Goal: Check status: Check status

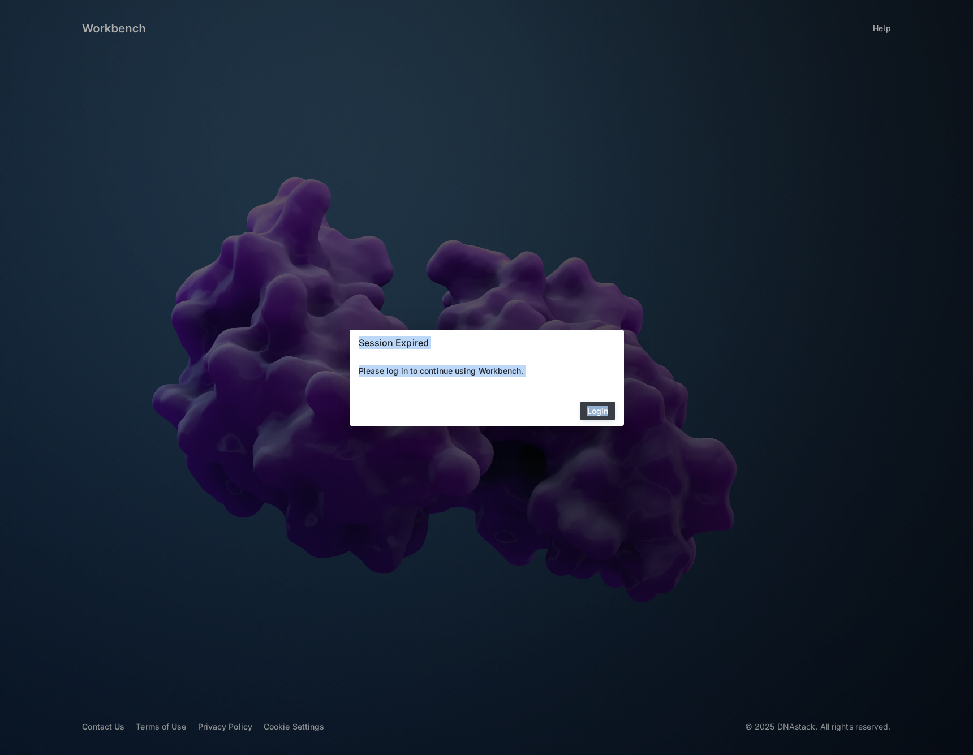
click at [619, 424] on div "Session Expired Please log in to continue using Workbench. Login" at bounding box center [486, 377] width 973 height 755
click at [611, 410] on button "Login" at bounding box center [597, 410] width 34 height 19
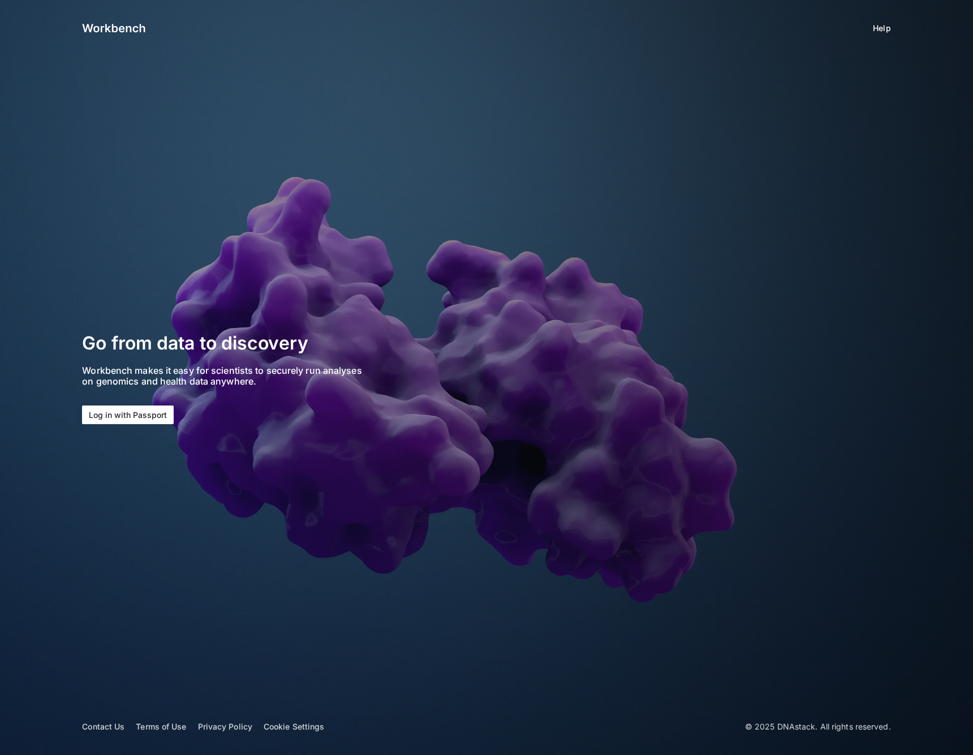
click at [142, 413] on button "Log in with Passport" at bounding box center [128, 414] width 92 height 19
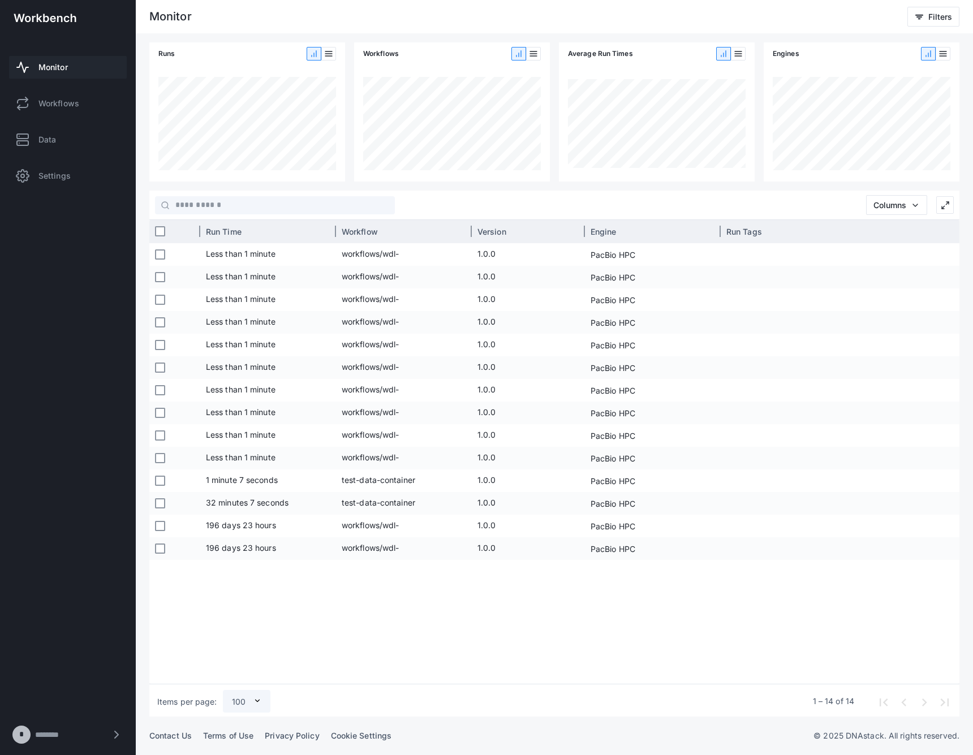
click at [472, 231] on div "Version" at bounding box center [528, 231] width 113 height 23
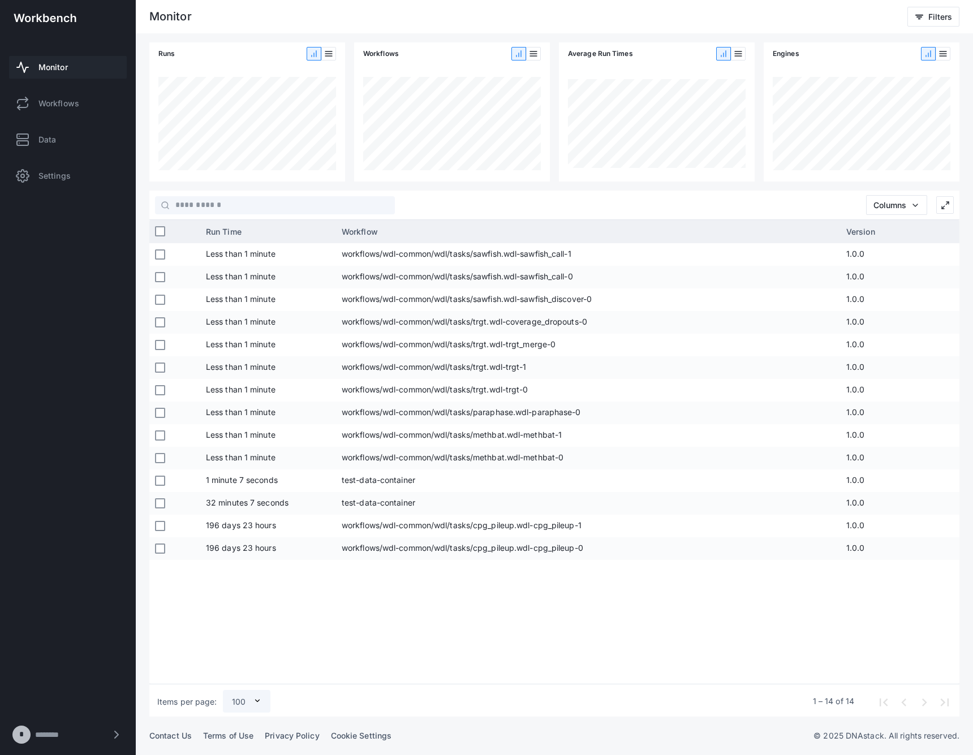
drag, startPoint x: 470, startPoint y: 231, endPoint x: 839, endPoint y: 254, distance: 369.4
click at [839, 254] on div "Run ID sample fail Status Run Time Workflow Version Engine Run Tags Submitted D…" at bounding box center [554, 452] width 810 height 464
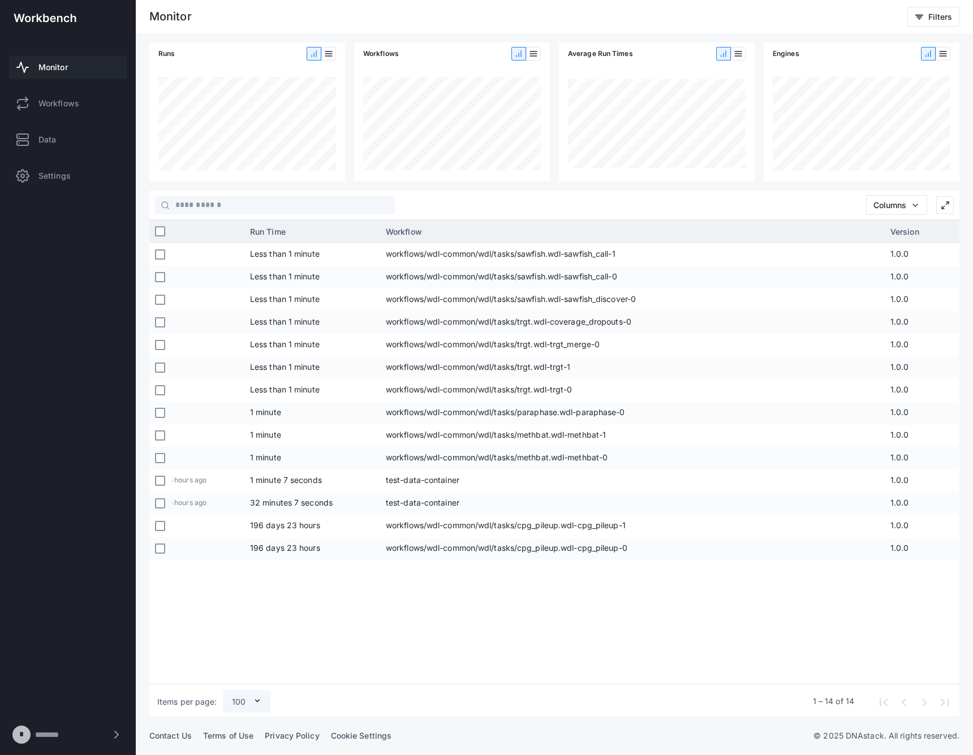
scroll to position [0, 531]
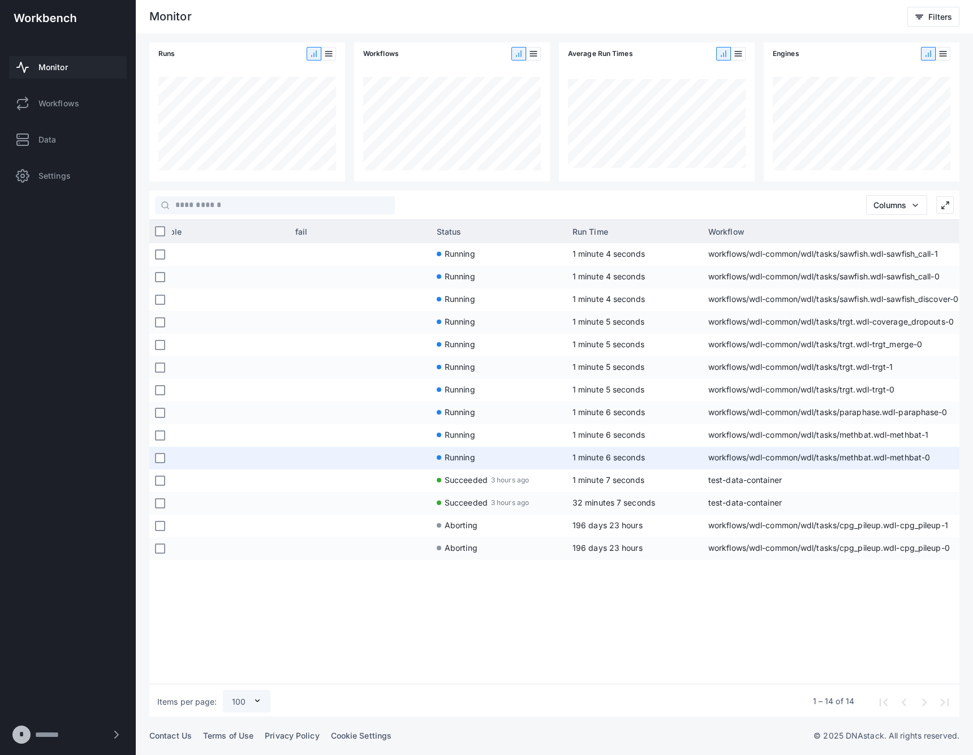
click at [756, 458] on span "workflows/wdl-common/wdl/tasks/methbat.wdl-methbat-0" at bounding box center [954, 458] width 493 height 23
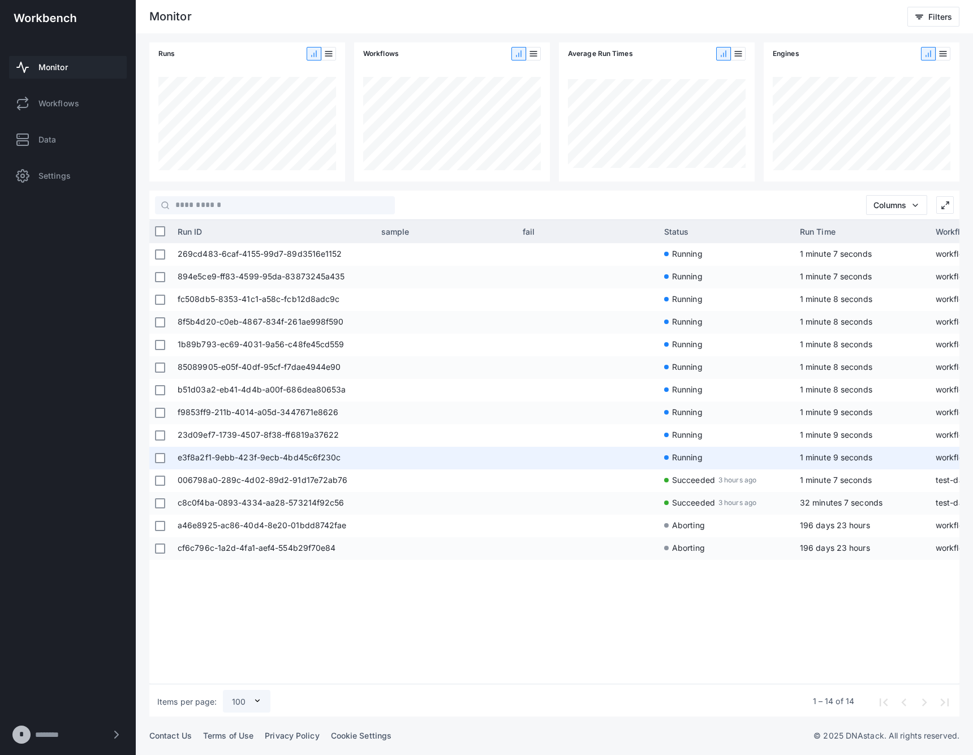
click at [228, 455] on span "e3f8a2f1-9ebb-423f-9ecb-4bd45c6f230c" at bounding box center [274, 458] width 192 height 23
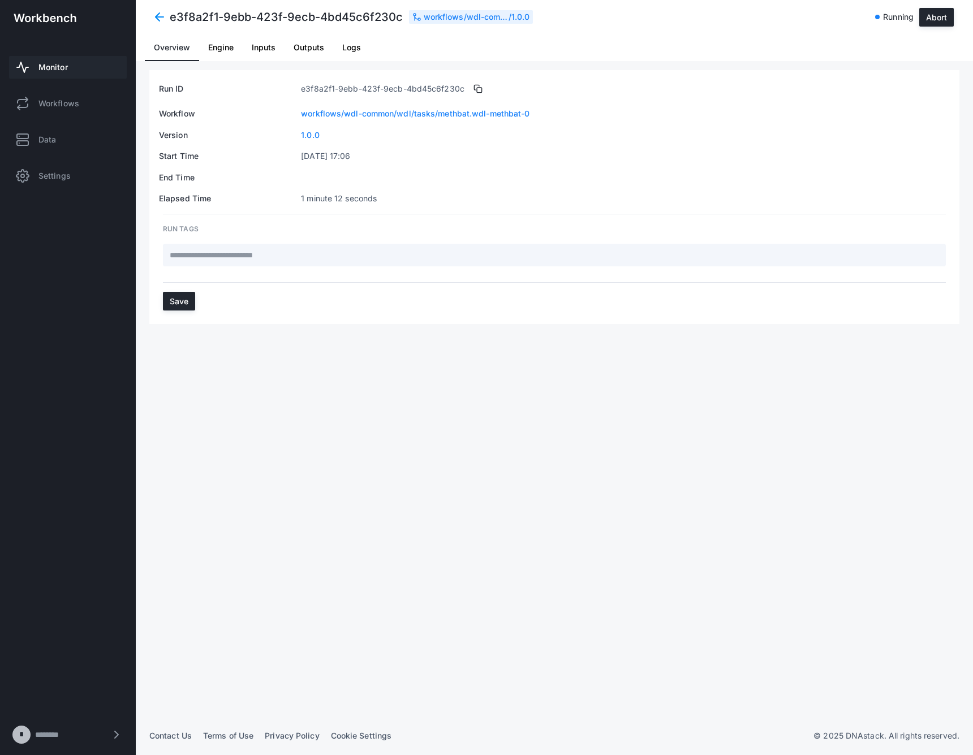
click at [358, 50] on span "Logs" at bounding box center [351, 48] width 19 height 8
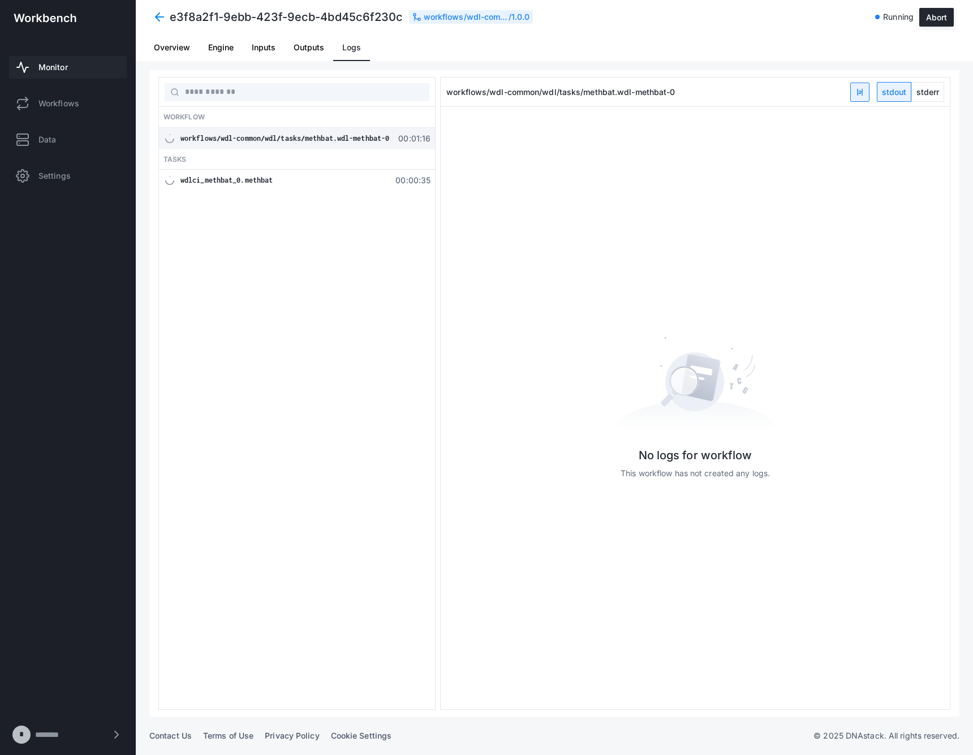
click at [326, 173] on div "wdlci_methbat_0.methbat 00:00:35" at bounding box center [297, 180] width 276 height 21
click at [363, 147] on div "workflows/wdl-common/wdl/tasks/methbat.wdl-methbat-0 00:02:02" at bounding box center [297, 138] width 276 height 21
click at [353, 183] on div "wdlci_methbat_0.methbat" at bounding box center [284, 180] width 209 height 11
click at [921, 87] on span "stderr" at bounding box center [928, 92] width 32 height 19
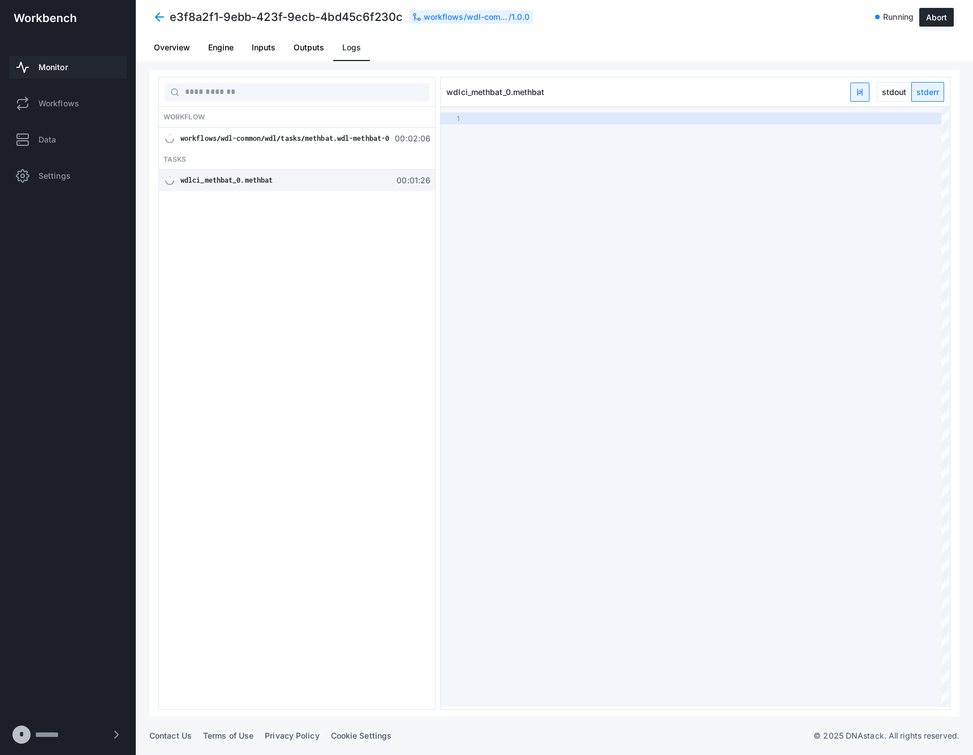
type textarea "**********"
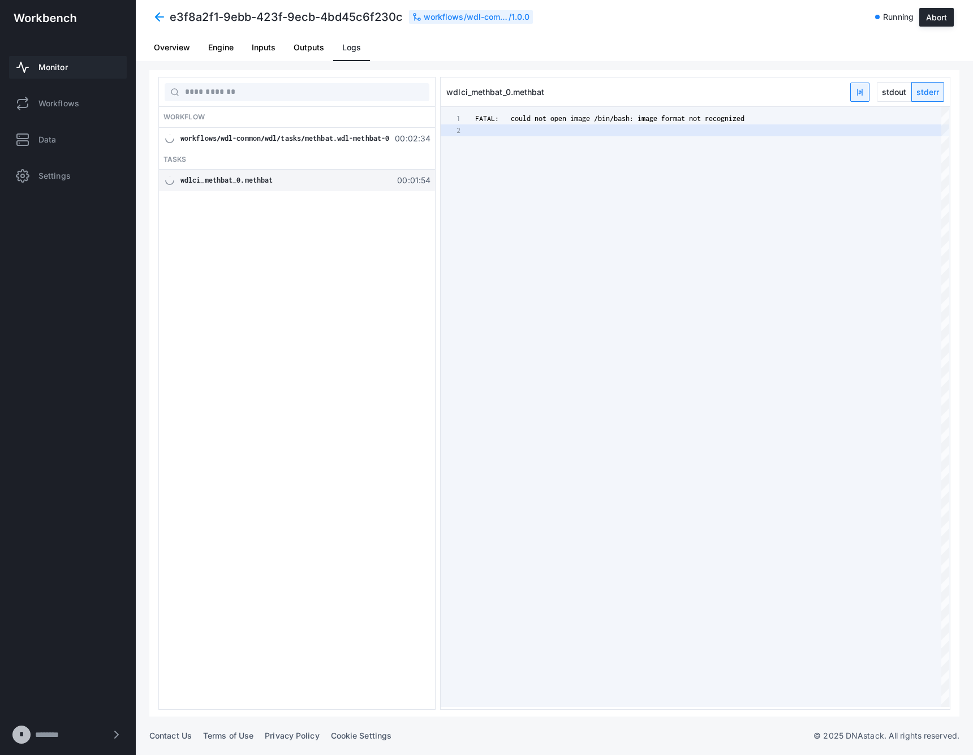
click at [298, 137] on span "workflows/wdl-common/wdl/tasks/methbat.wdl-methbat-0" at bounding box center [284, 138] width 209 height 8
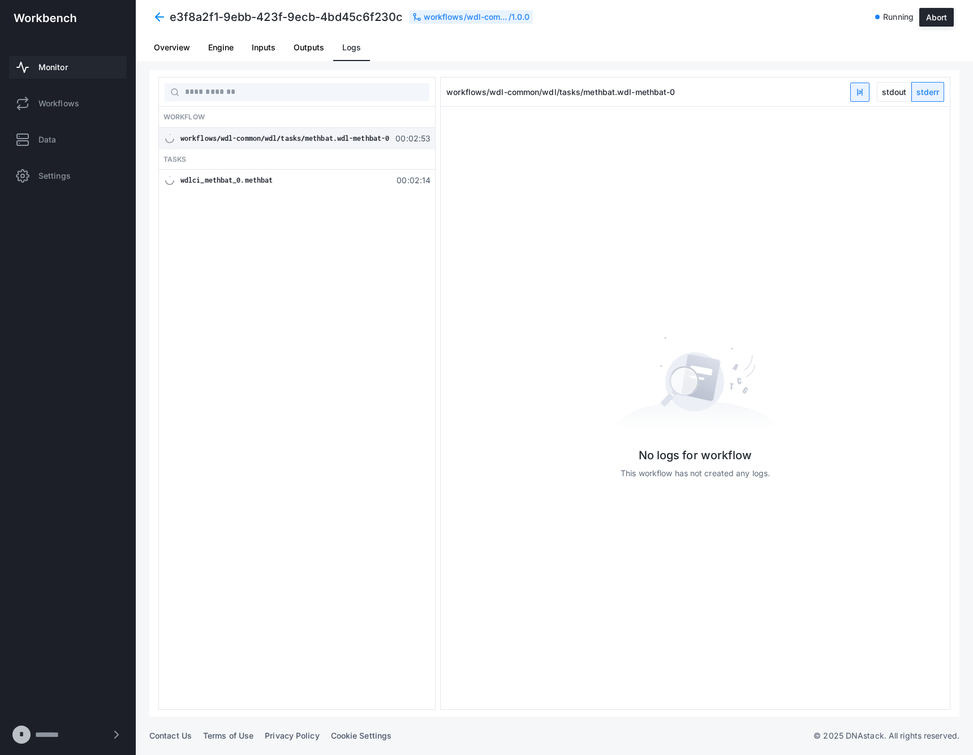
click at [53, 64] on span "Monitor" at bounding box center [52, 67] width 29 height 11
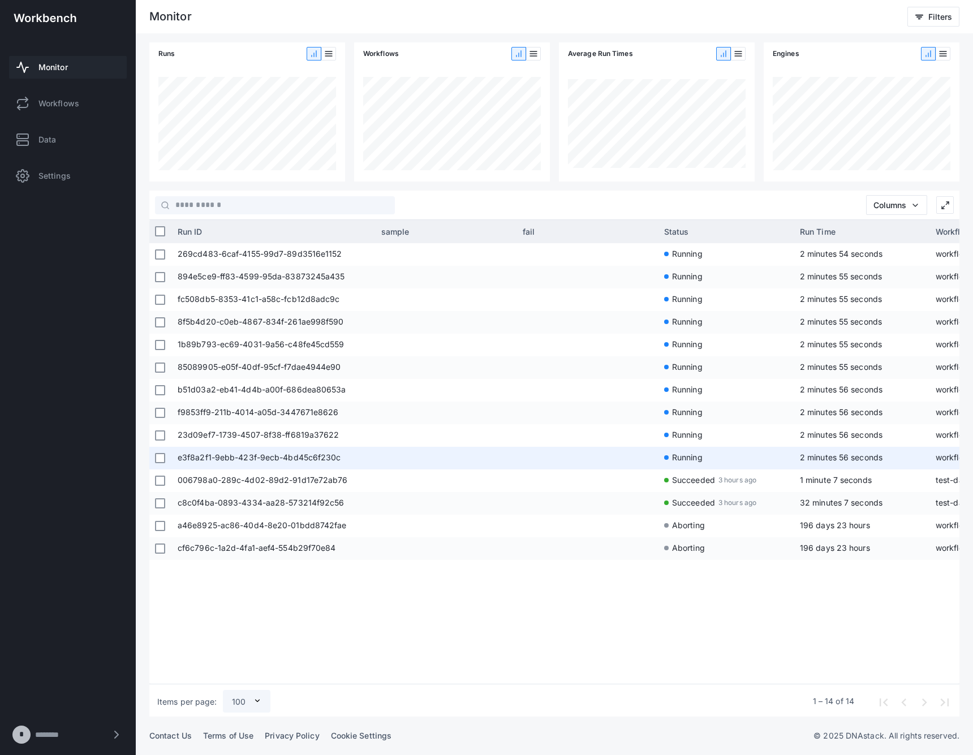
click at [322, 449] on span "e3f8a2f1-9ebb-423f-9ecb-4bd45c6f230c" at bounding box center [274, 458] width 192 height 23
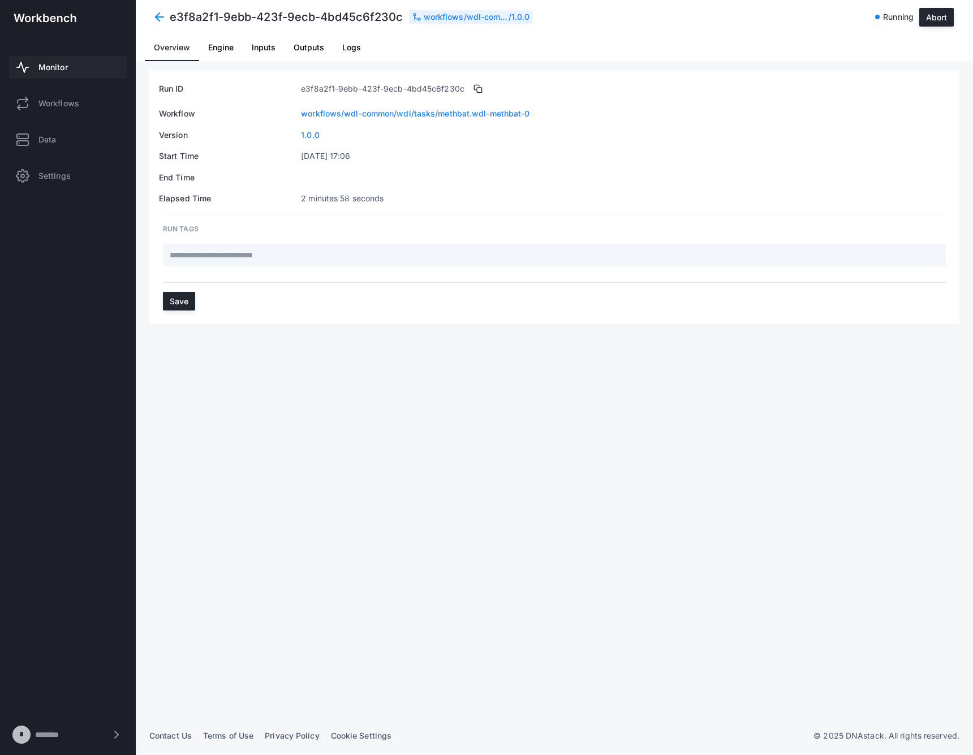
click at [345, 47] on span "Logs" at bounding box center [351, 48] width 19 height 8
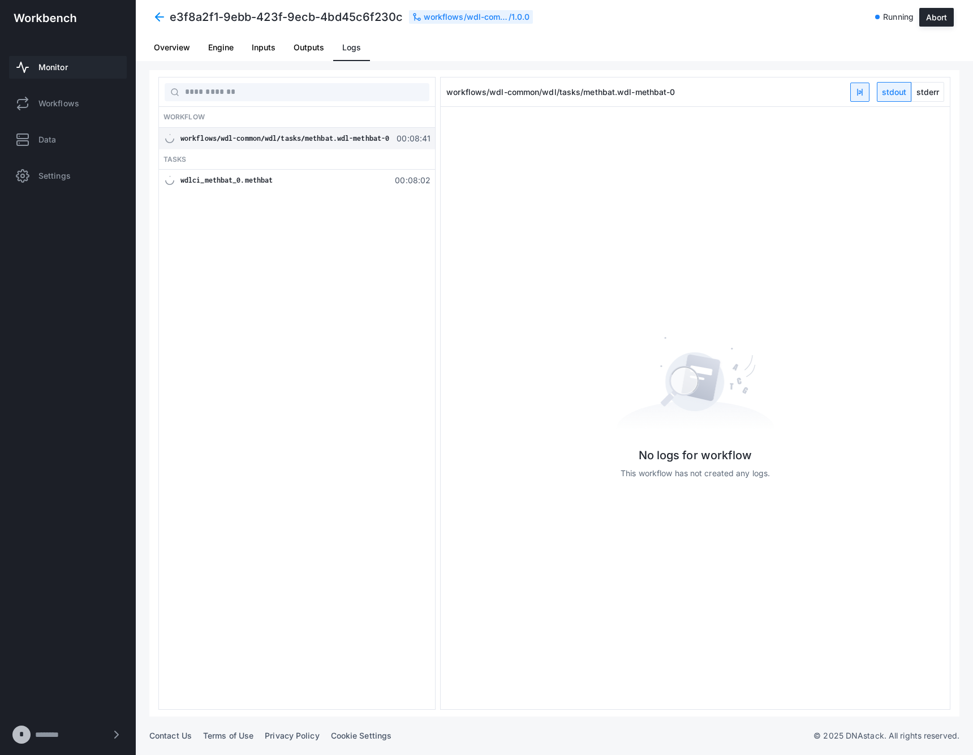
click at [163, 21] on span at bounding box center [159, 17] width 20 height 20
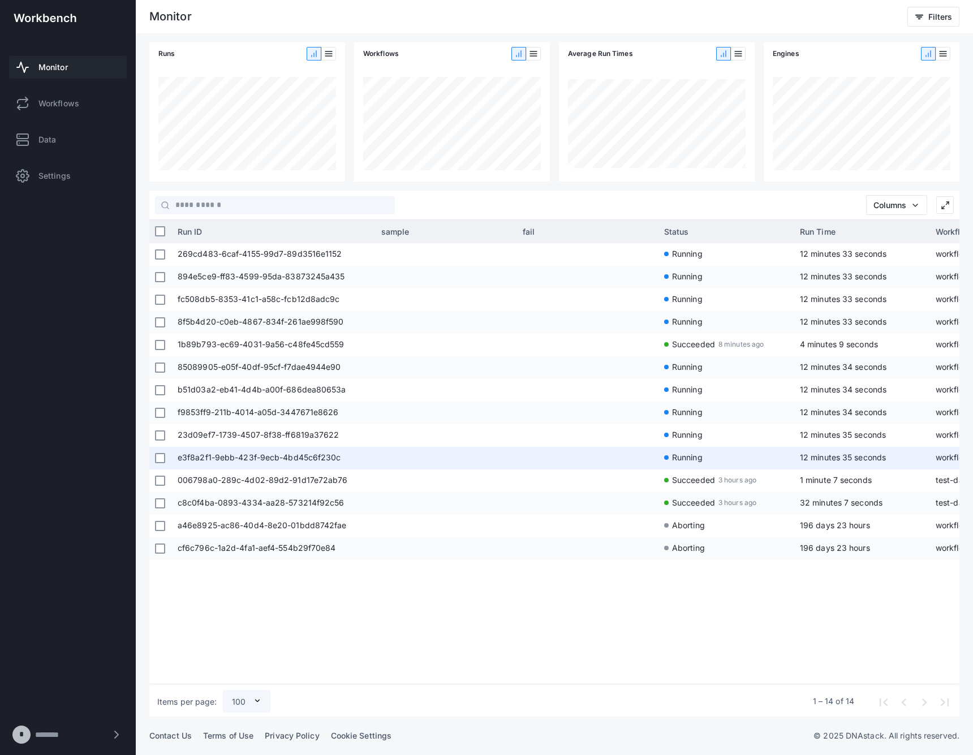
click at [626, 452] on span at bounding box center [587, 458] width 130 height 23
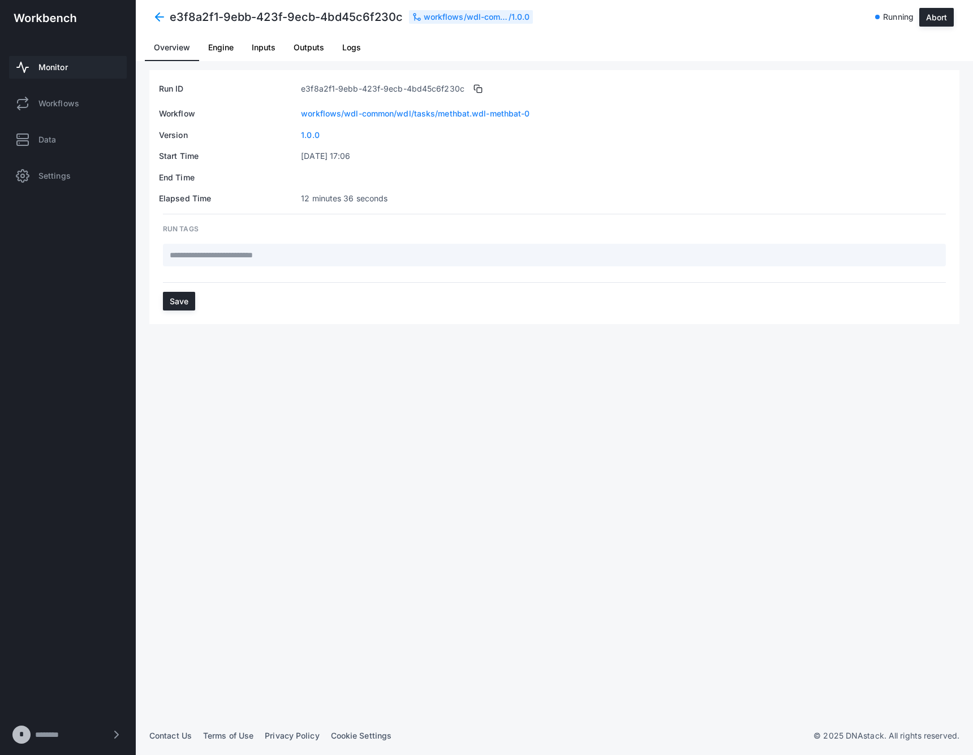
click at [360, 47] on link "Logs" at bounding box center [351, 47] width 37 height 27
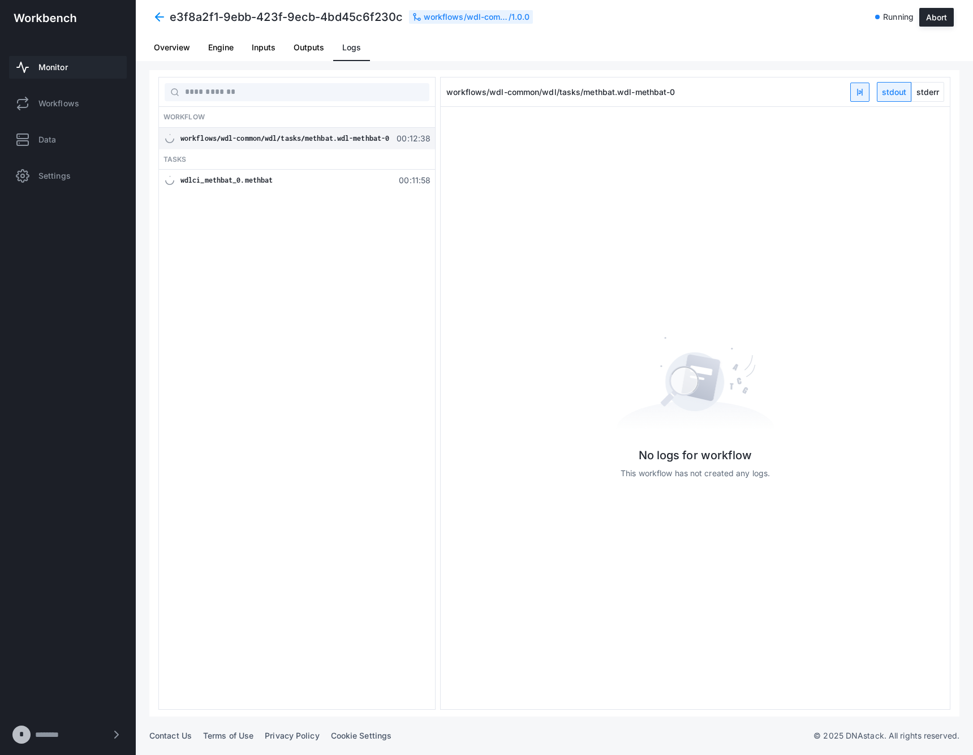
click at [292, 185] on div "wdlci_methbat_0.methbat 00:11:58" at bounding box center [297, 180] width 276 height 21
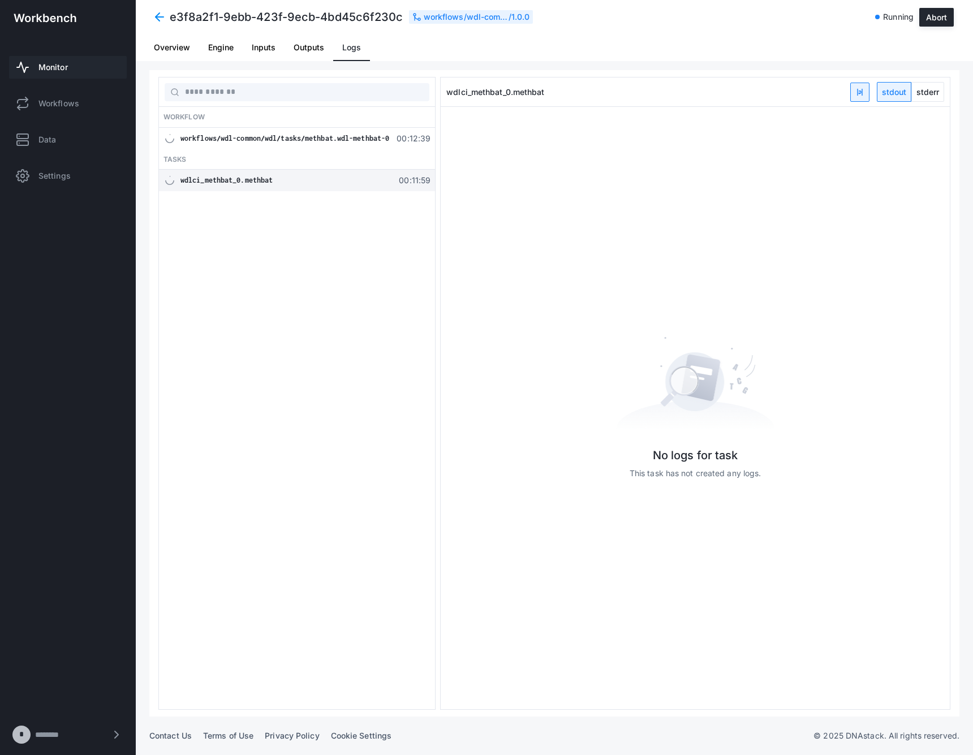
click at [911, 94] on button "stderr" at bounding box center [927, 92] width 33 height 20
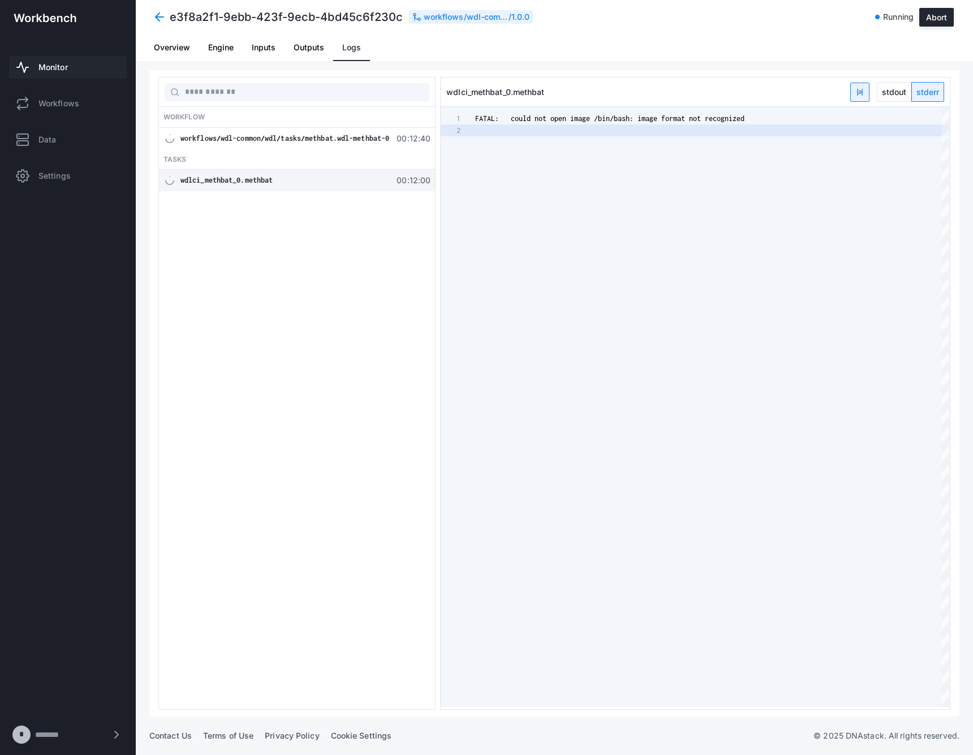
scroll to position [12, 0]
click at [897, 93] on span "stdout" at bounding box center [893, 92] width 33 height 19
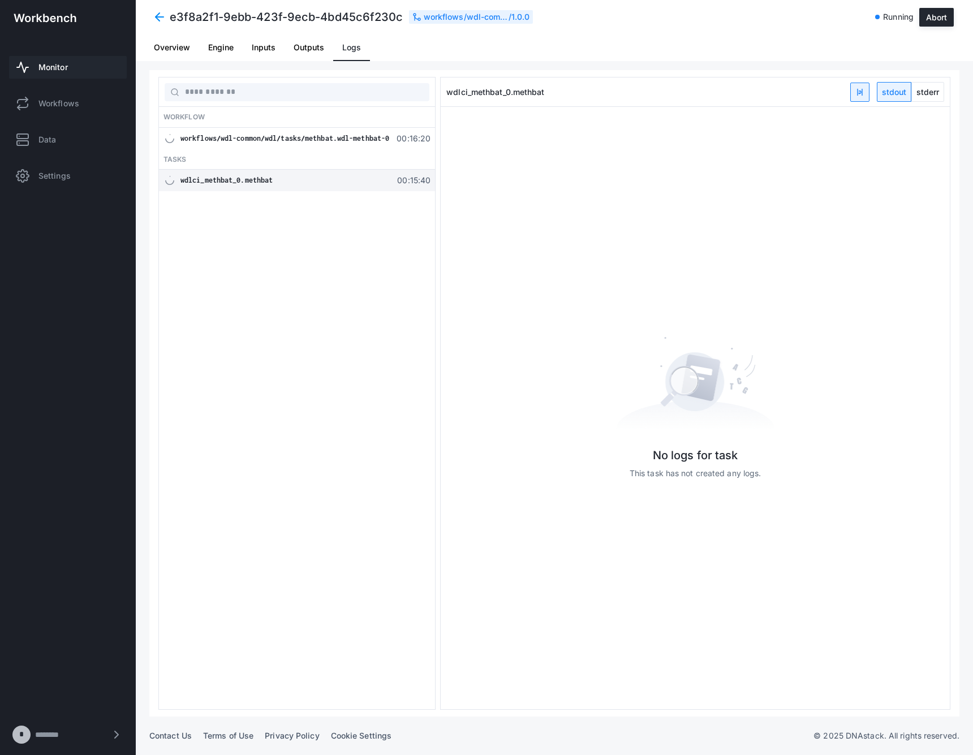
click at [152, 10] on span at bounding box center [159, 17] width 20 height 20
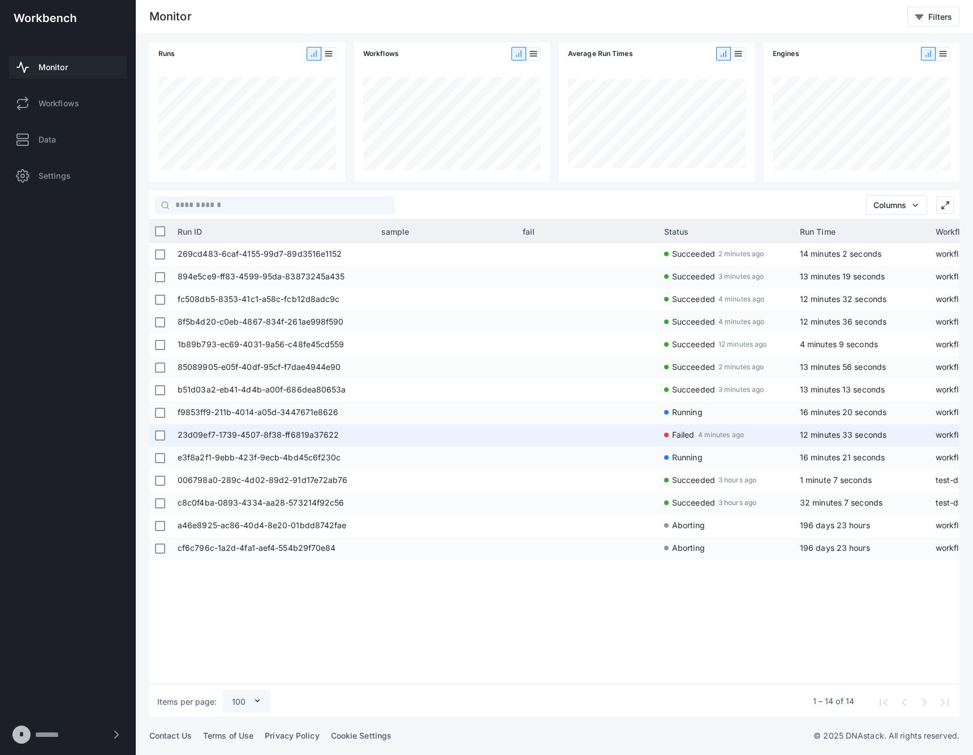
click at [386, 439] on span at bounding box center [446, 435] width 130 height 23
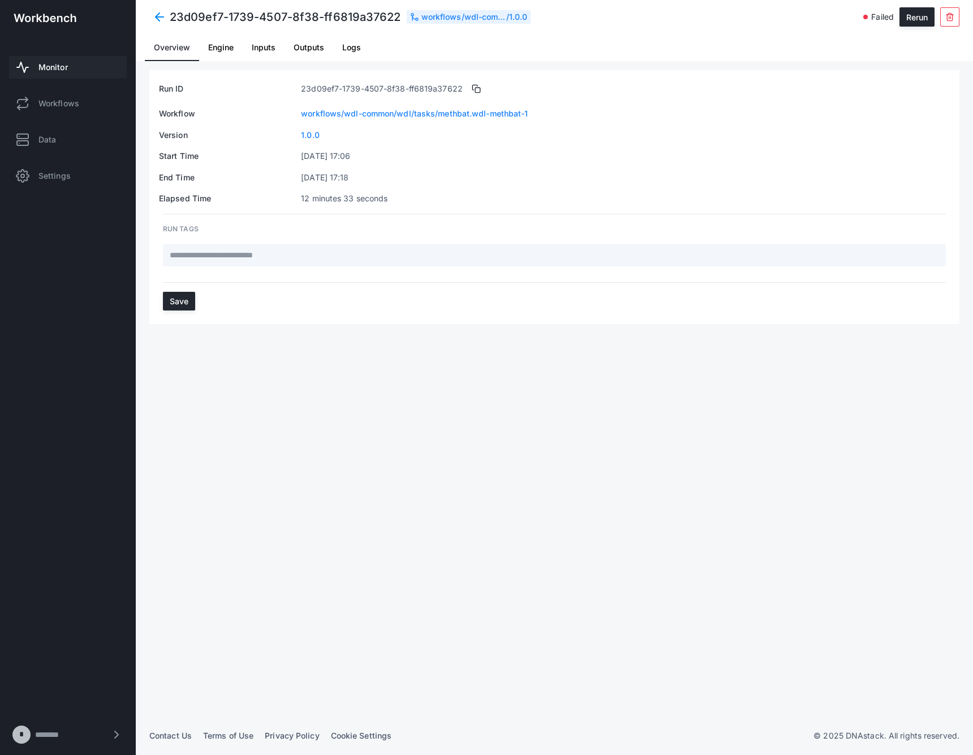
click at [351, 54] on span "Logs" at bounding box center [351, 47] width 19 height 27
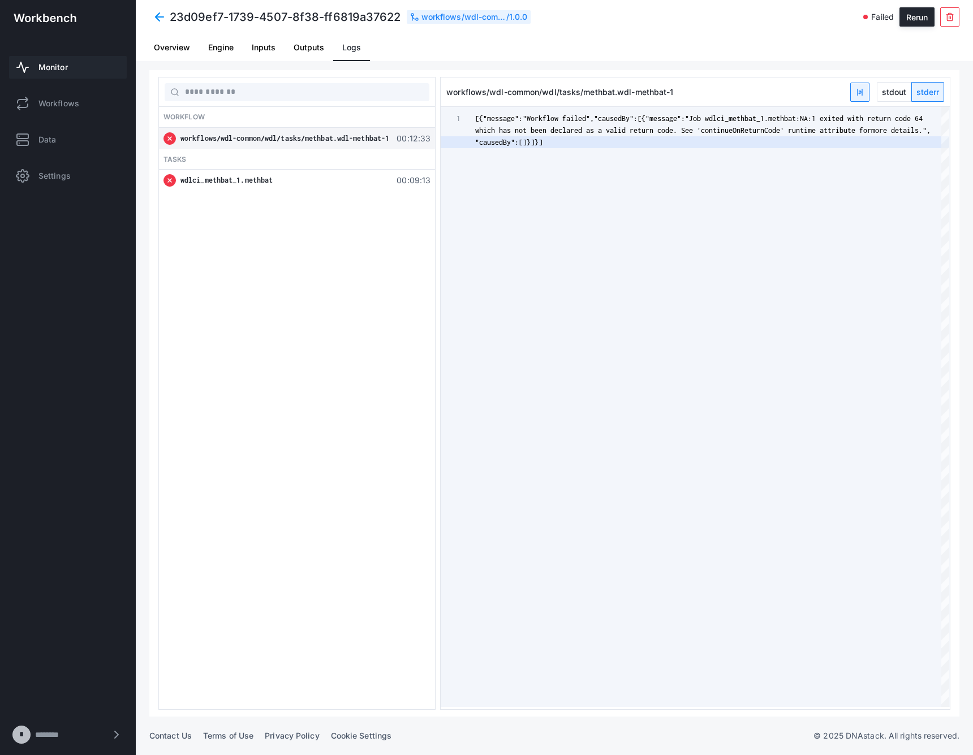
scroll to position [0, 67]
click at [240, 175] on div "wdlci_methbat_1.methbat" at bounding box center [284, 180] width 209 height 11
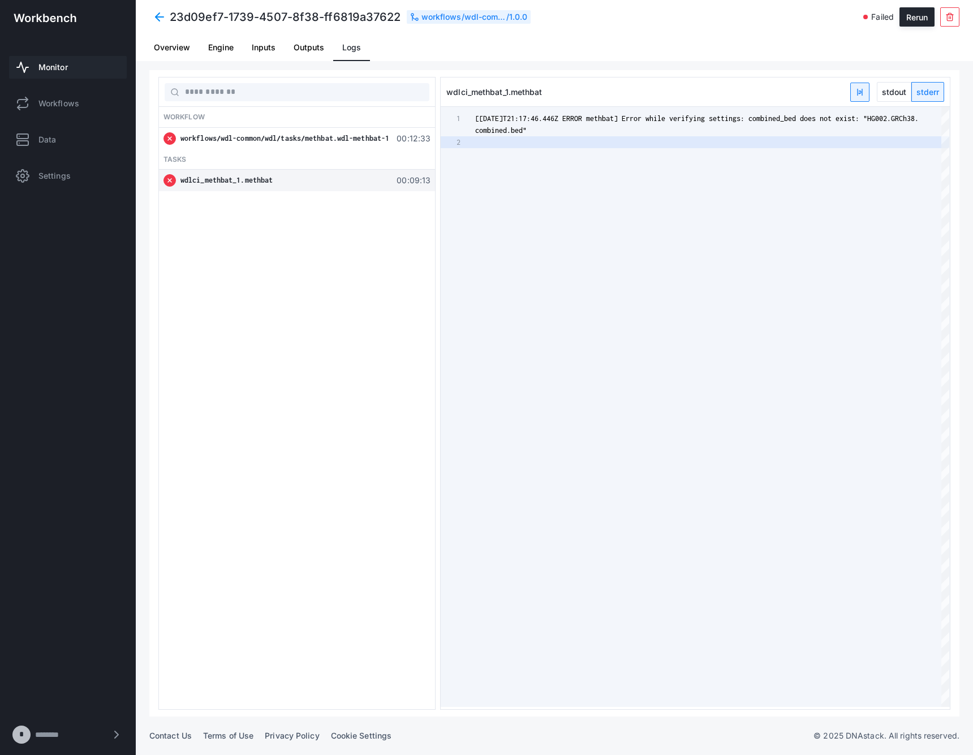
scroll to position [12, 0]
click at [889, 93] on span "stdout" at bounding box center [893, 92] width 33 height 19
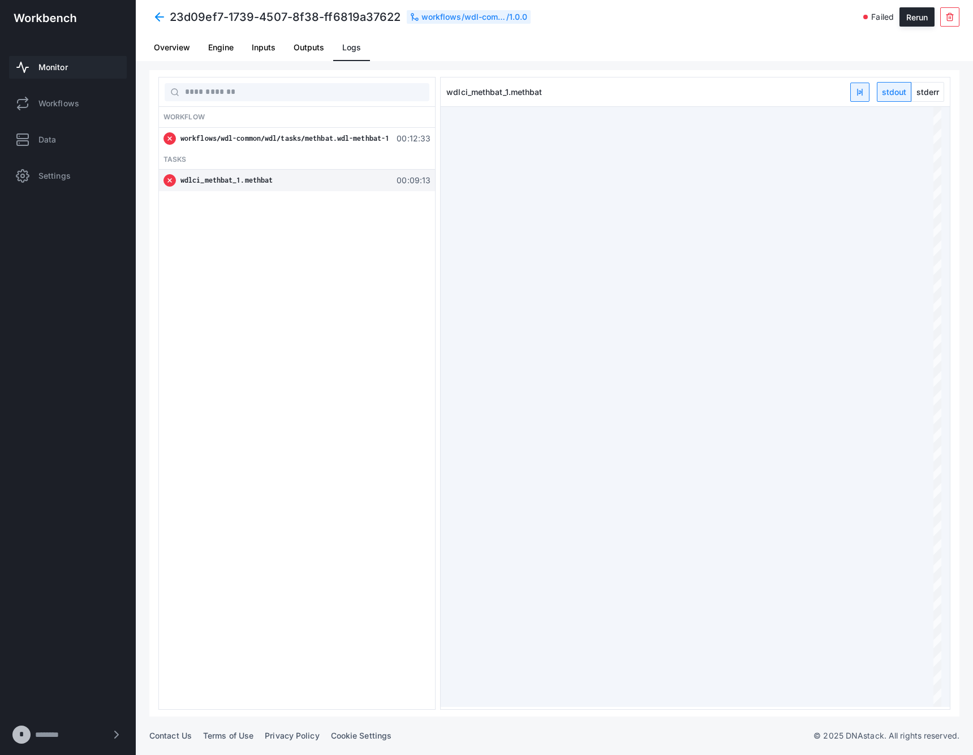
type textarea "**********"
click at [157, 20] on span at bounding box center [159, 17] width 20 height 20
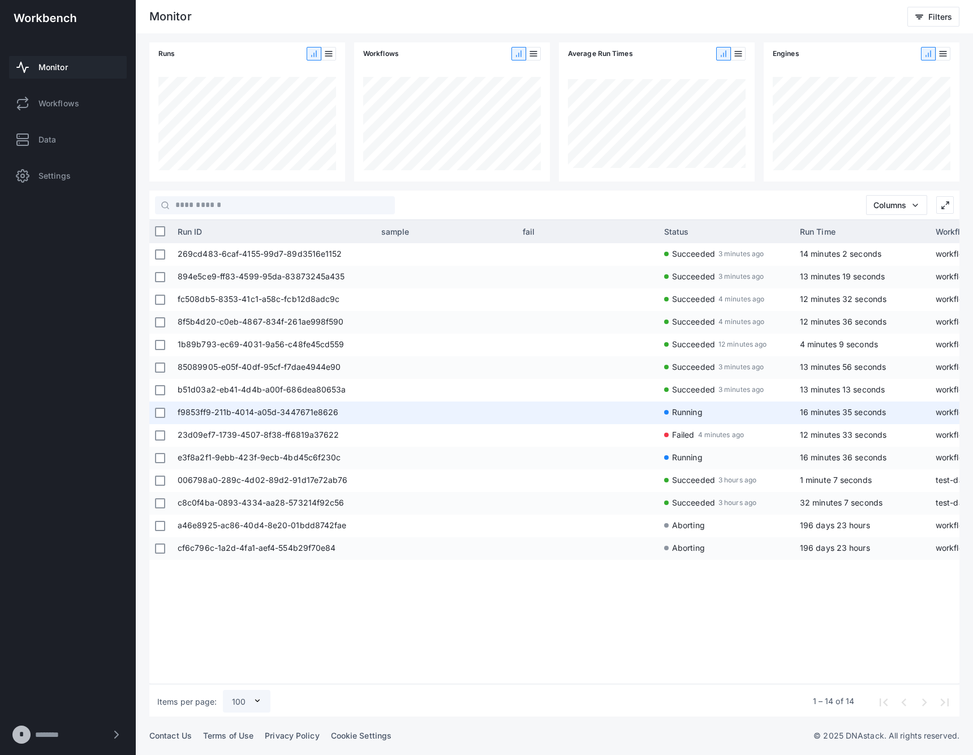
click at [741, 404] on app-run-status-indicator "Running" at bounding box center [726, 411] width 124 height 21
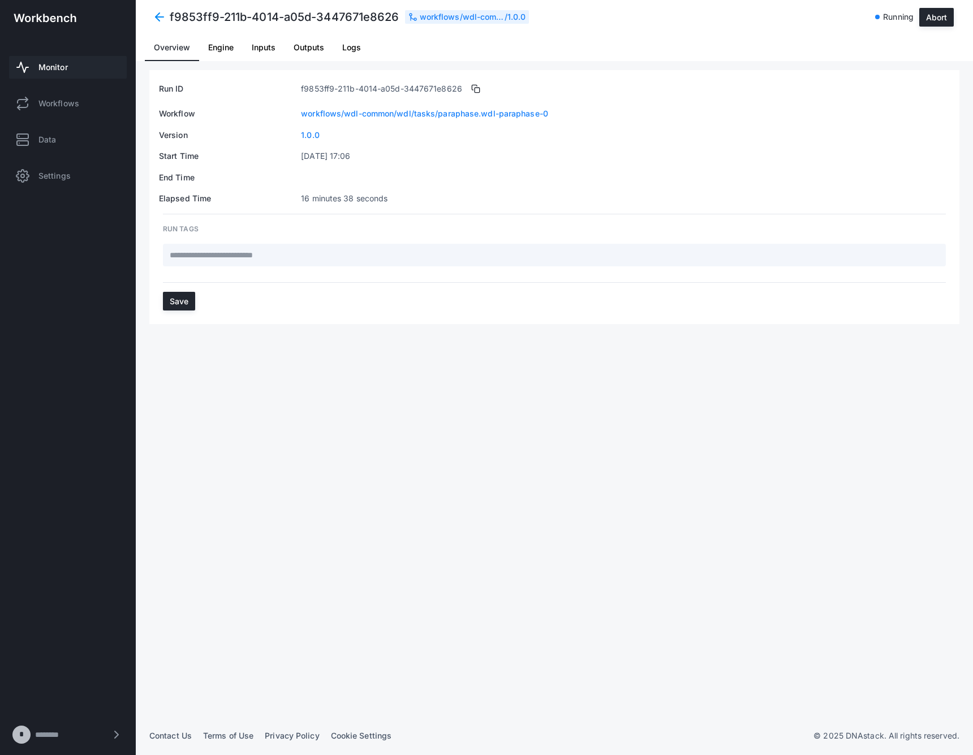
click at [157, 16] on span at bounding box center [159, 17] width 20 height 20
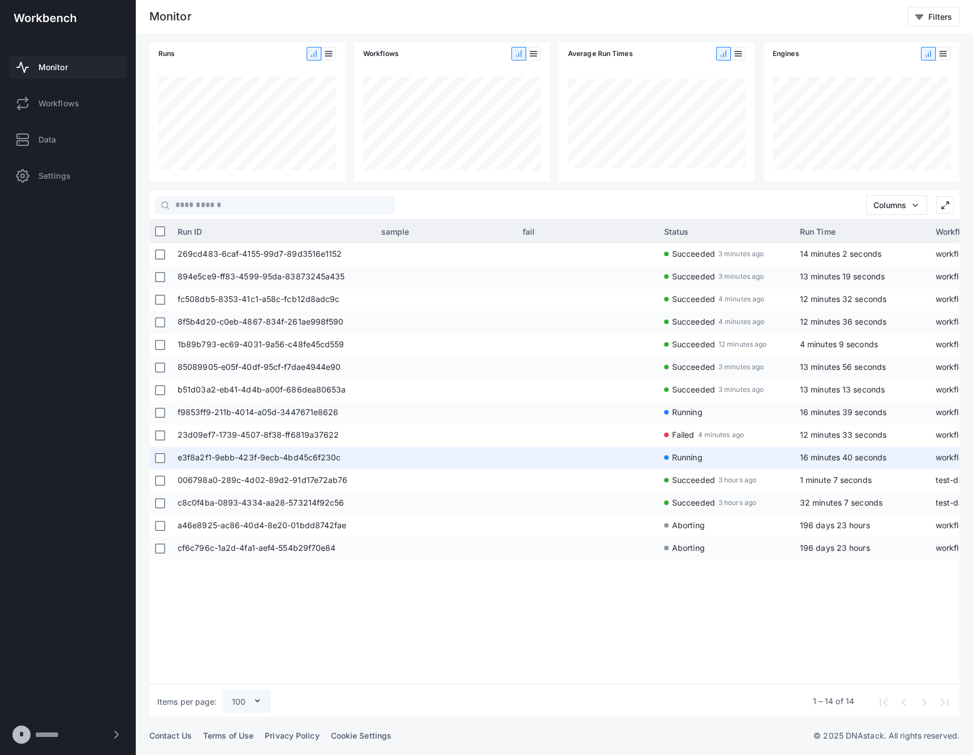
click at [714, 455] on app-run-status-indicator "Running" at bounding box center [726, 457] width 124 height 21
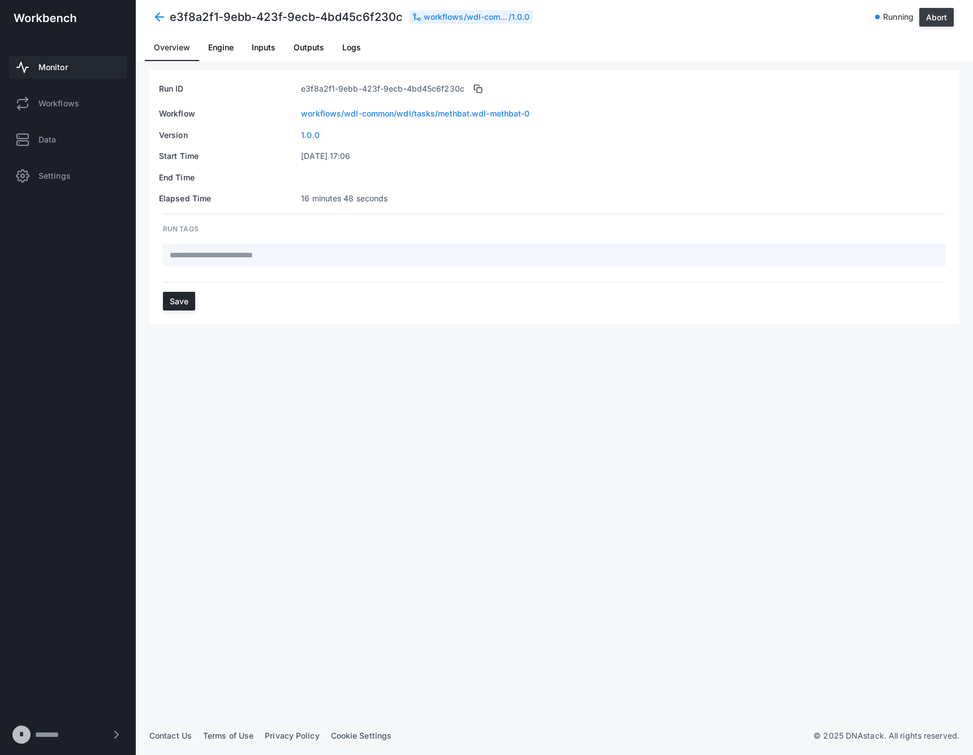
click at [944, 11] on button "Abort" at bounding box center [936, 17] width 34 height 19
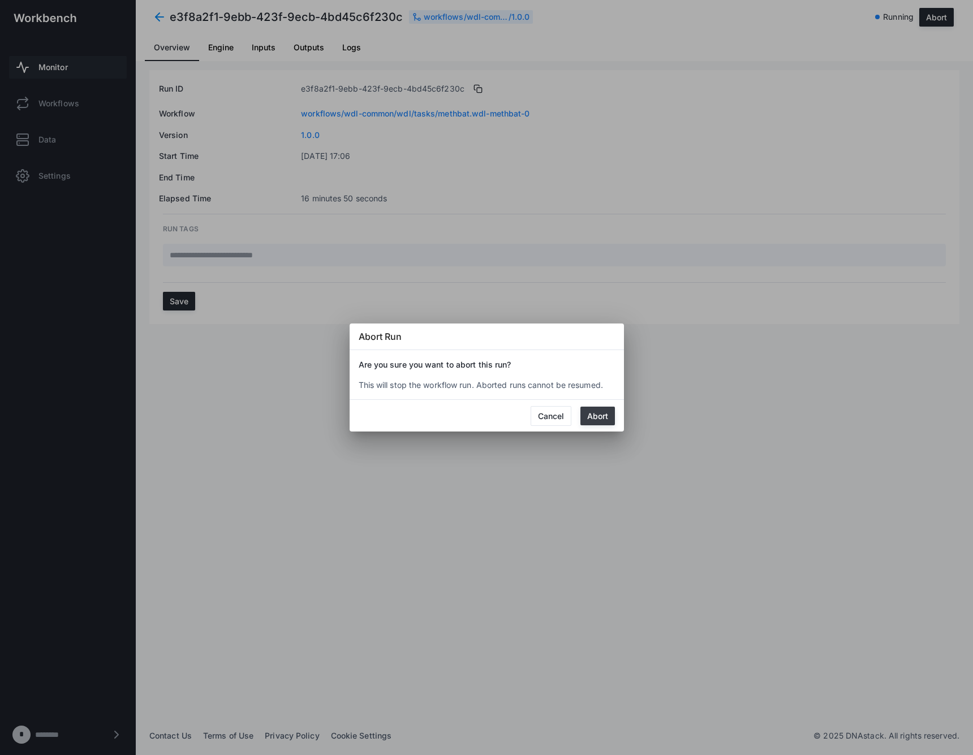
click at [594, 420] on button "Abort" at bounding box center [597, 416] width 34 height 19
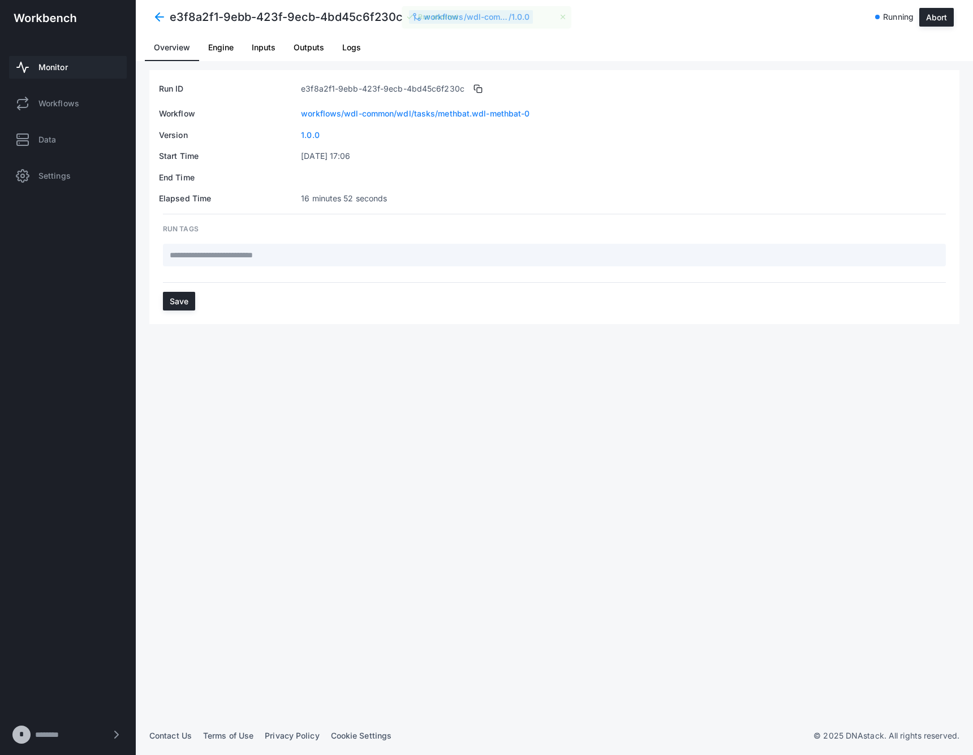
click at [157, 15] on span at bounding box center [159, 17] width 20 height 20
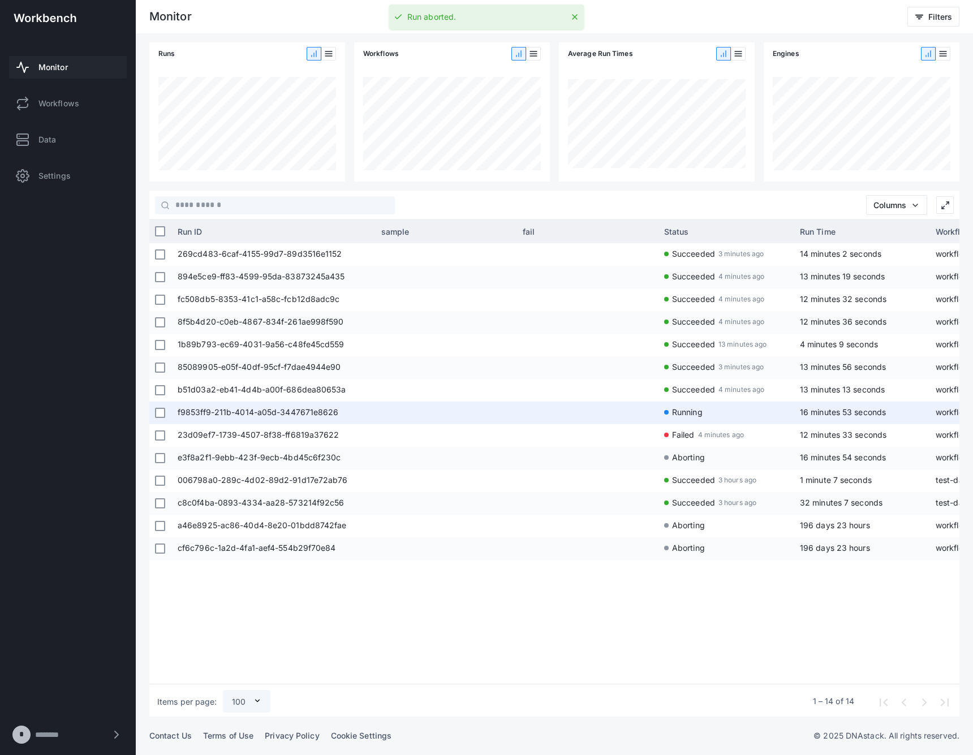
click at [852, 405] on span "16 minutes 53 seconds" at bounding box center [862, 412] width 124 height 23
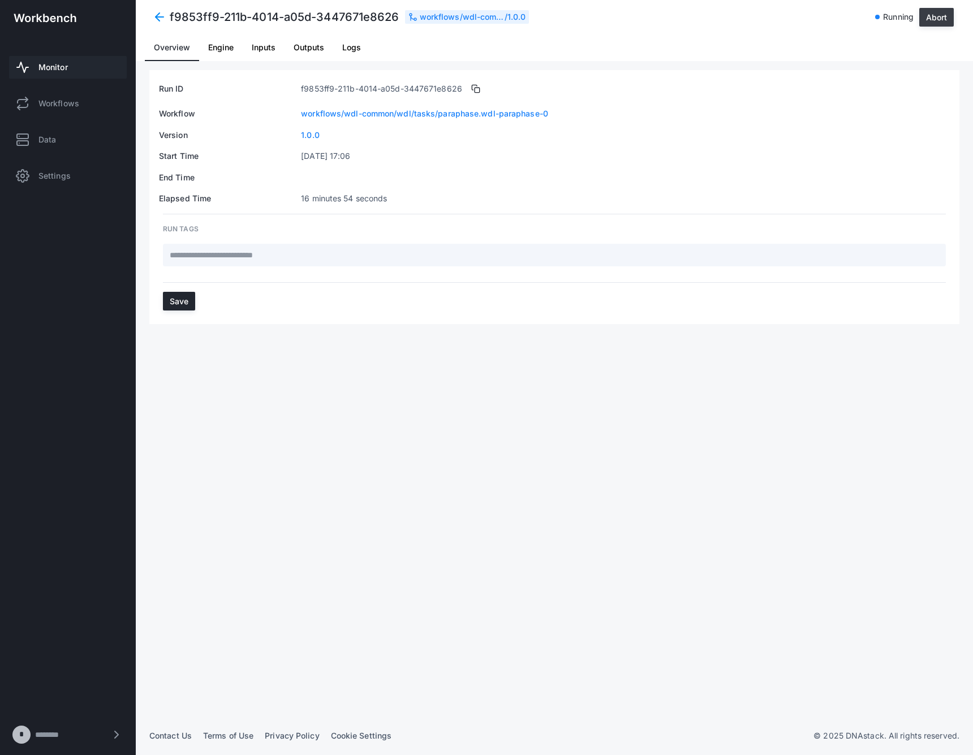
click at [927, 13] on button "Abort" at bounding box center [936, 17] width 34 height 19
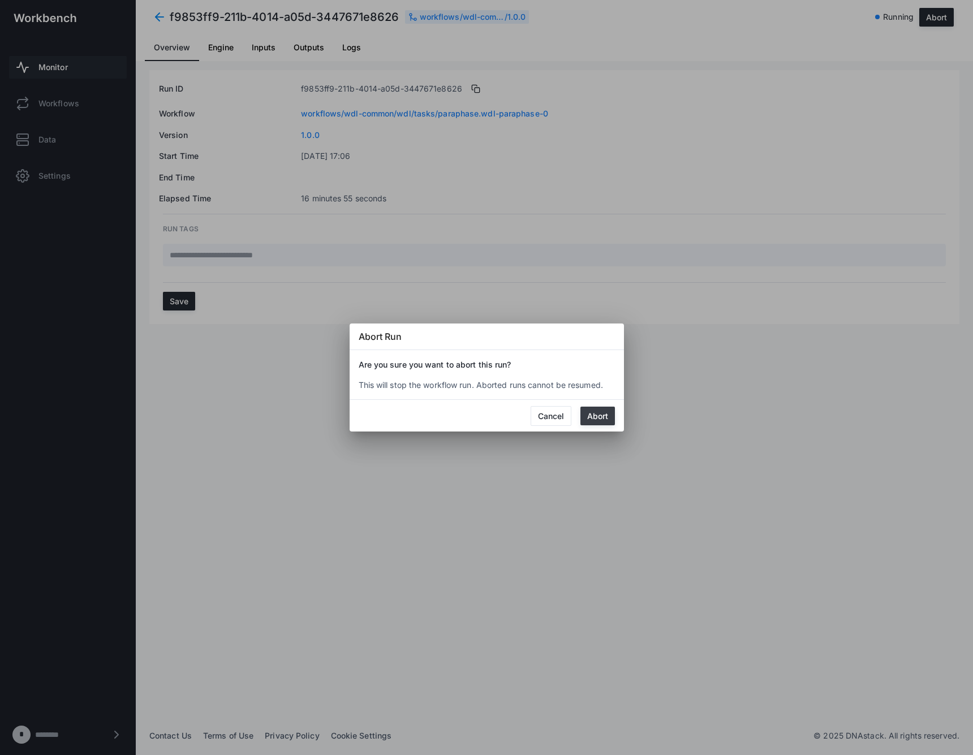
click at [608, 415] on button "Abort" at bounding box center [597, 416] width 34 height 19
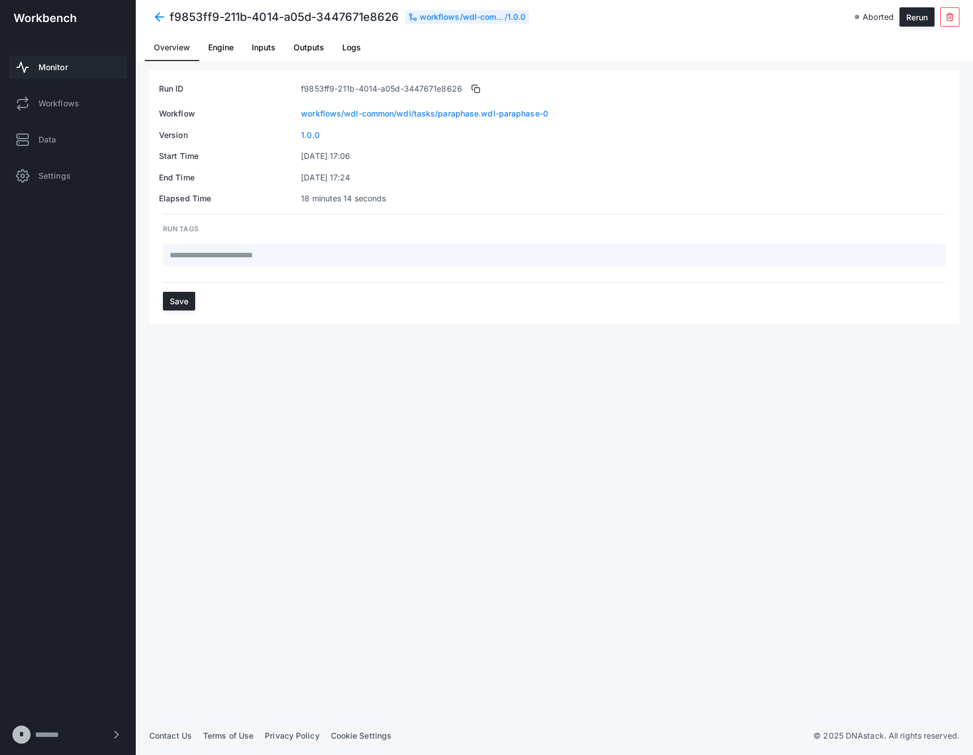
click at [64, 70] on span "Monitor" at bounding box center [52, 67] width 29 height 11
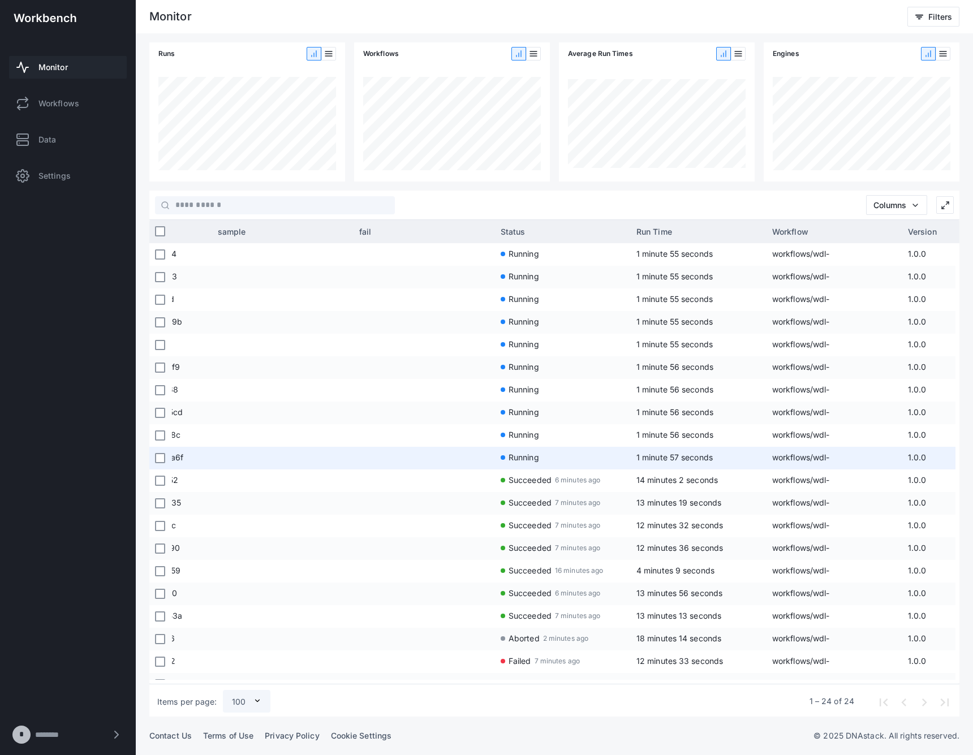
click at [671, 459] on span "1 minute 57 seconds" at bounding box center [674, 457] width 76 height 10
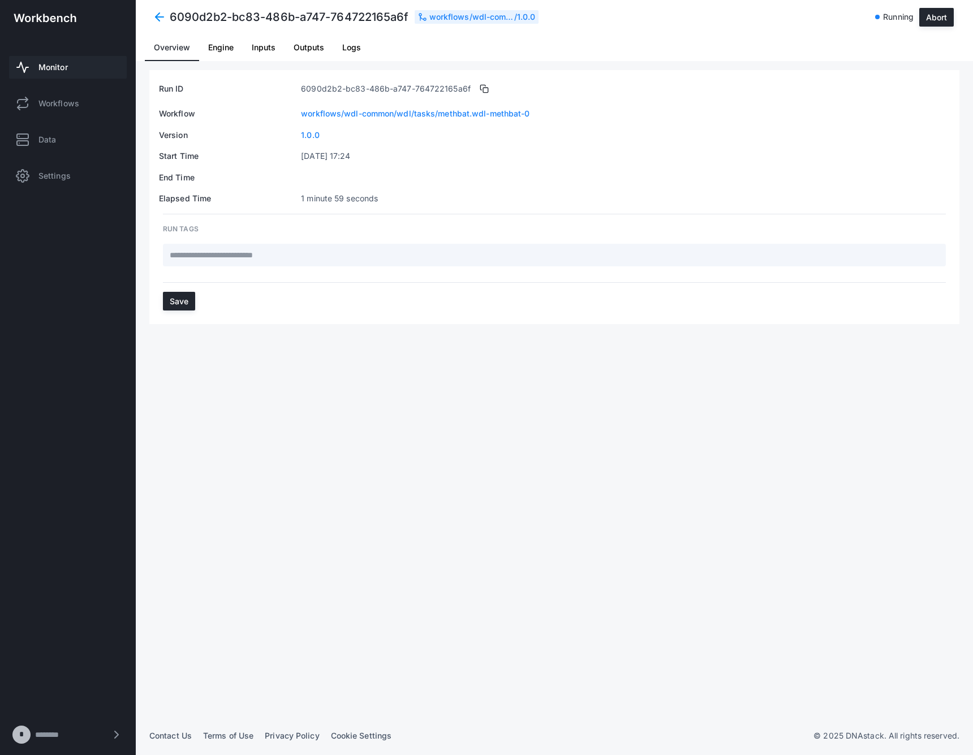
click at [339, 42] on link "Logs" at bounding box center [351, 47] width 37 height 27
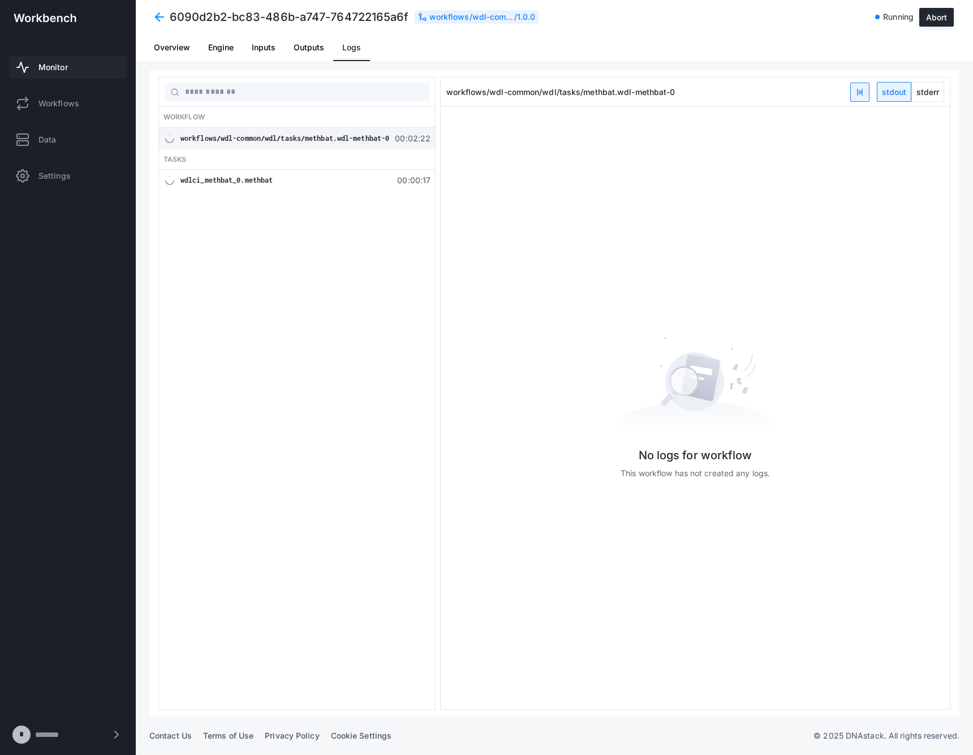
click at [296, 177] on div "wdlci_methbat_0.methbat" at bounding box center [284, 180] width 209 height 11
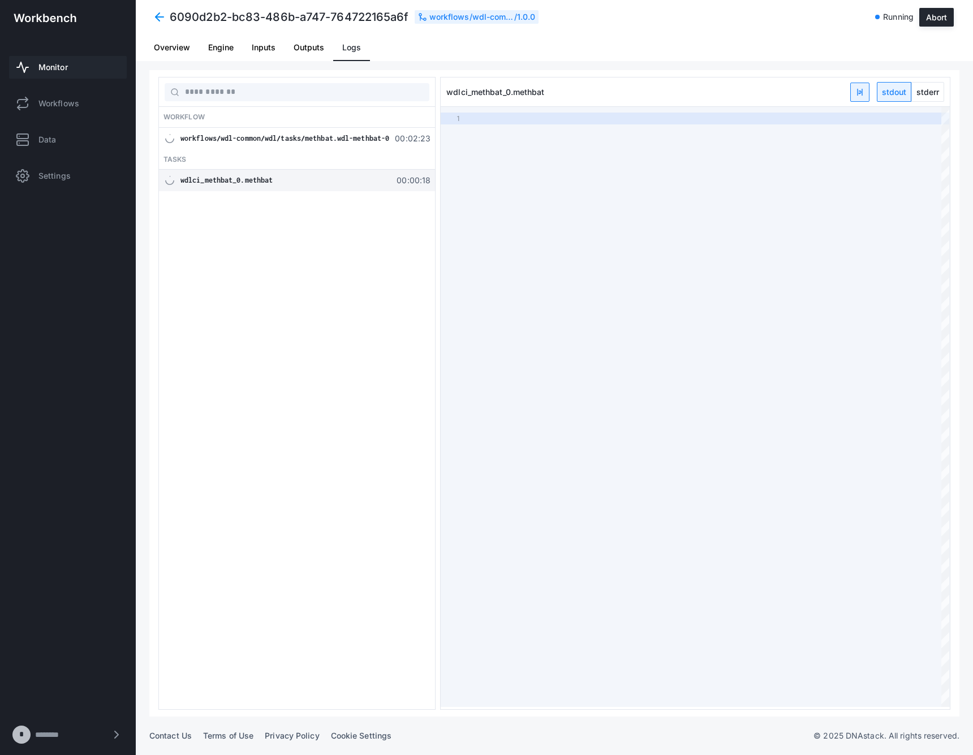
type textarea "**********"
click at [930, 89] on span "stderr" at bounding box center [928, 92] width 32 height 19
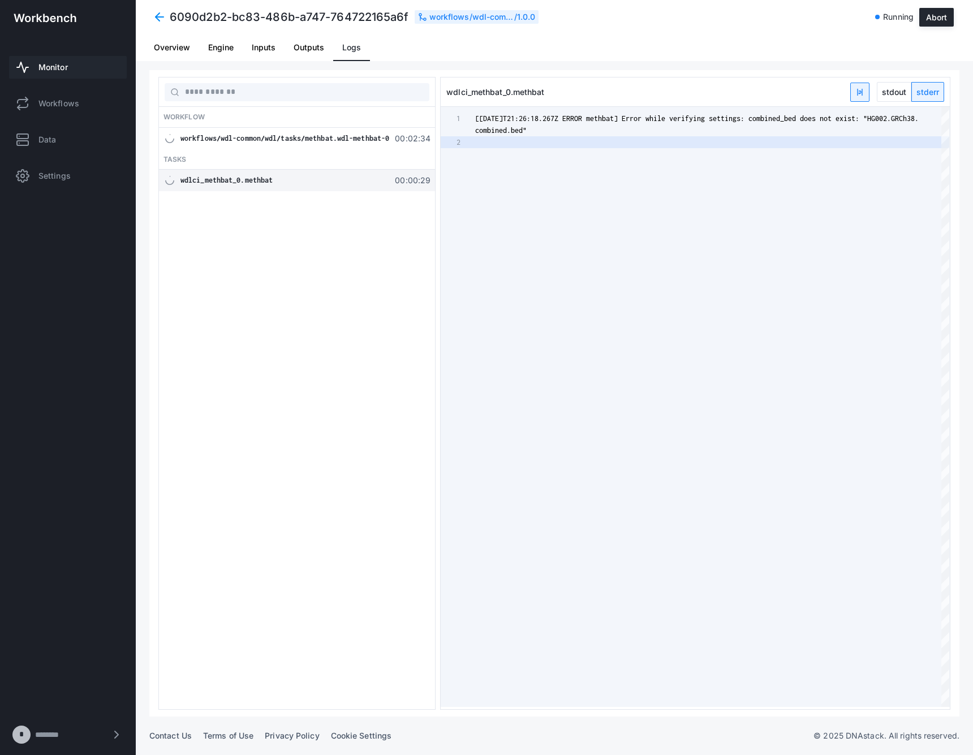
click at [888, 87] on span "stdout" at bounding box center [893, 92] width 33 height 19
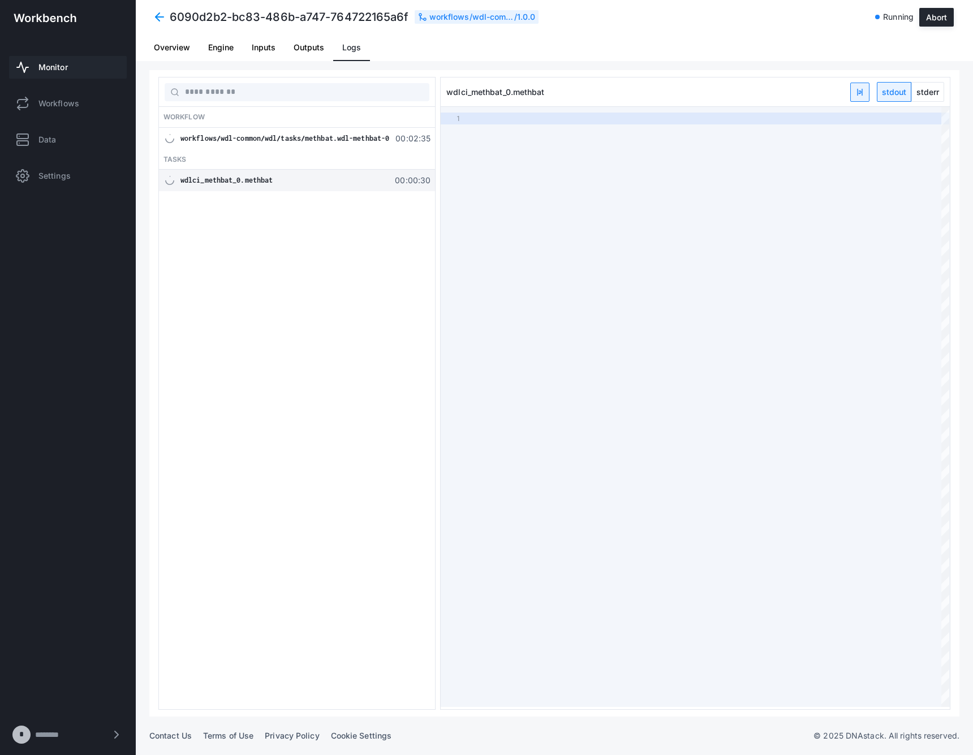
type textarea "**********"
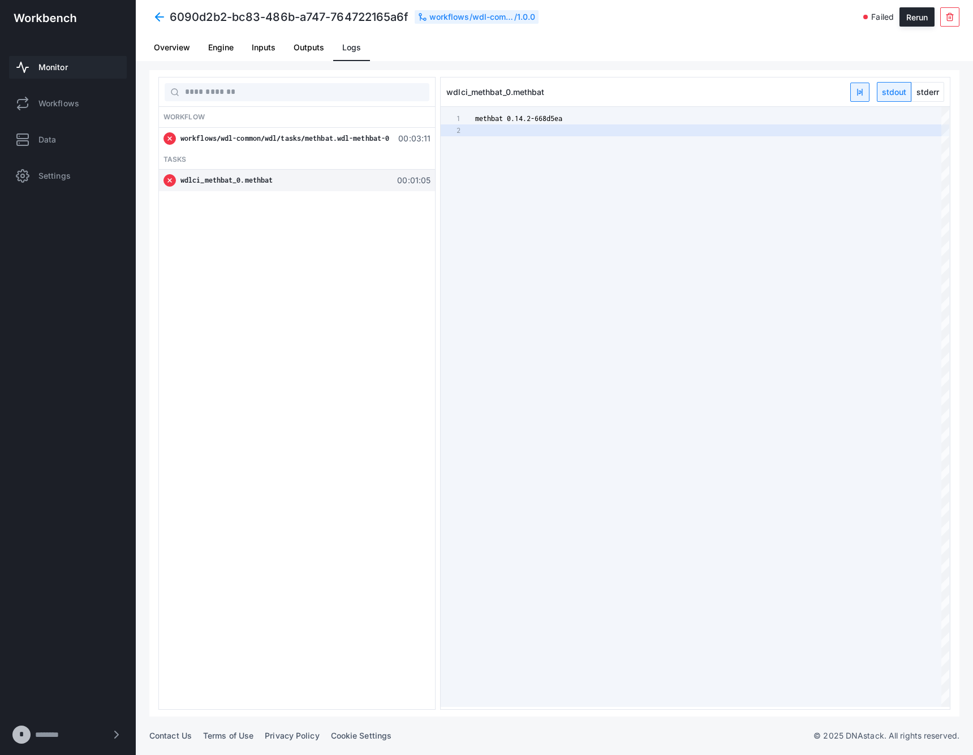
click at [156, 18] on span at bounding box center [159, 17] width 20 height 20
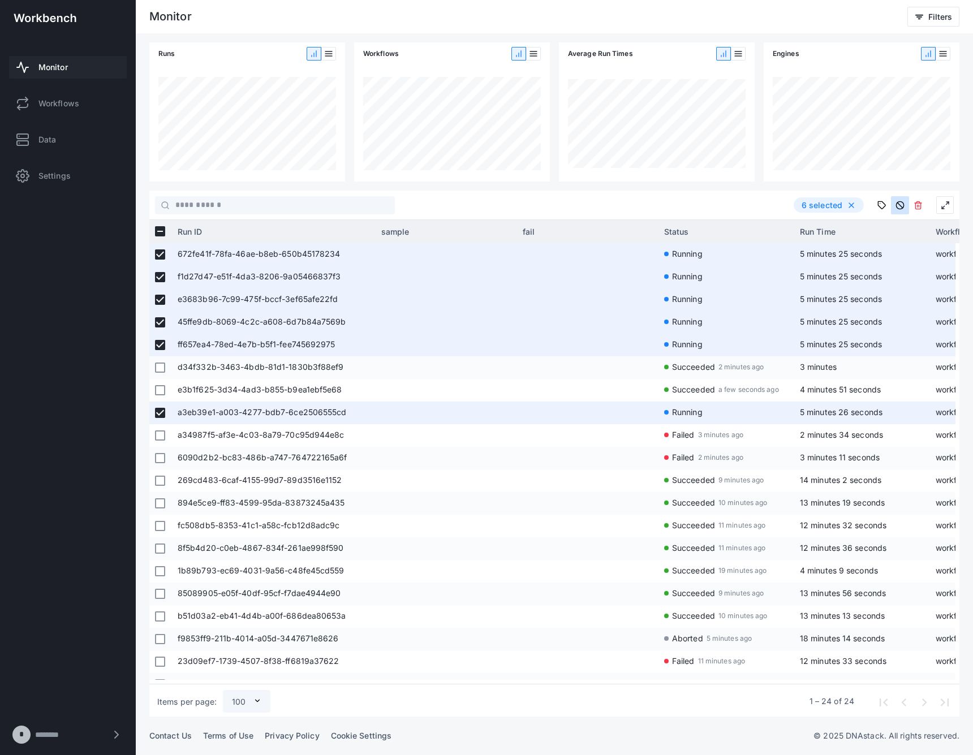
click at [903, 205] on use at bounding box center [899, 204] width 7 height 7
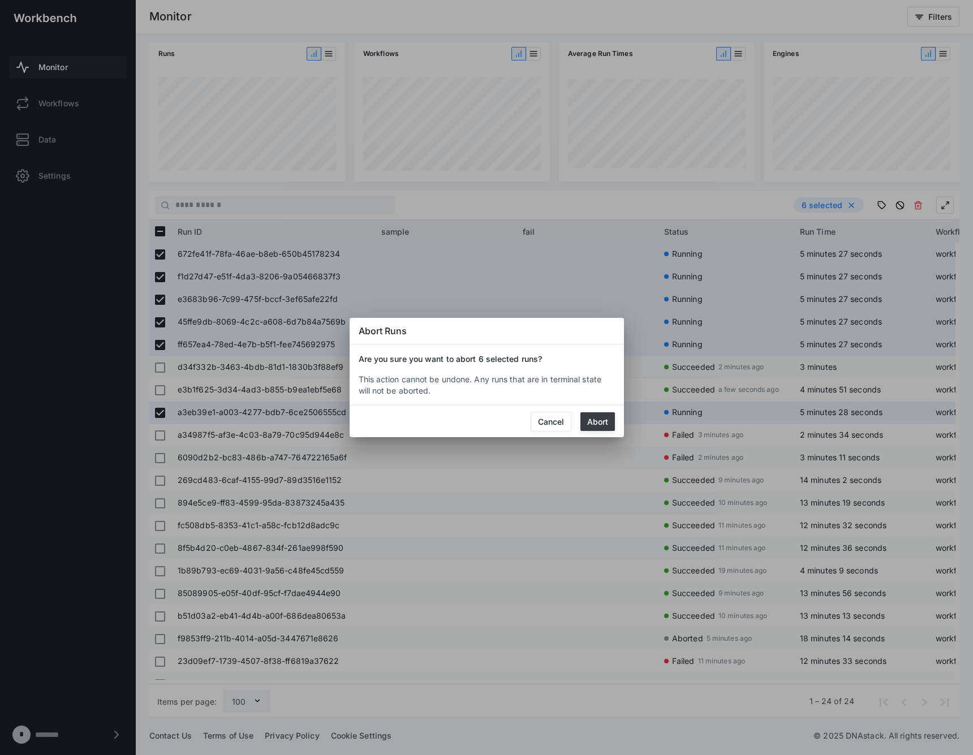
click at [597, 421] on button "Abort" at bounding box center [597, 421] width 34 height 19
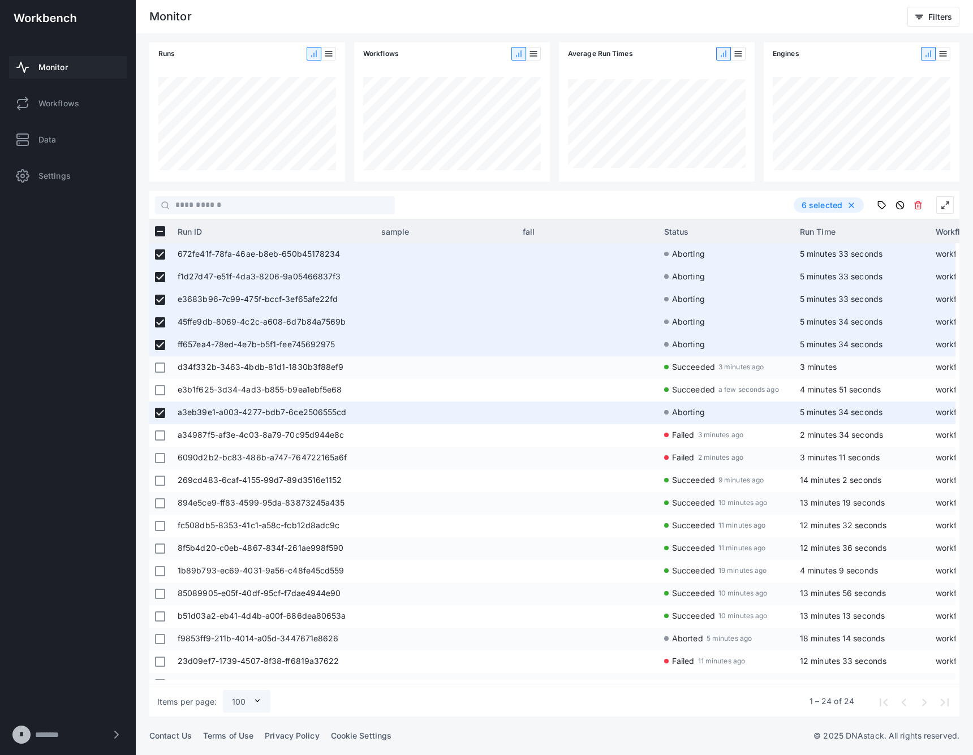
click at [162, 224] on div at bounding box center [160, 231] width 23 height 23
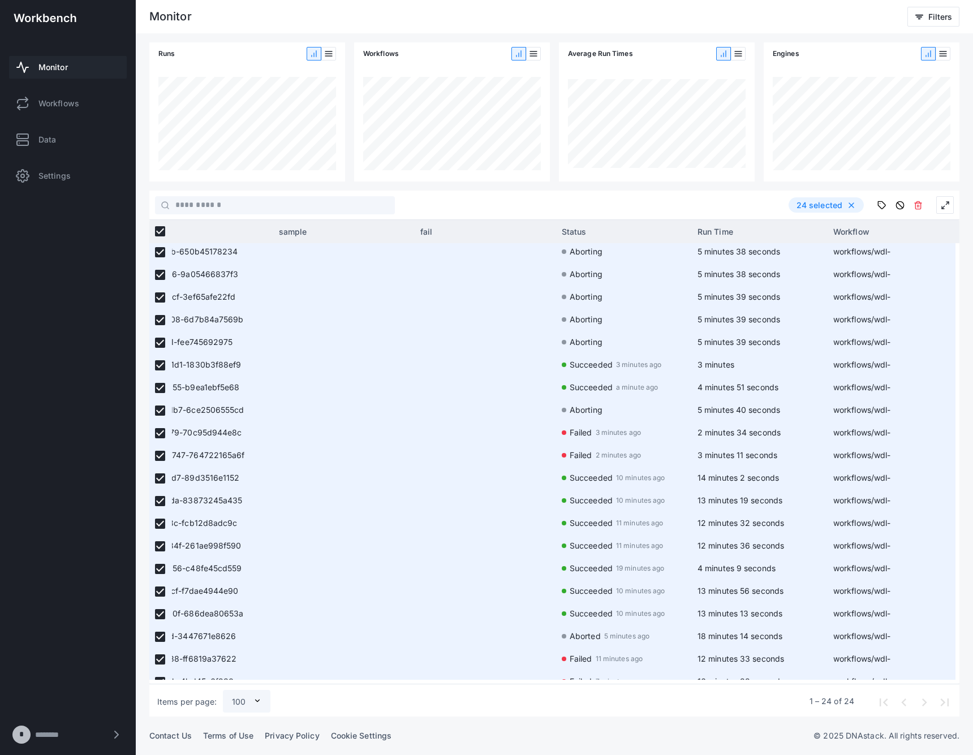
scroll to position [0, 454]
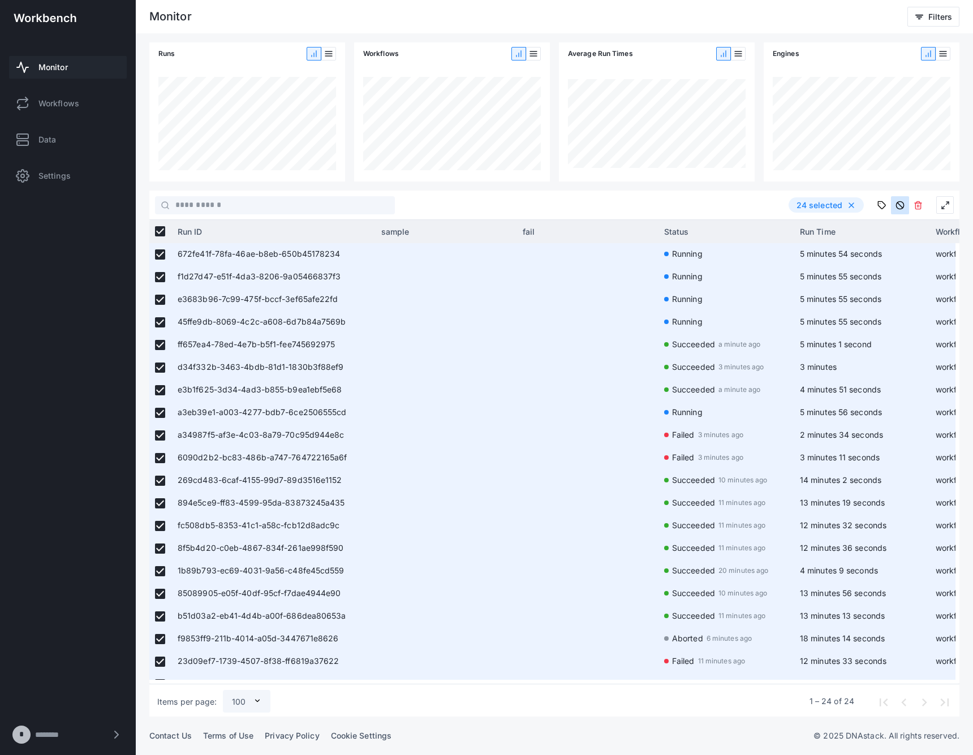
click at [899, 201] on use at bounding box center [899, 204] width 7 height 7
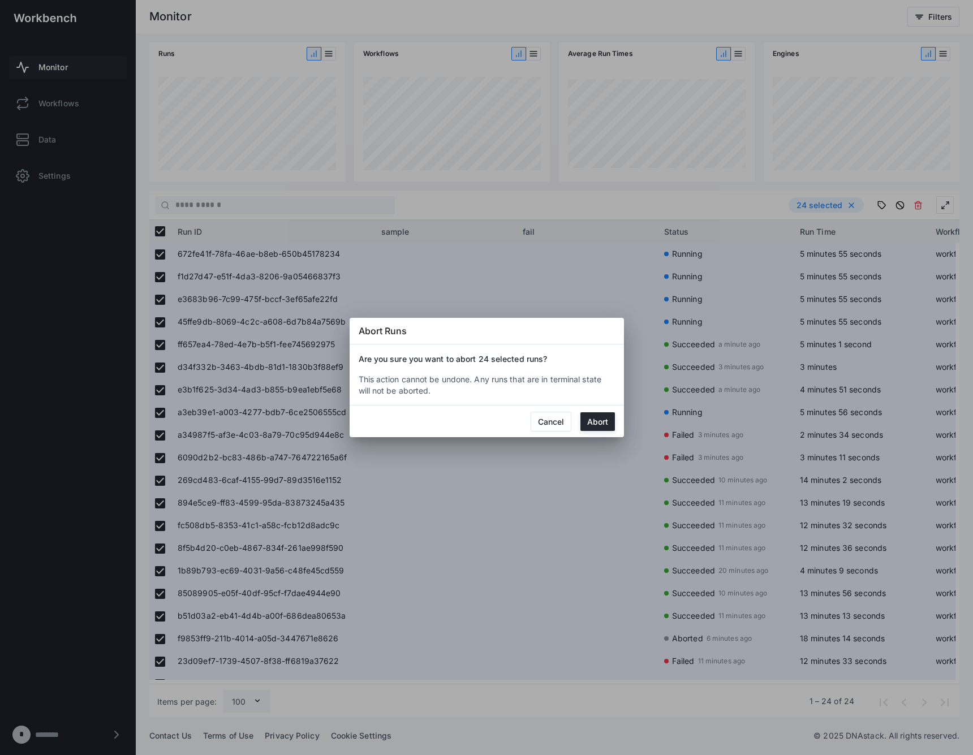
click at [599, 411] on mat-dialog-actions "Cancel Abort" at bounding box center [486, 421] width 274 height 32
click at [599, 414] on button "Abort" at bounding box center [597, 421] width 34 height 19
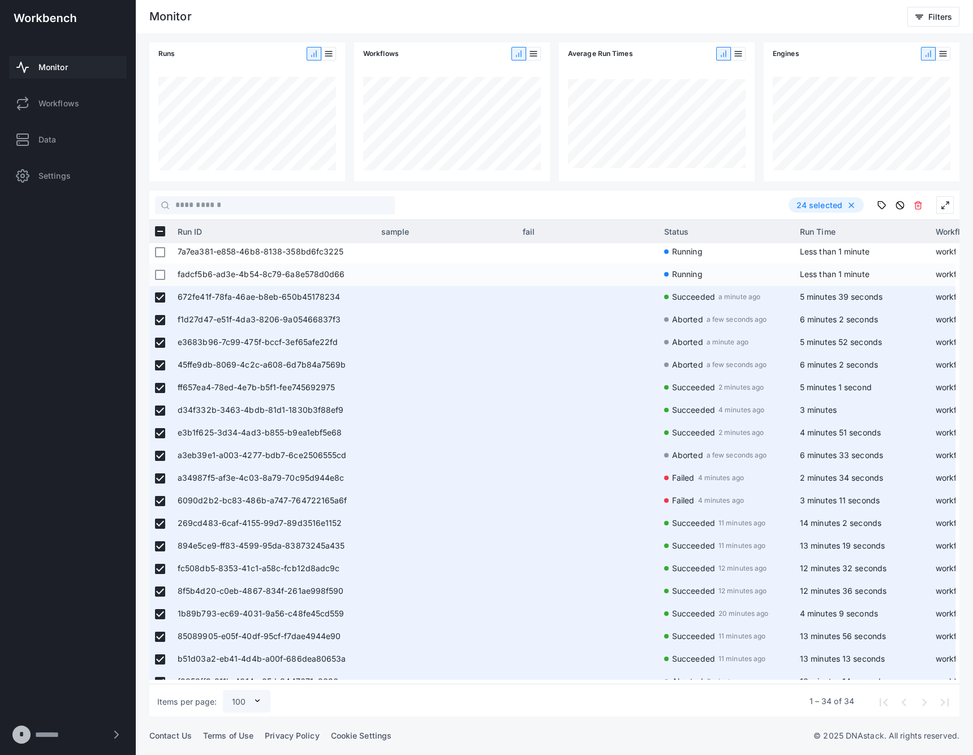
scroll to position [185, 0]
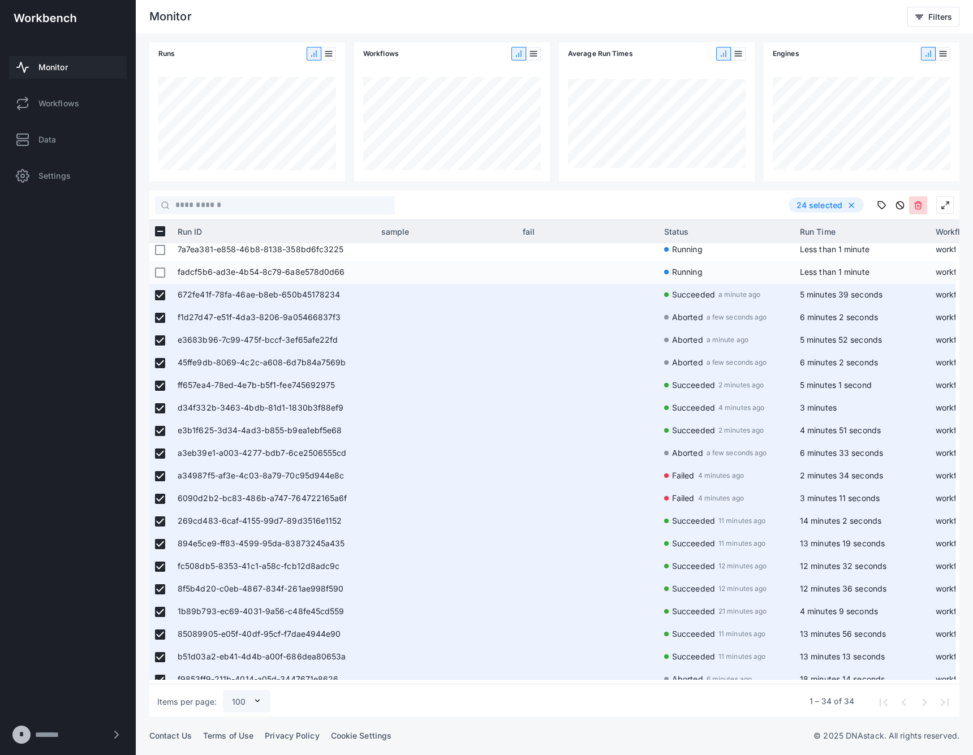
click at [921, 201] on icon at bounding box center [917, 205] width 9 height 9
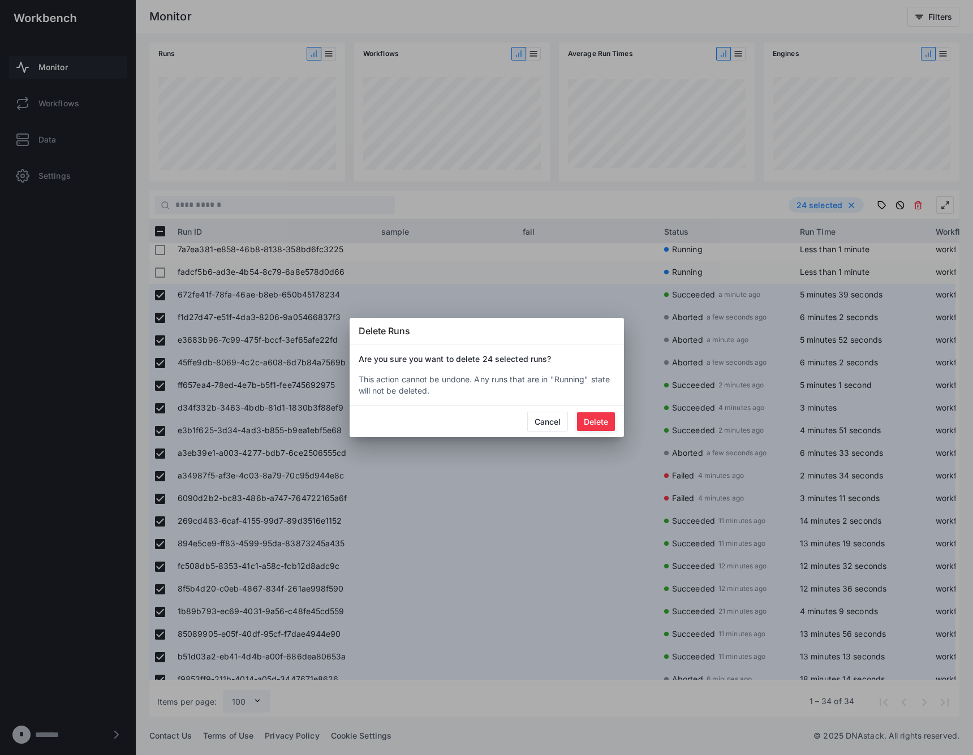
click at [607, 425] on button "Delete" at bounding box center [596, 421] width 38 height 19
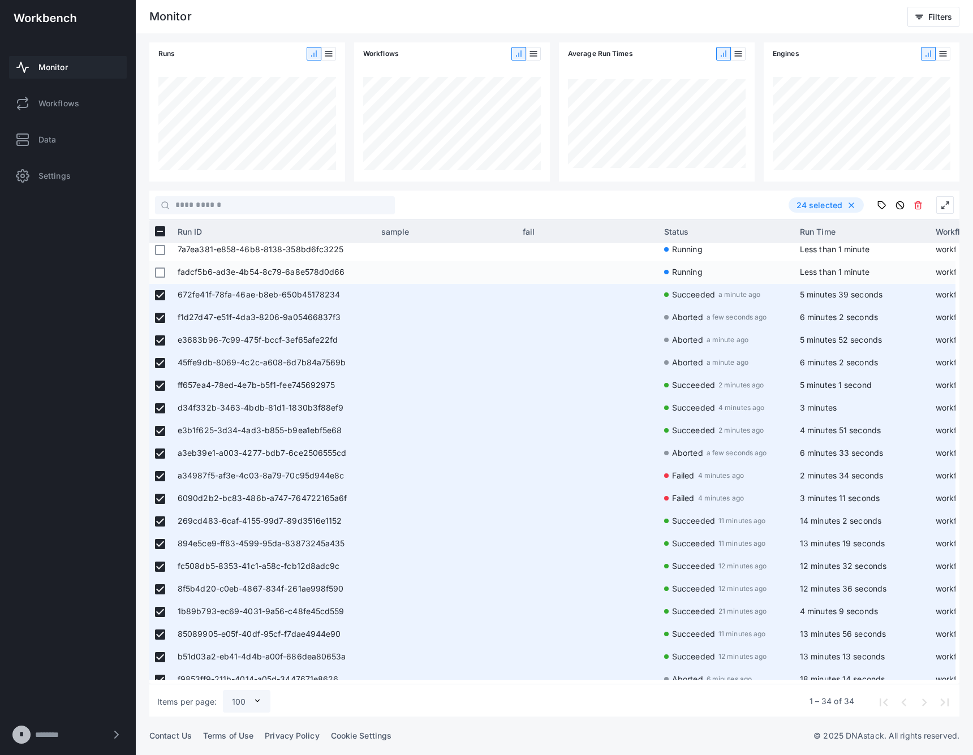
scroll to position [0, 0]
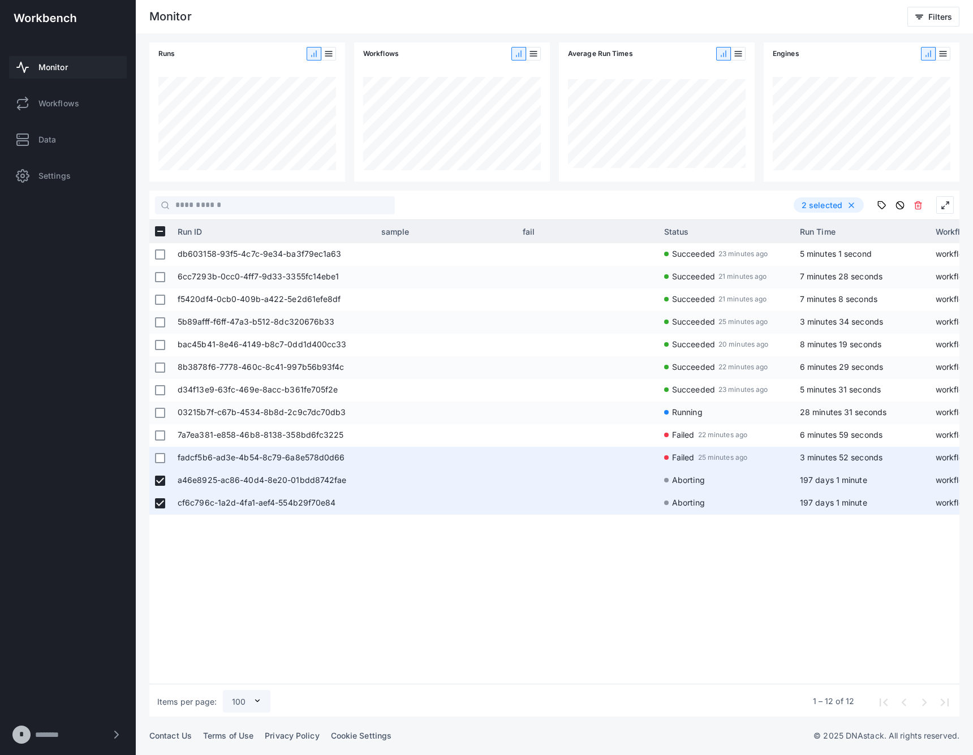
click at [305, 457] on span "fadcf5b6-ad3e-4b54-8c79-6a8e578d0d66" at bounding box center [274, 458] width 192 height 23
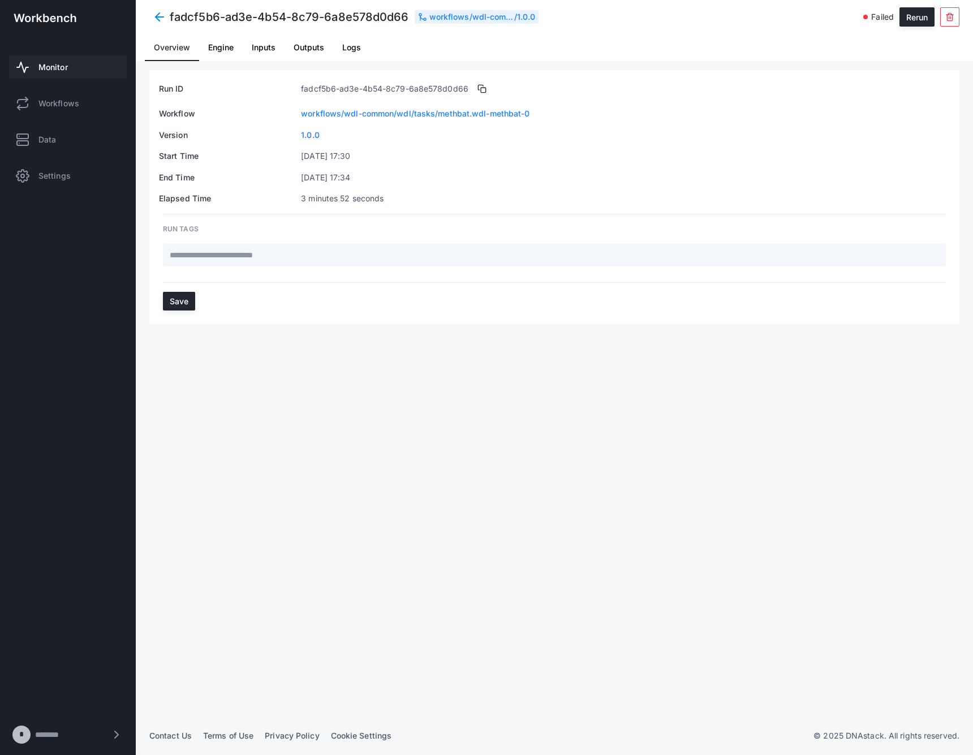
click at [340, 51] on link "Logs" at bounding box center [351, 47] width 37 height 27
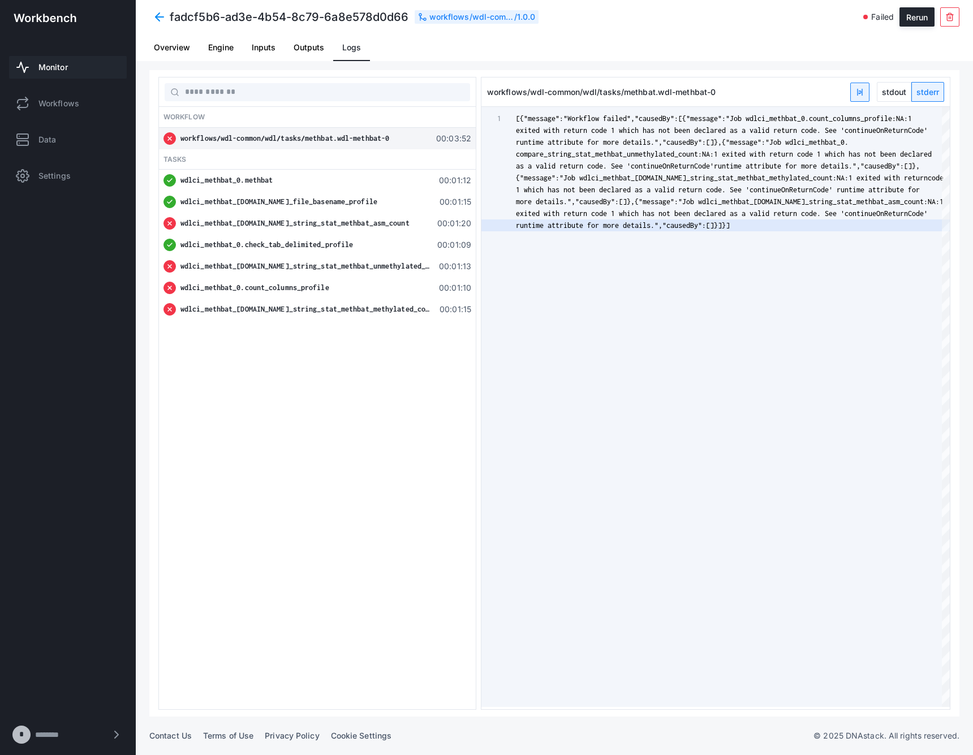
scroll to position [0, 214]
click at [316, 180] on div "wdlci_methbat_0.methbat" at bounding box center [304, 180] width 249 height 11
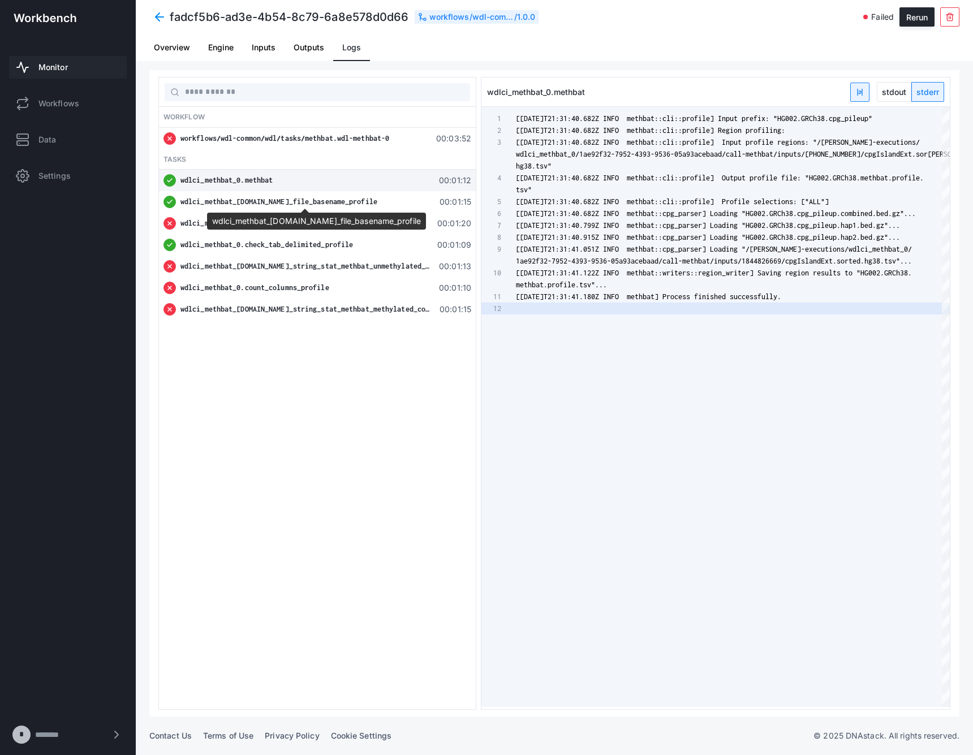
scroll to position [47, 0]
click at [317, 202] on span "wdlci_methbat_[DOMAIN_NAME]_file_basename_profile" at bounding box center [278, 201] width 197 height 8
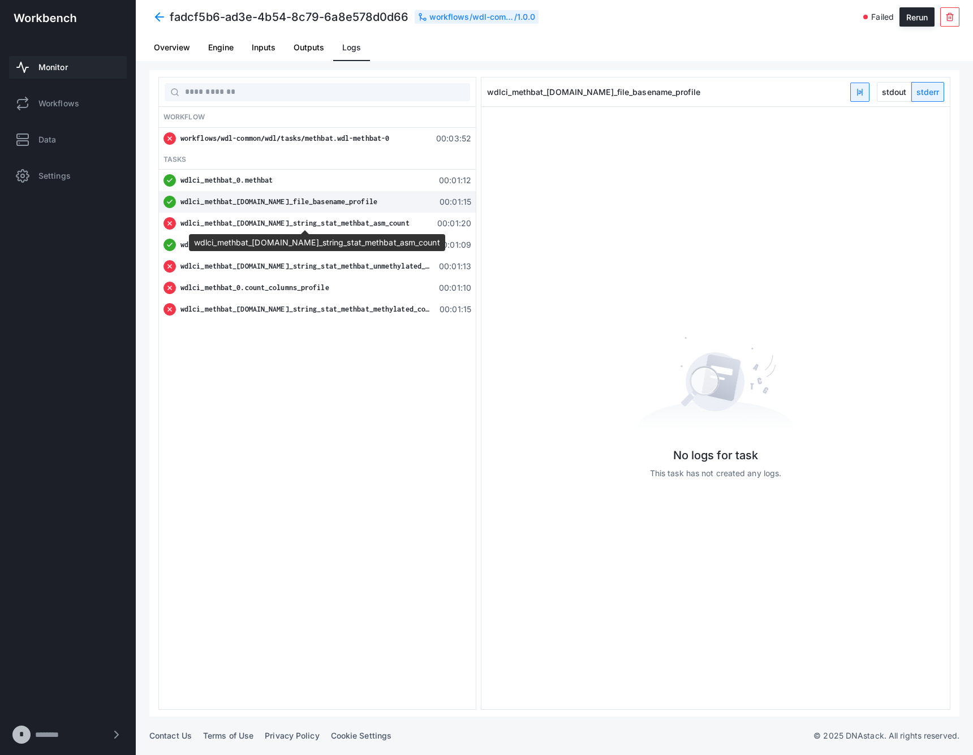
click at [336, 223] on span "wdlci_methbat_[DOMAIN_NAME]_string_stat_methbat_asm_count" at bounding box center [294, 223] width 229 height 8
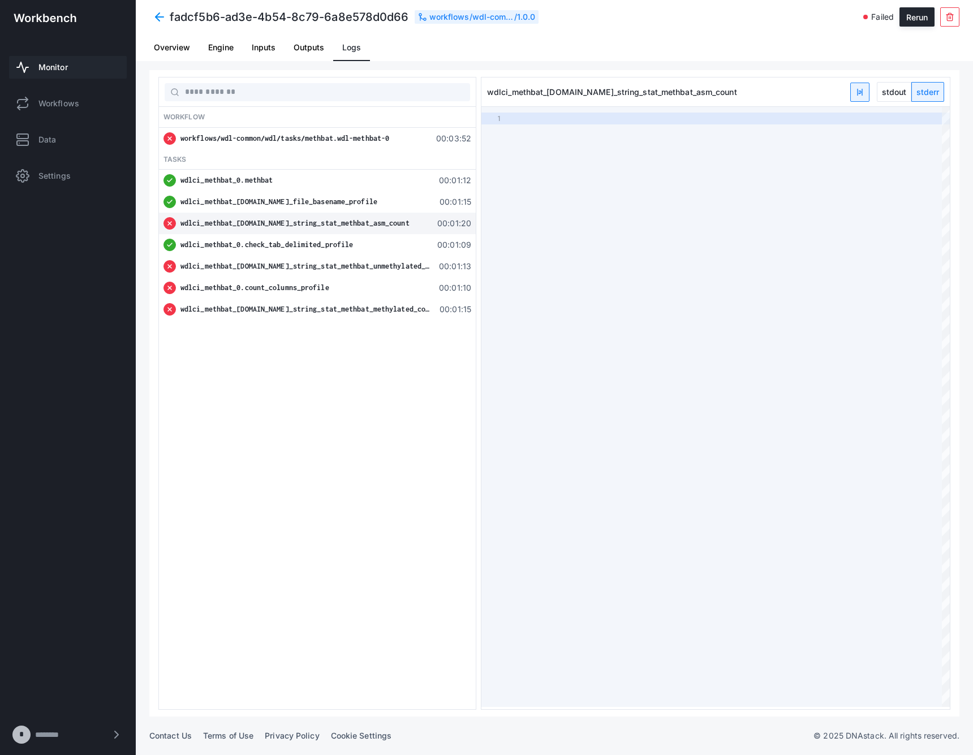
type textarea "**********"
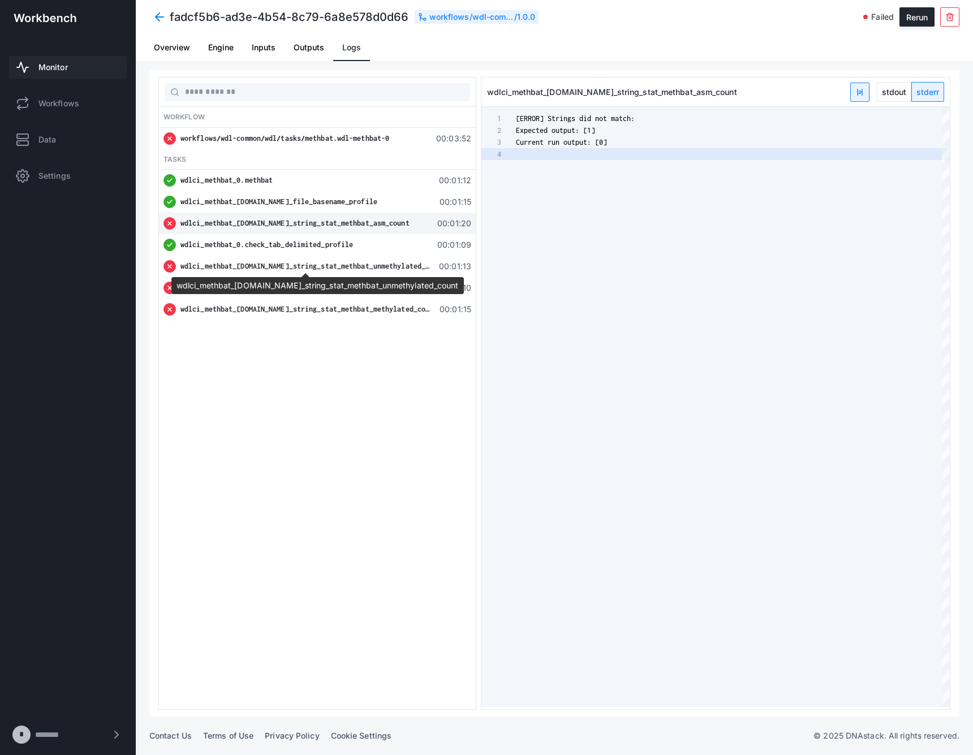
click at [341, 269] on span "wdlci_methbat_[DOMAIN_NAME]_string_stat_methbat_unmethylated_count" at bounding box center [312, 266] width 265 height 8
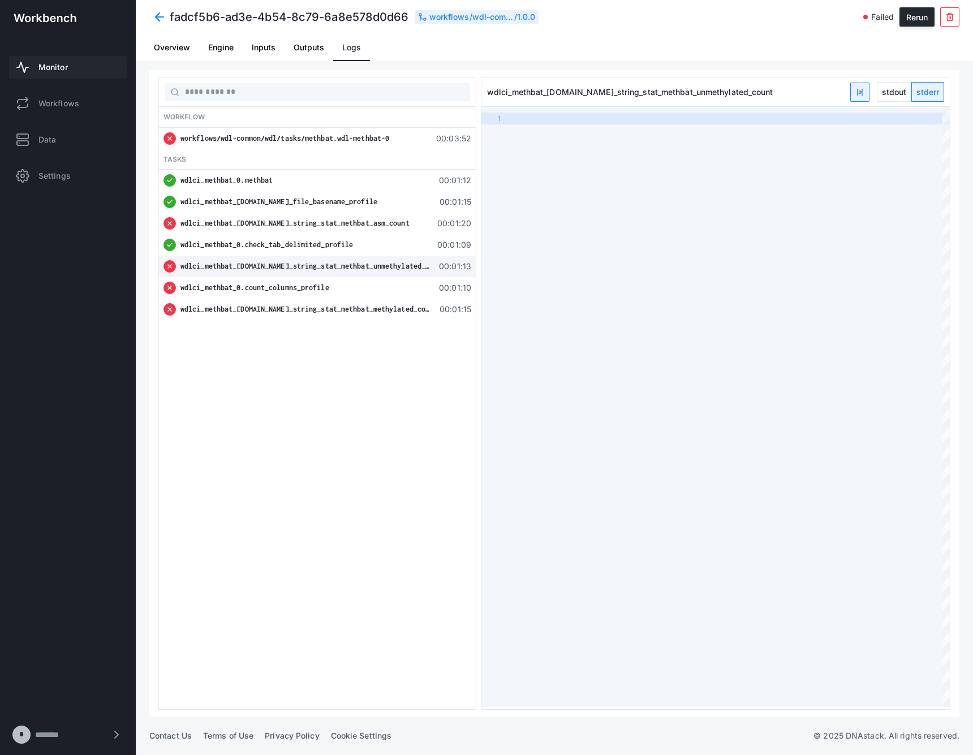
type textarea "**********"
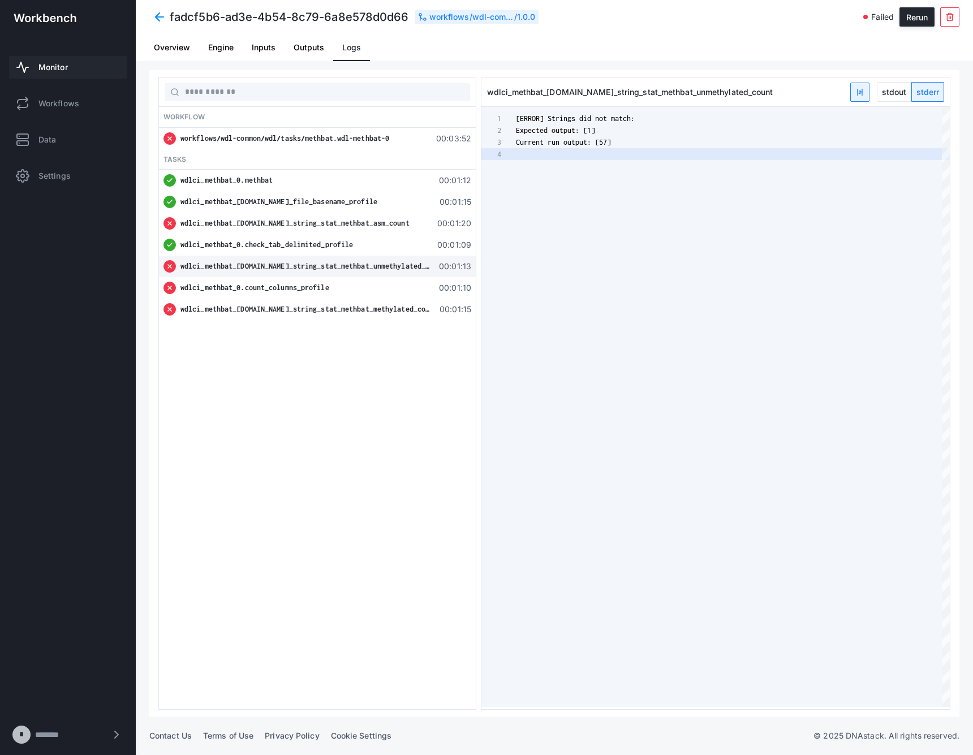
click at [324, 285] on span "wdlci_methbat_0.count_columns_profile" at bounding box center [254, 287] width 149 height 8
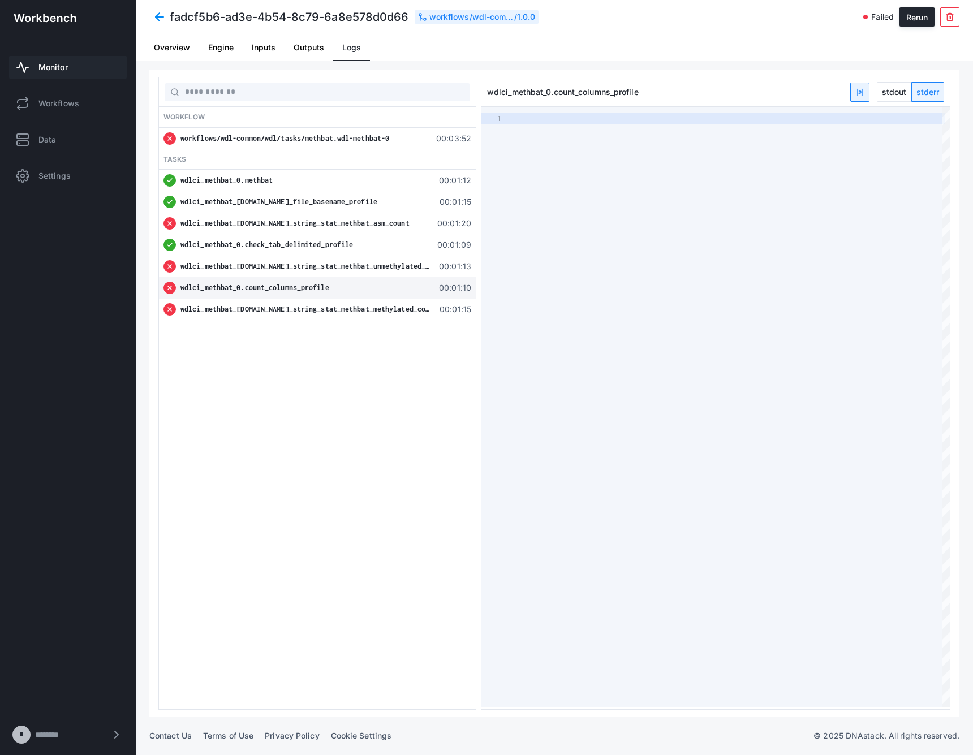
type textarea "**********"
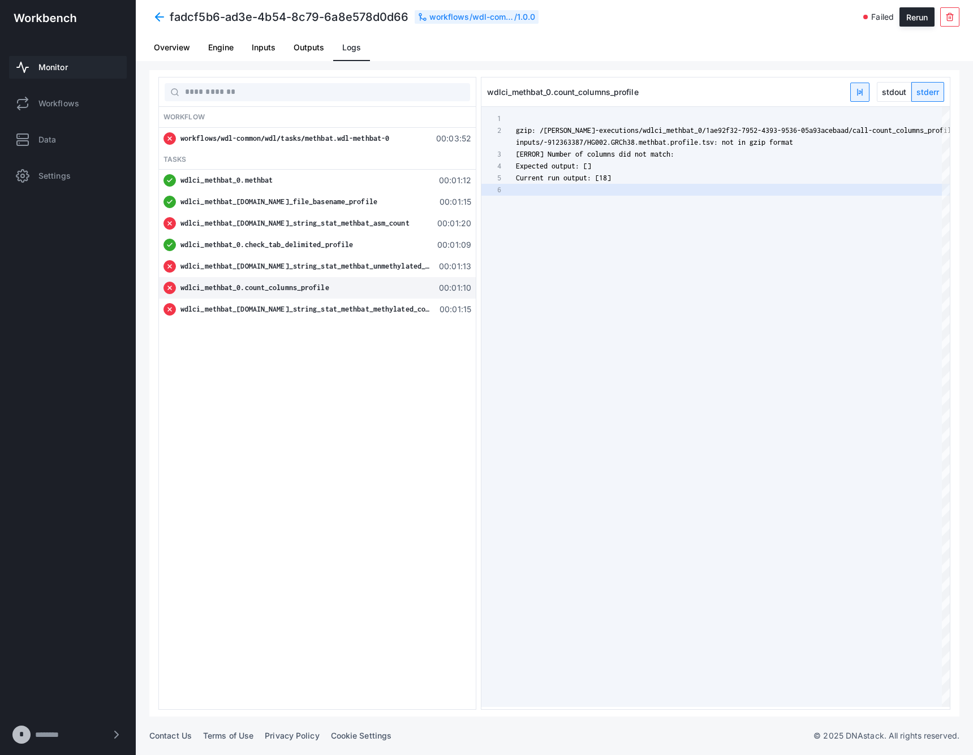
click at [323, 306] on span "wdlci_methbat_[DOMAIN_NAME]_string_stat_methbat_methylated_count" at bounding box center [308, 309] width 257 height 8
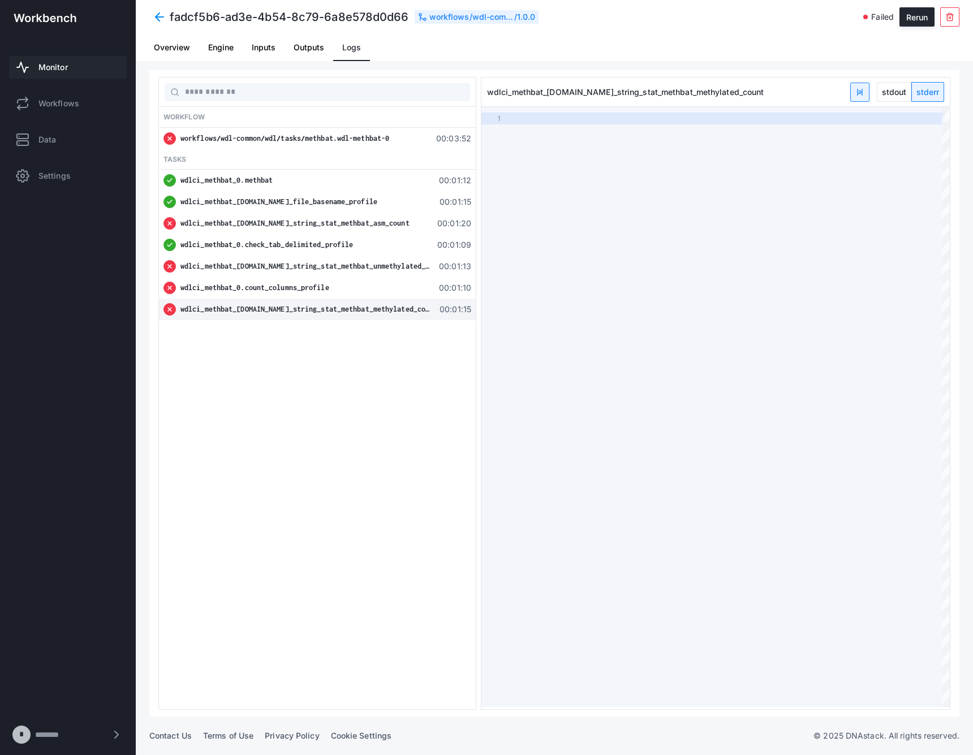
type textarea "**********"
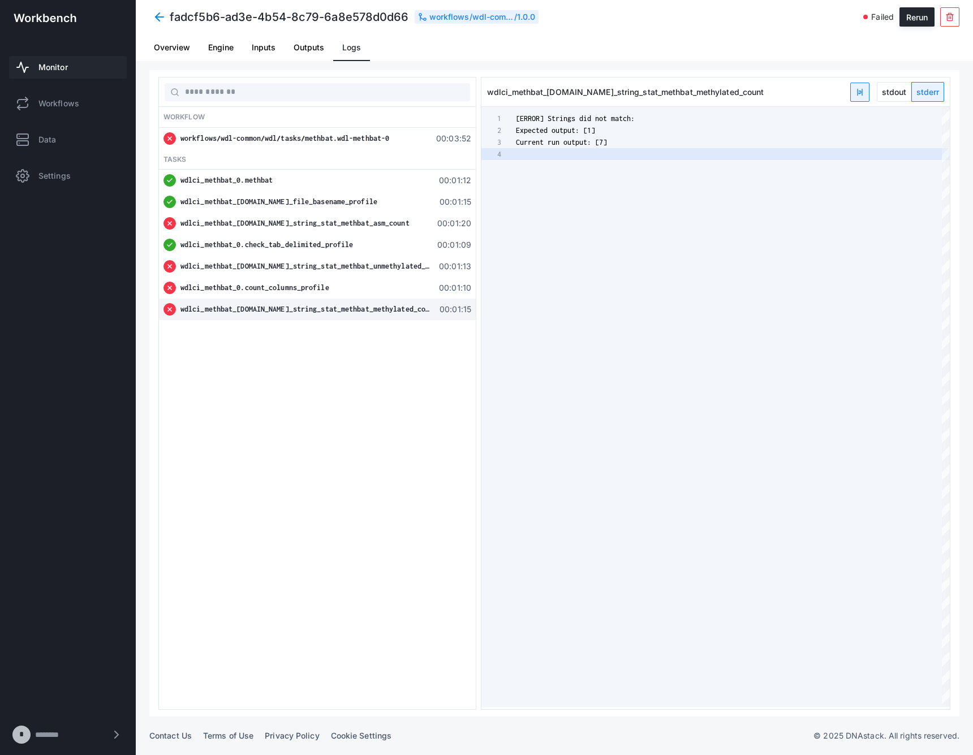
click at [321, 285] on span "wdlci_methbat_0.count_columns_profile" at bounding box center [254, 287] width 149 height 8
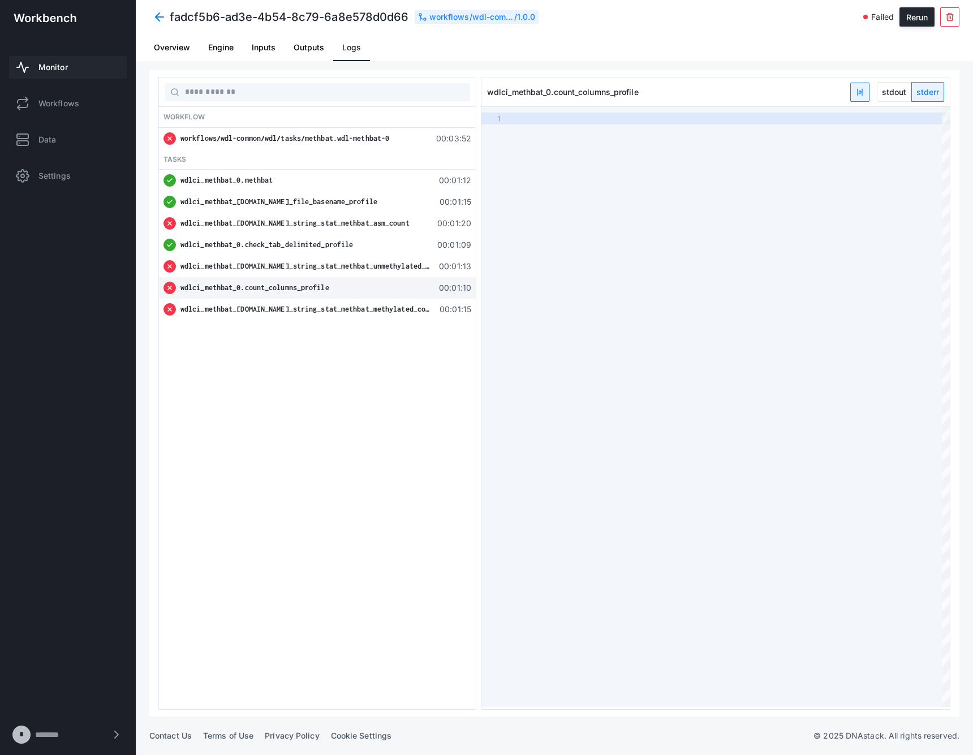
type textarea "**********"
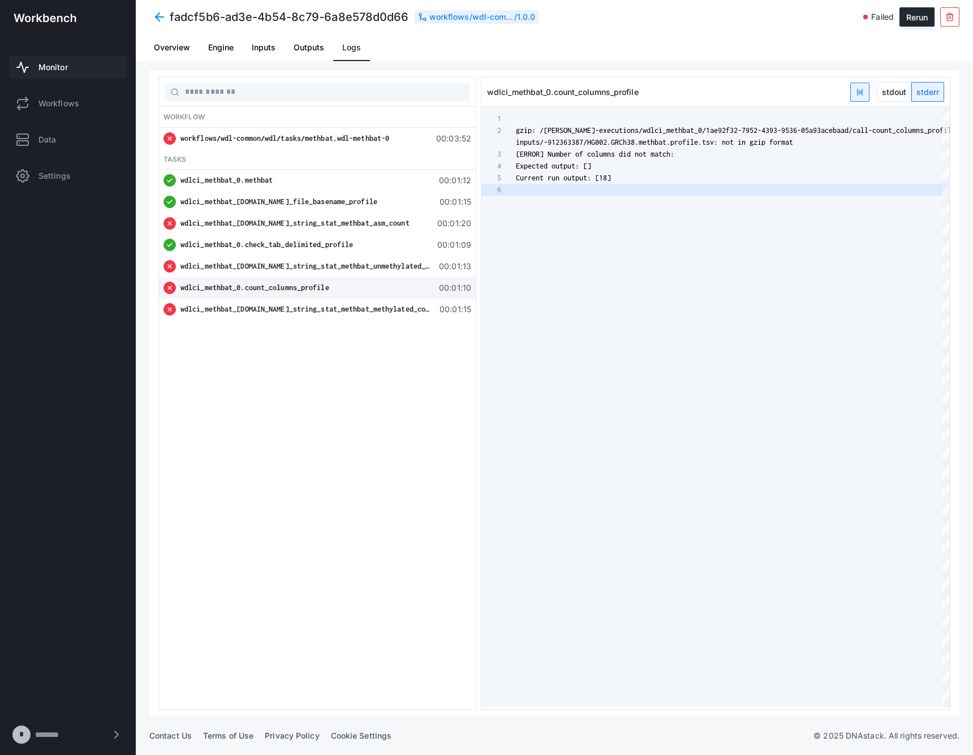
scroll to position [58, 0]
click at [666, 280] on div "gzip: /[PERSON_NAME]-executions/wdlci_methbat_0/1ae92f3 2-7952-4393-9536-05a93a…" at bounding box center [733, 407] width 434 height 600
click at [317, 311] on span "wdlci_methbat_[DOMAIN_NAME]_string_stat_methbat_methylated_count" at bounding box center [308, 309] width 257 height 8
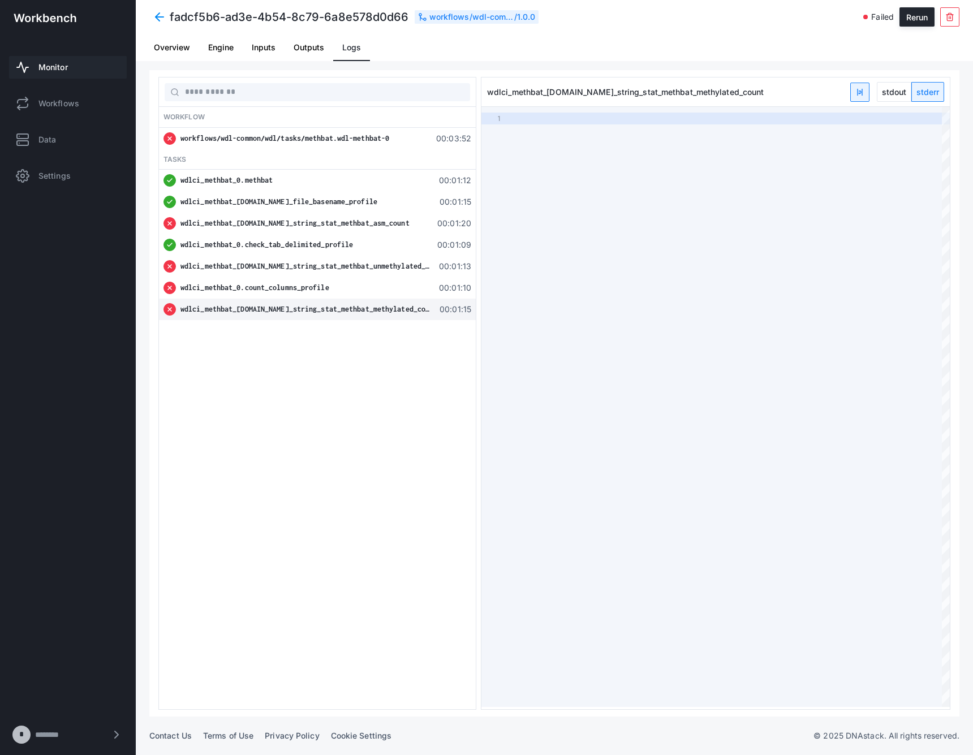
type textarea "**********"
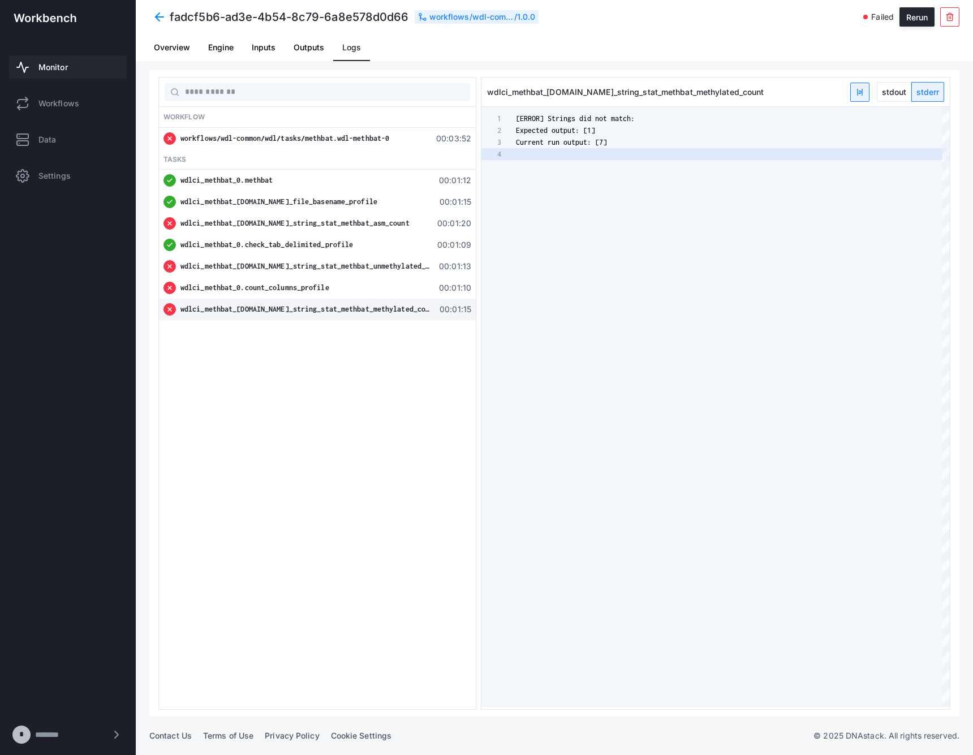
click at [157, 19] on span at bounding box center [159, 17] width 20 height 20
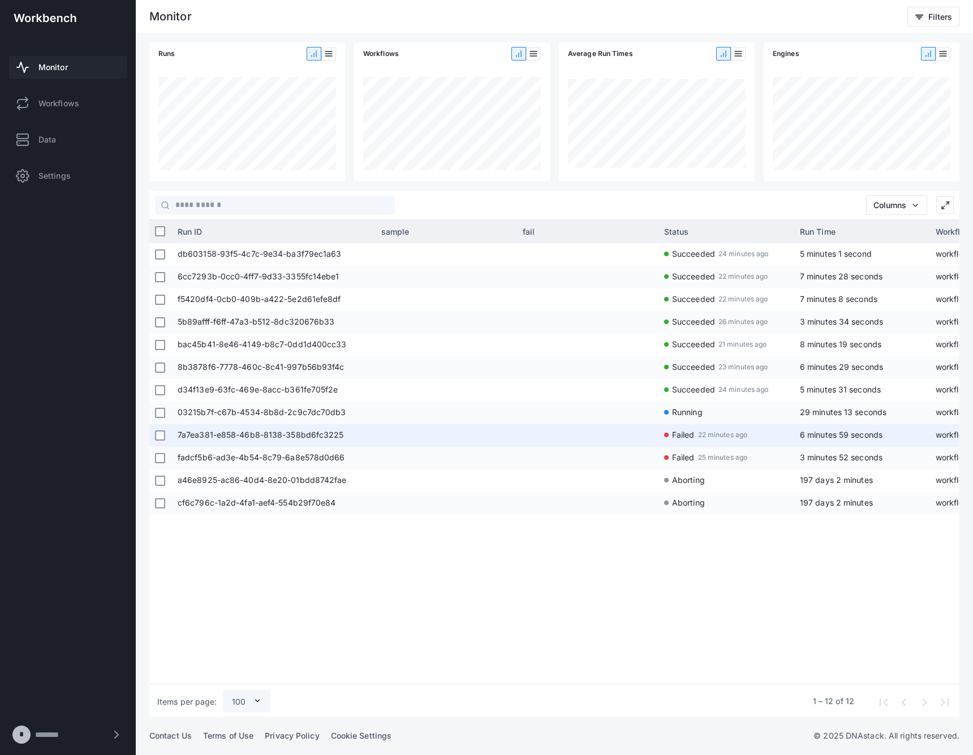
click at [241, 431] on span "7a7ea381-e858-46b8-8138-358bd6fc3225" at bounding box center [274, 435] width 192 height 23
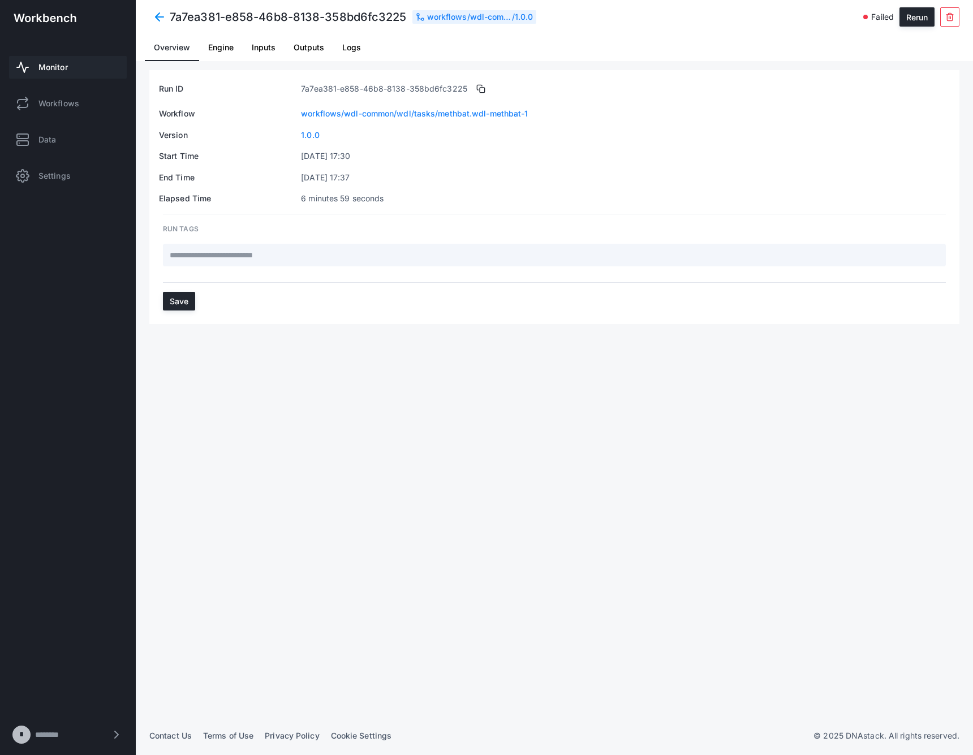
click at [359, 51] on span "Logs" at bounding box center [351, 47] width 19 height 27
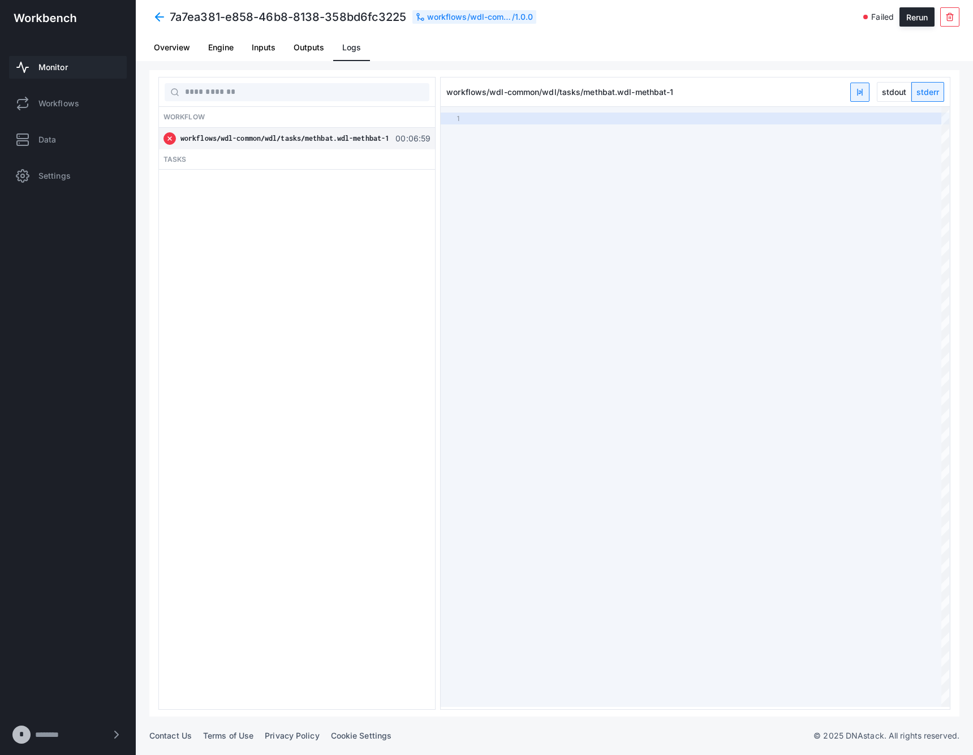
type textarea "**********"
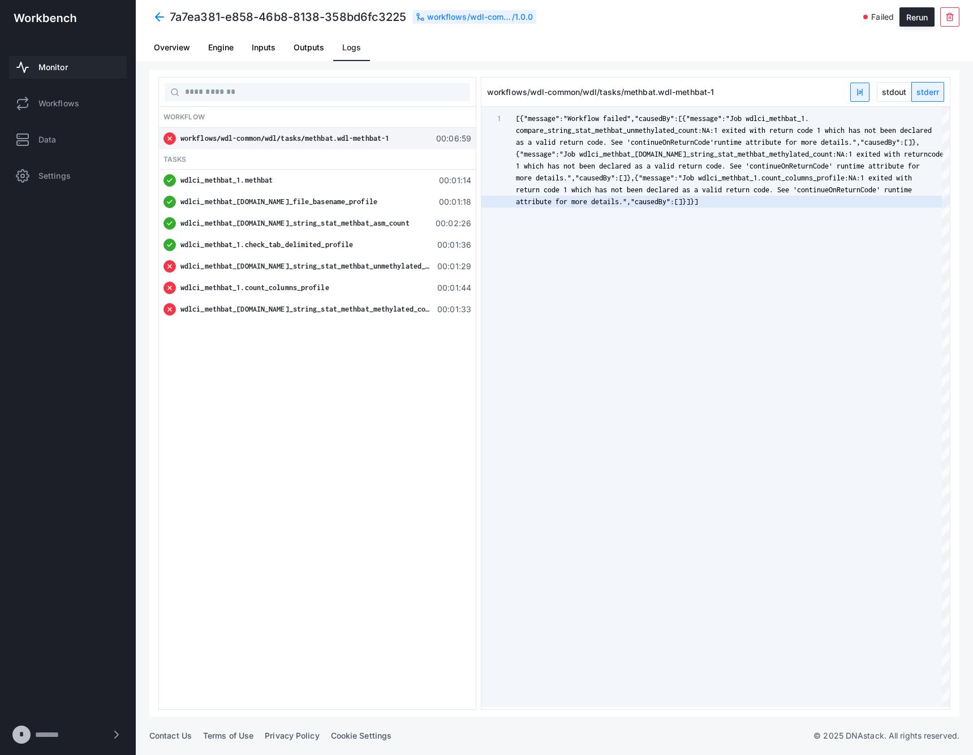
click at [287, 288] on span "wdlci_methbat_1.count_columns_profile" at bounding box center [254, 287] width 149 height 8
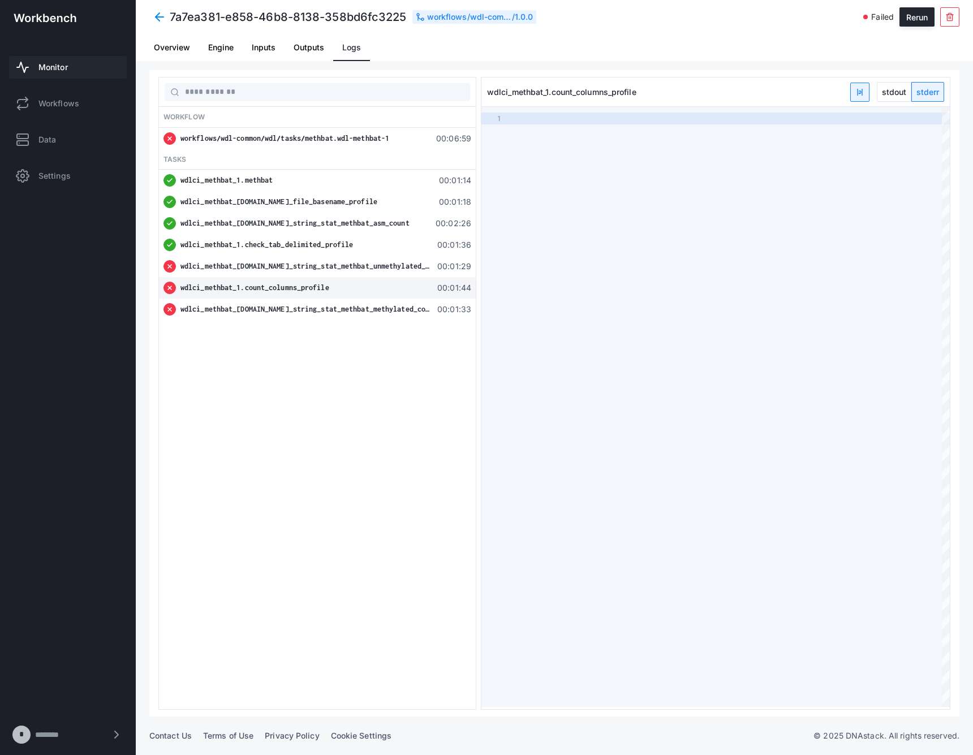
type textarea "**********"
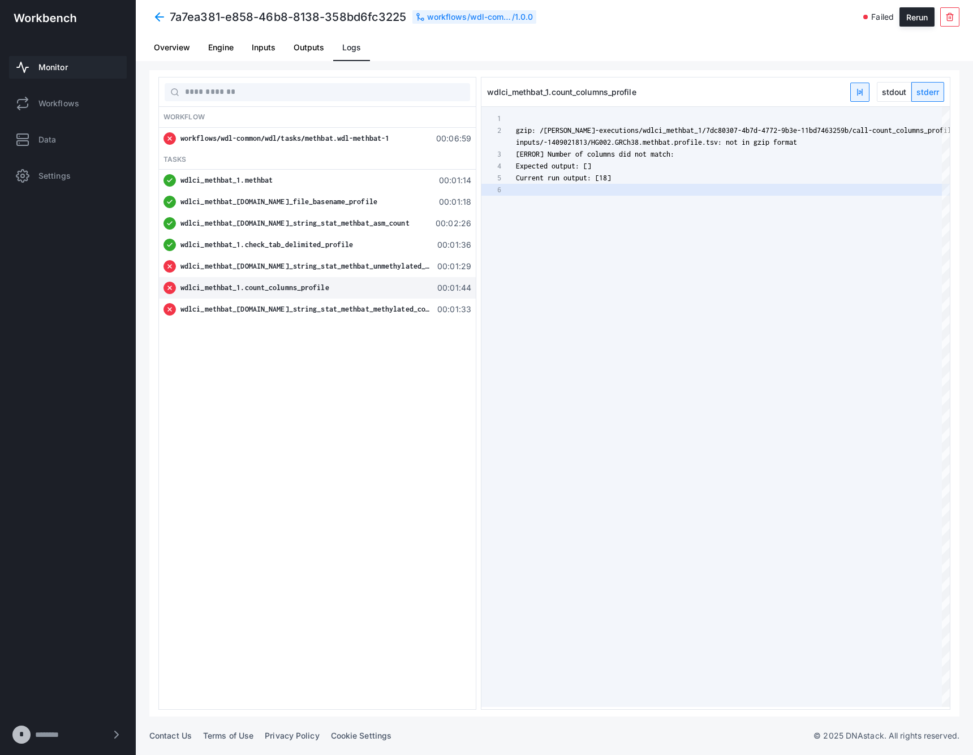
click at [312, 267] on span "wdlci_methbat_[DOMAIN_NAME]_string_stat_methbat_unmethylated_count" at bounding box center [312, 266] width 265 height 8
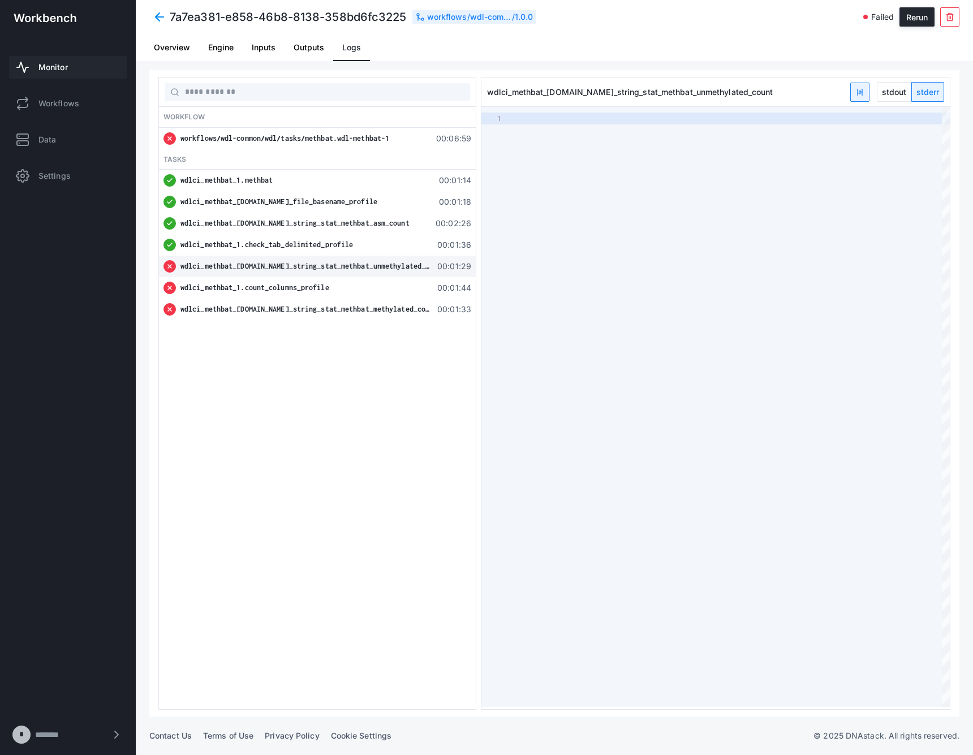
type textarea "**********"
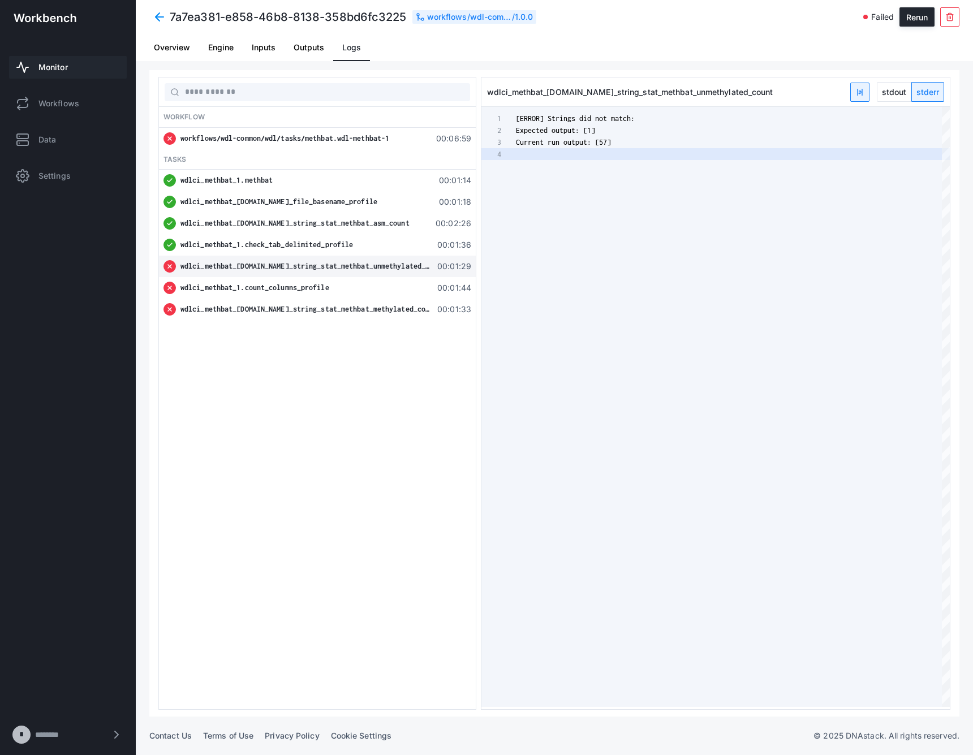
click at [355, 305] on span "wdlci_methbat_[DOMAIN_NAME]_string_stat_methbat_methylated_count" at bounding box center [308, 309] width 257 height 8
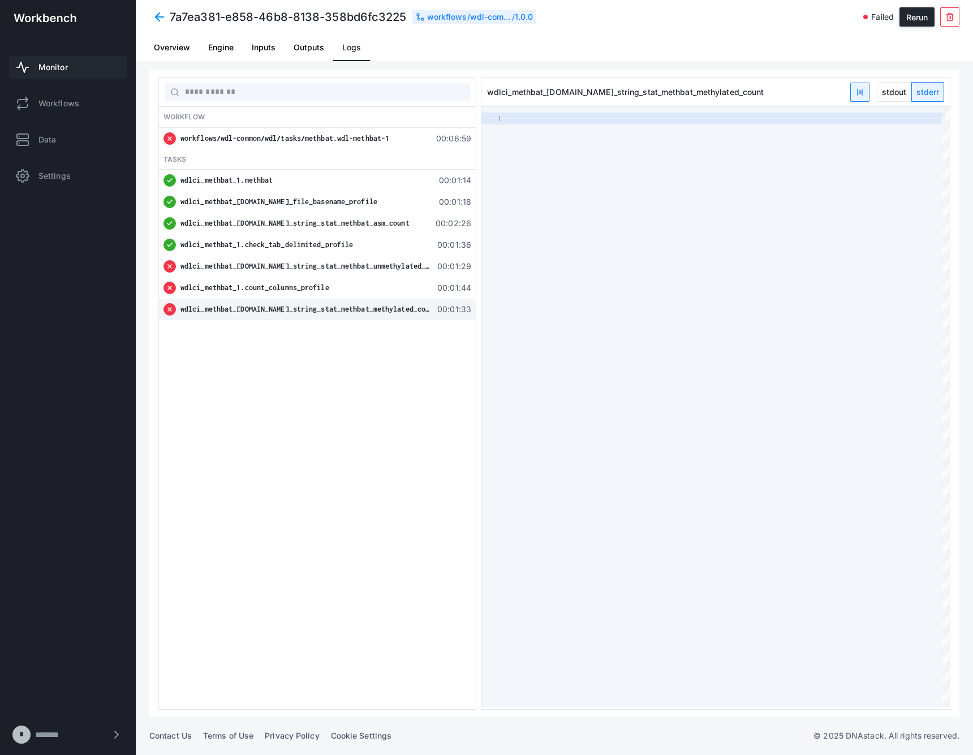
type textarea "**********"
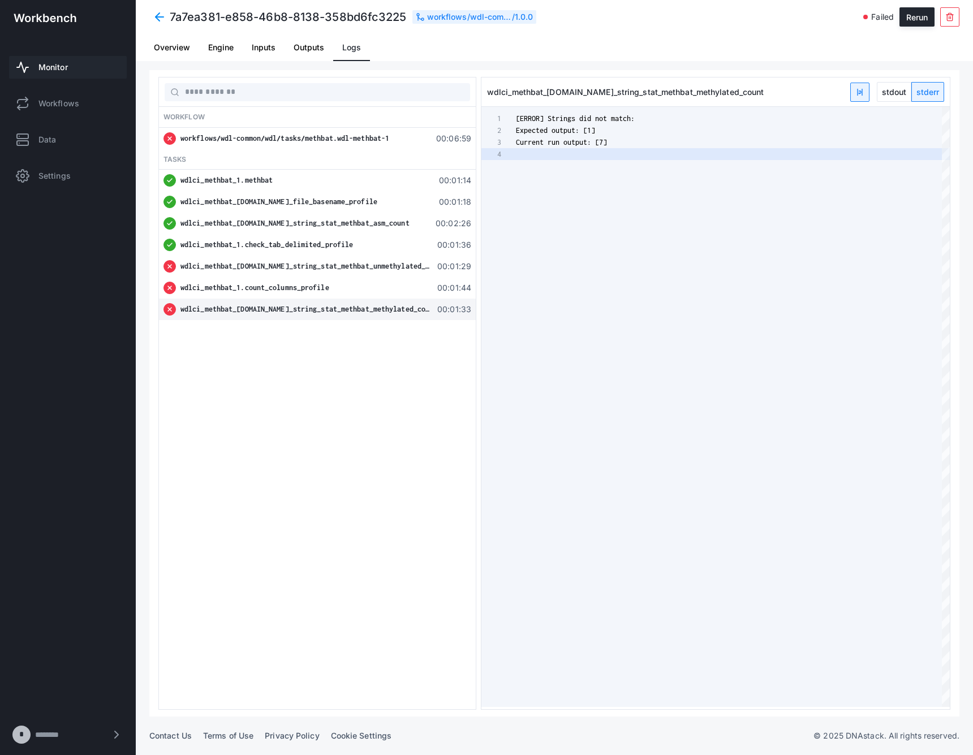
click at [153, 16] on span at bounding box center [159, 17] width 20 height 20
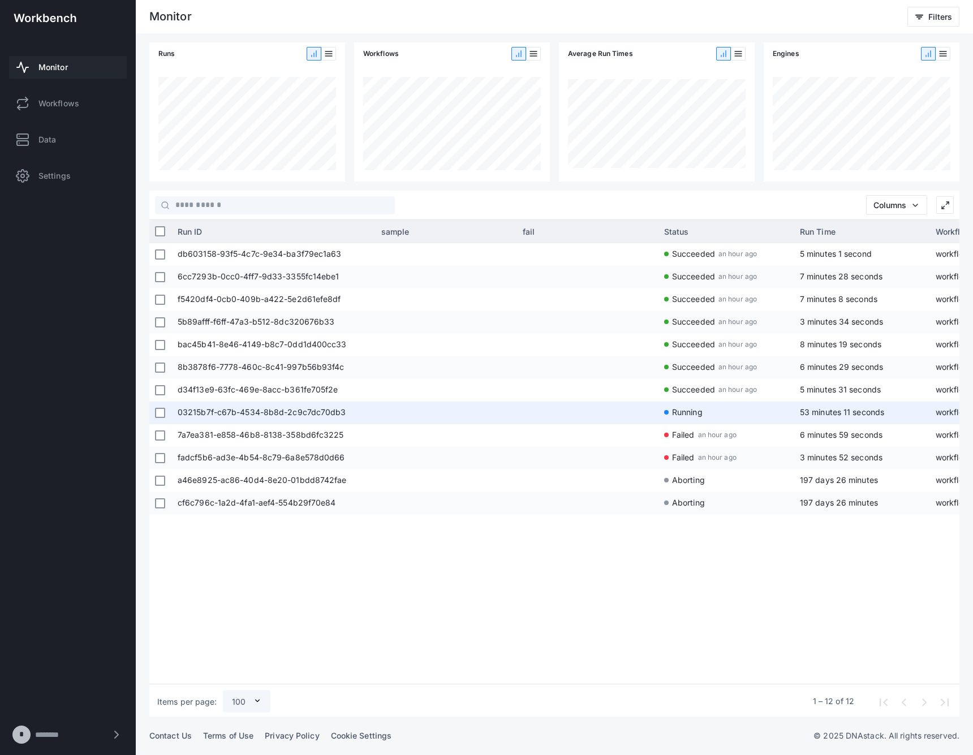
click at [684, 411] on span "Running" at bounding box center [687, 411] width 31 height 21
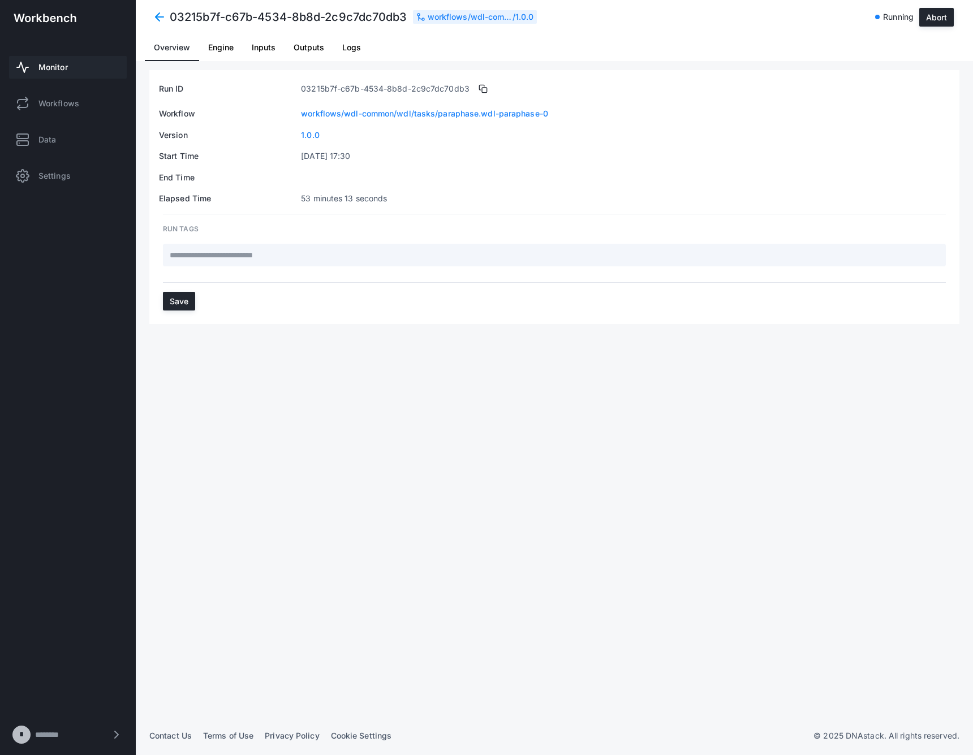
click at [357, 53] on span "Logs" at bounding box center [351, 47] width 19 height 27
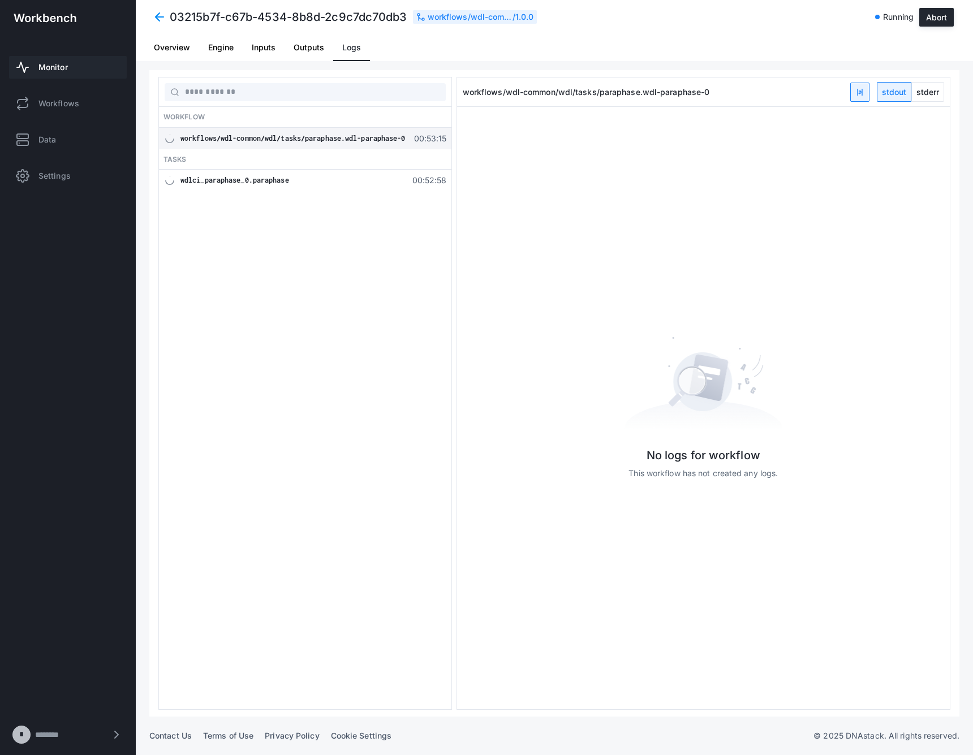
click at [294, 182] on div "wdlci_paraphase_0.paraphase" at bounding box center [292, 180] width 225 height 11
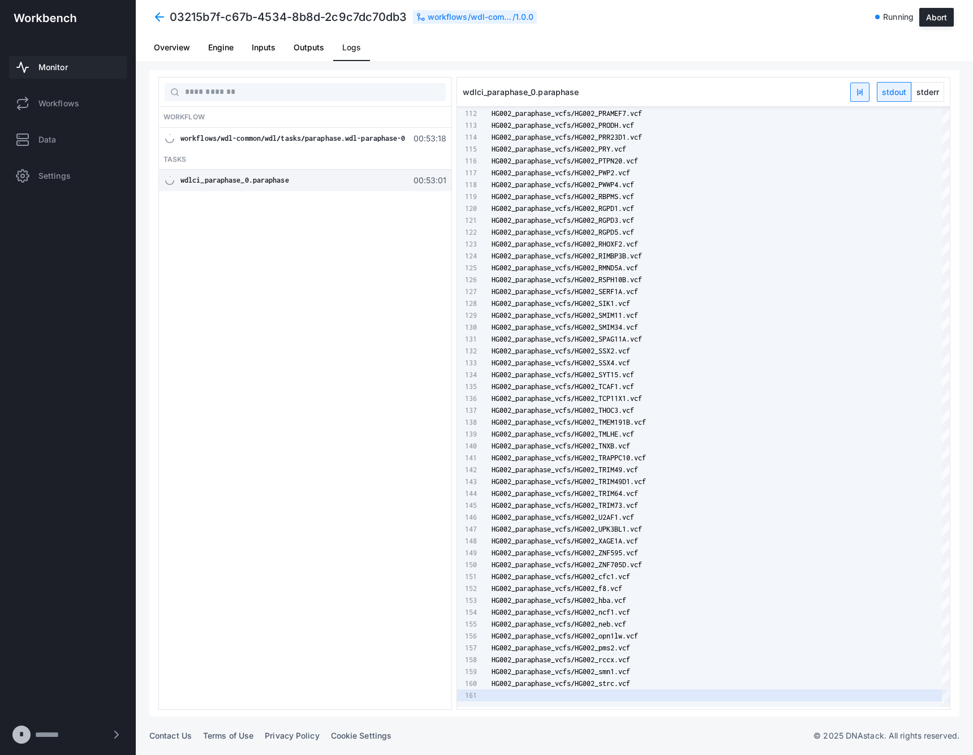
click at [943, 96] on span "stderr" at bounding box center [928, 92] width 32 height 19
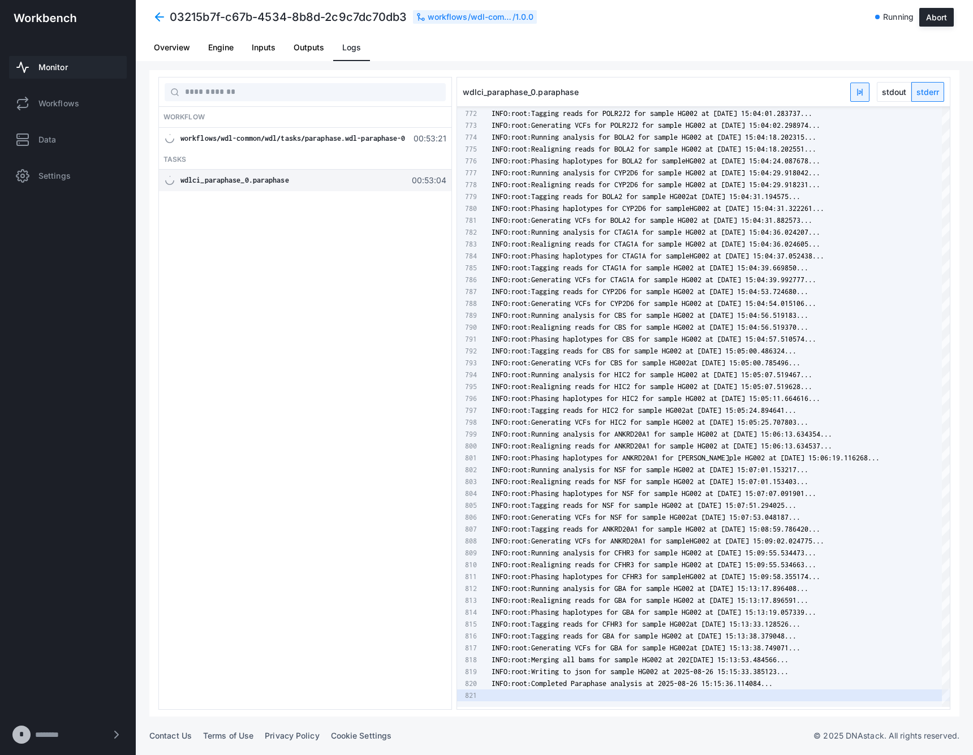
click at [901, 92] on span "stdout" at bounding box center [893, 92] width 33 height 19
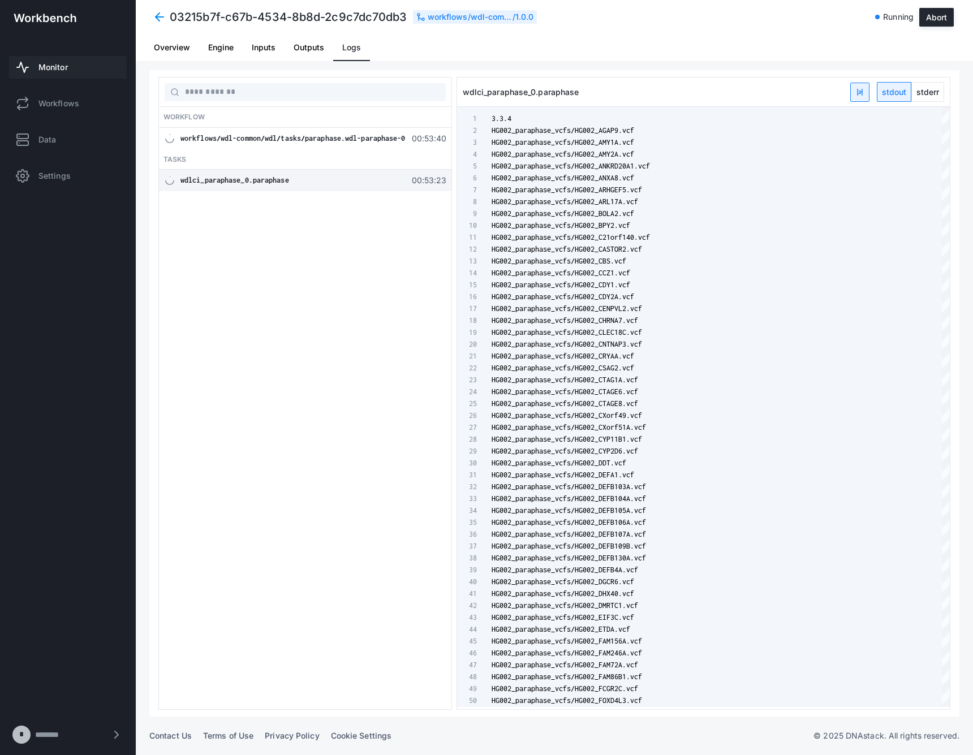
click at [91, 58] on link "Monitor" at bounding box center [68, 67] width 118 height 23
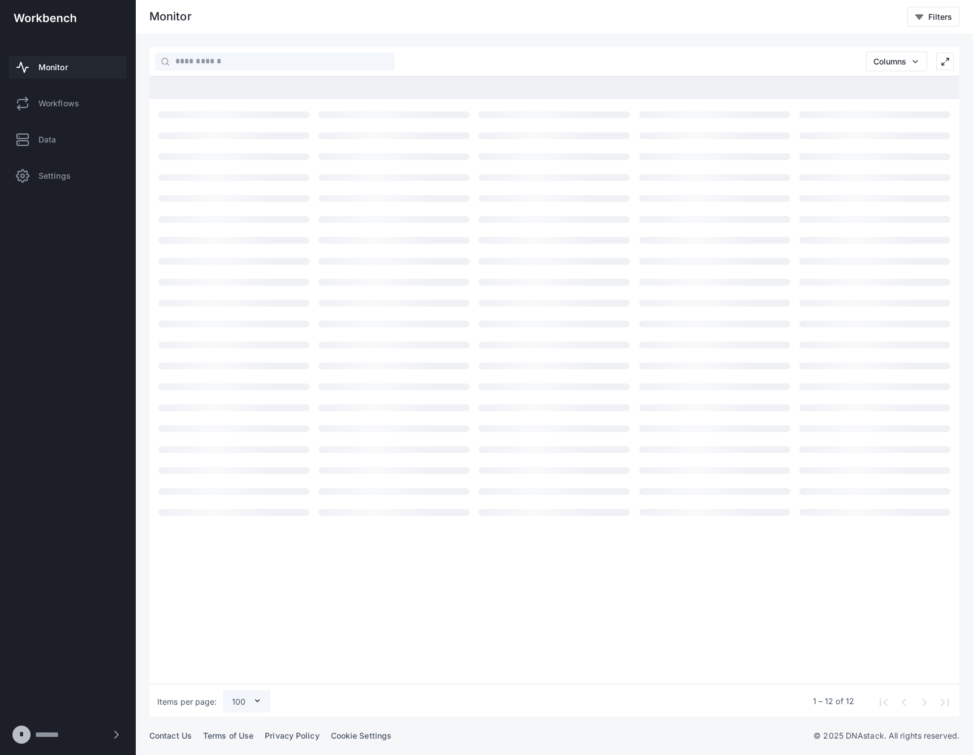
click at [90, 61] on link "Monitor" at bounding box center [68, 67] width 118 height 23
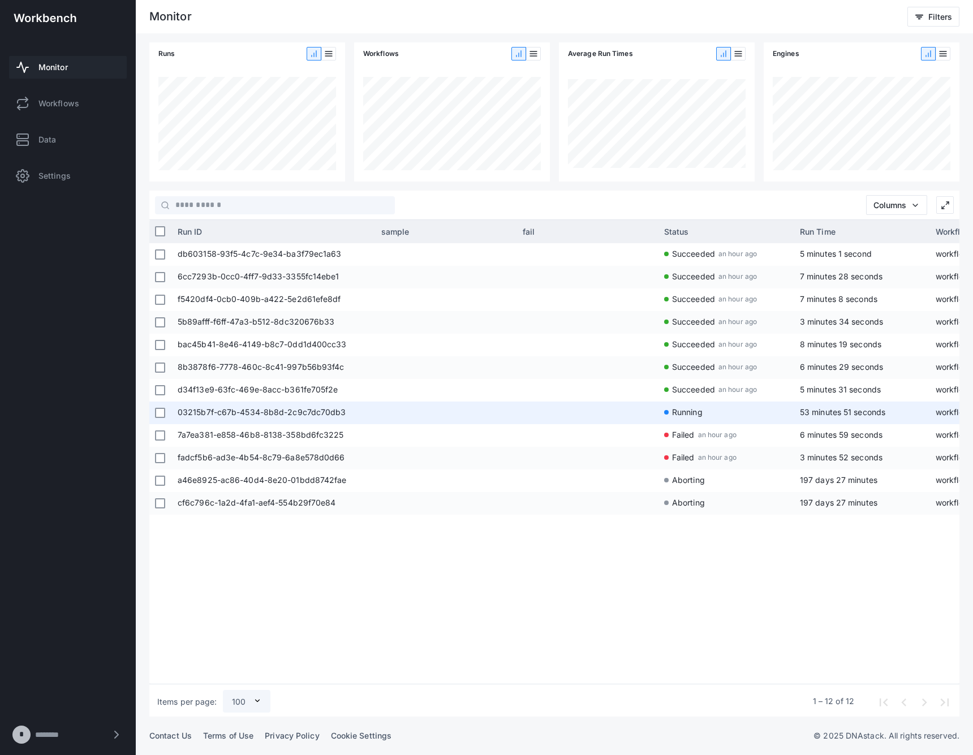
click at [620, 414] on span at bounding box center [587, 412] width 130 height 23
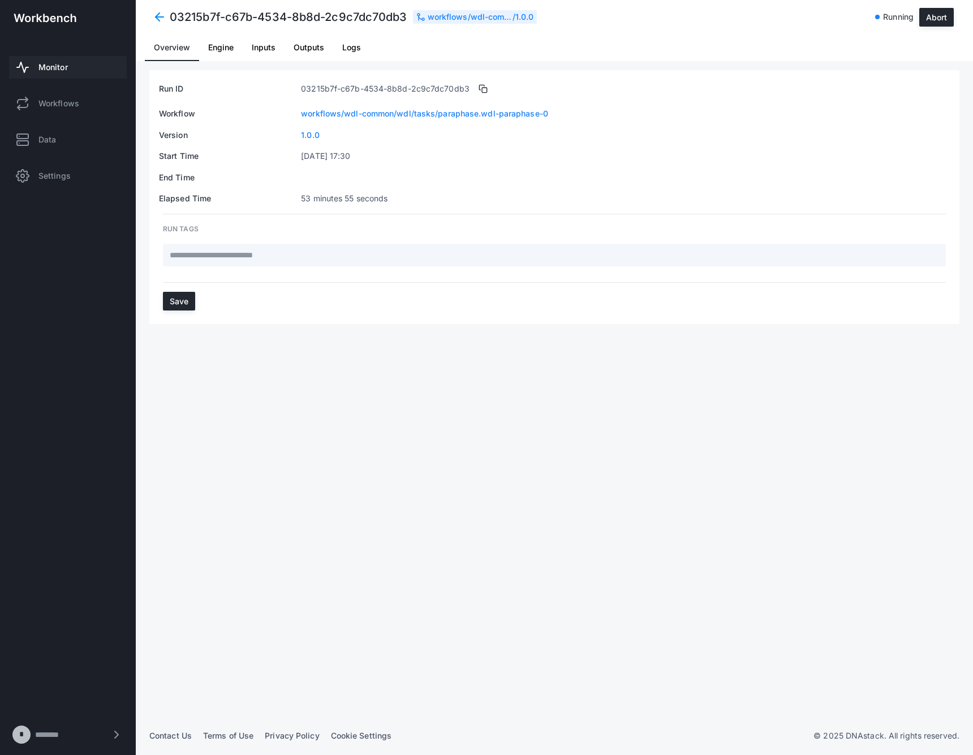
click at [351, 46] on span "Logs" at bounding box center [351, 48] width 19 height 8
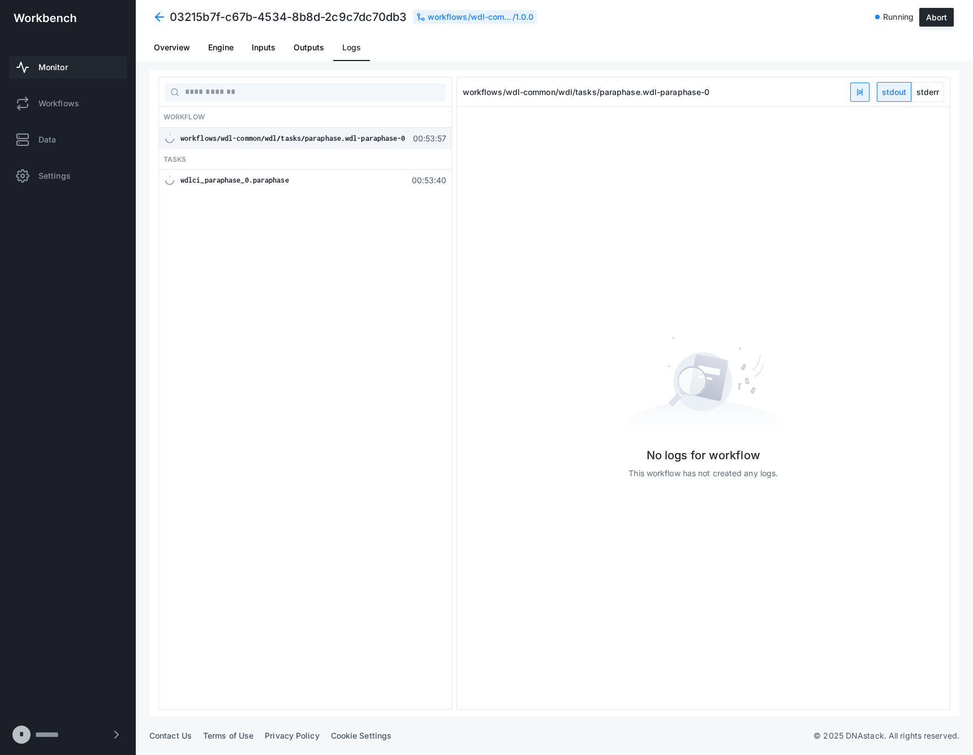
click at [169, 49] on span "Overview" at bounding box center [172, 48] width 36 height 8
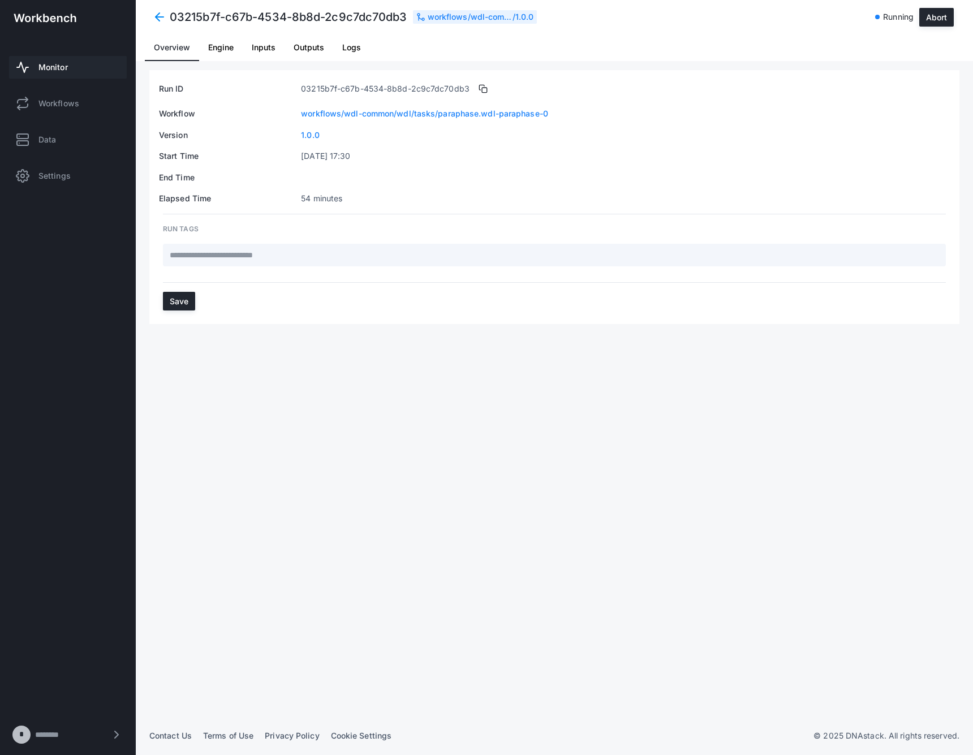
click at [75, 75] on link "Monitor" at bounding box center [68, 67] width 118 height 23
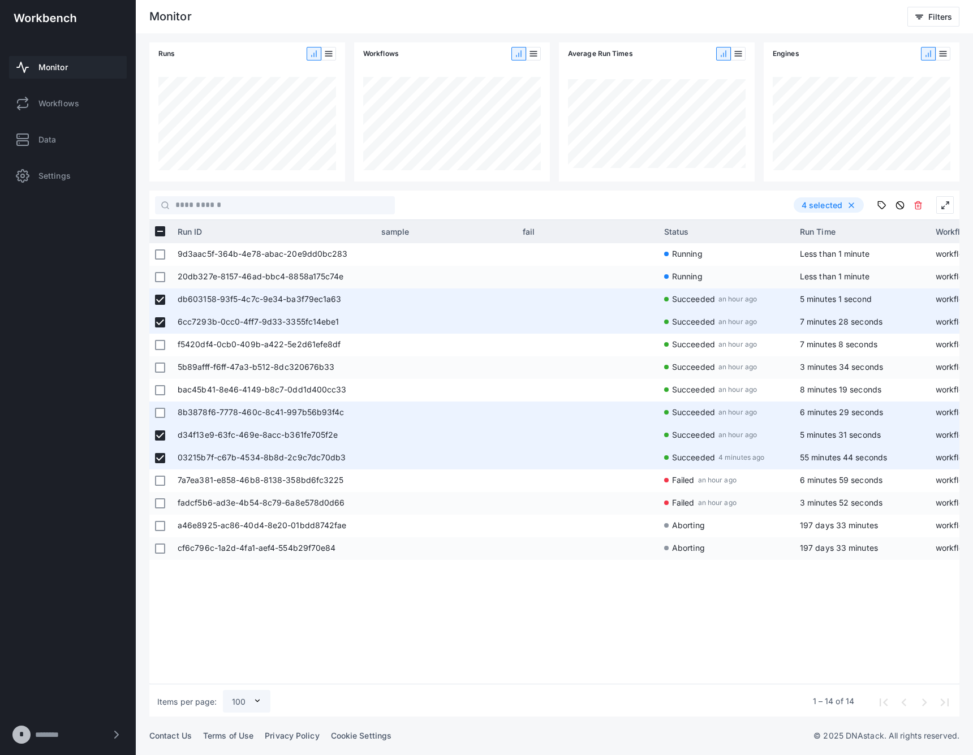
click at [163, 418] on div at bounding box center [160, 413] width 10 height 21
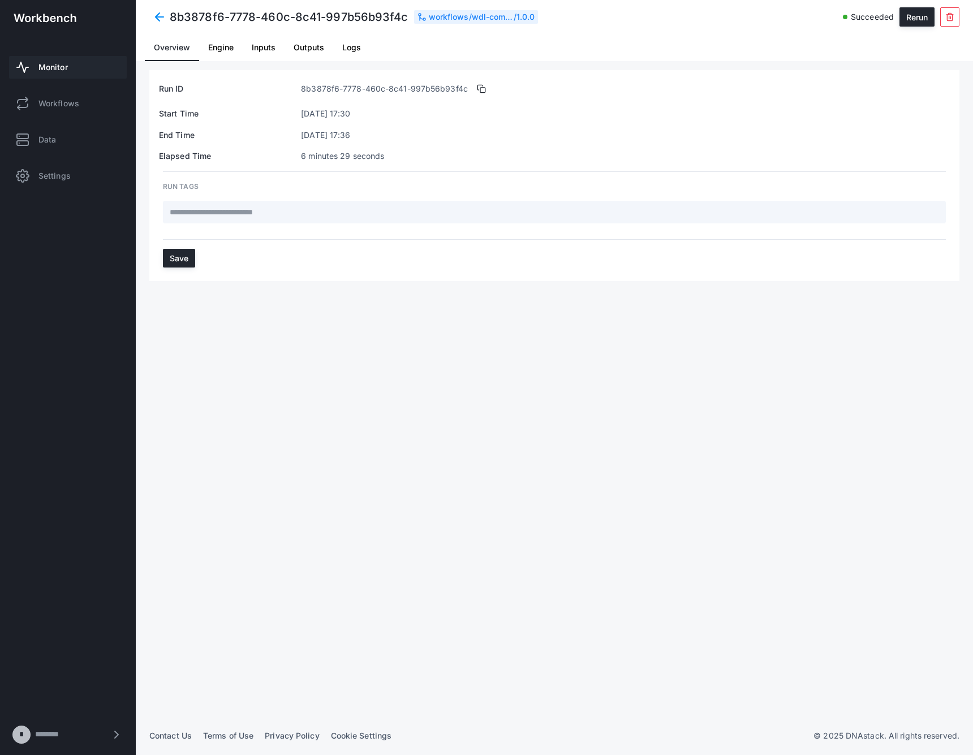
click at [163, 391] on div "Run ID 8b3878f6-7778-460c-8c41-997b56b93f4c Start Time [DATE] 17:30 End Time [D…" at bounding box center [554, 393] width 810 height 646
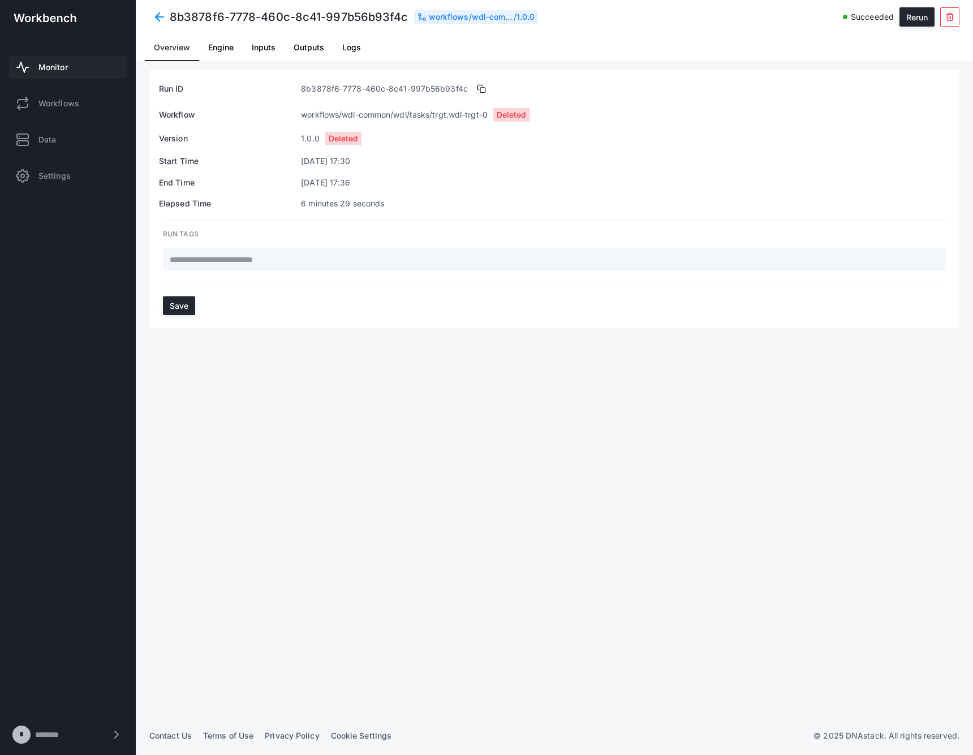
click at [157, 3] on div "8b3878f6-7778-460c-8c41-997b56b93f4c workflows/wdl-common/wdl/tasks/trgt.wdl-tr…" at bounding box center [554, 17] width 837 height 34
click at [157, 8] on span at bounding box center [159, 17] width 20 height 20
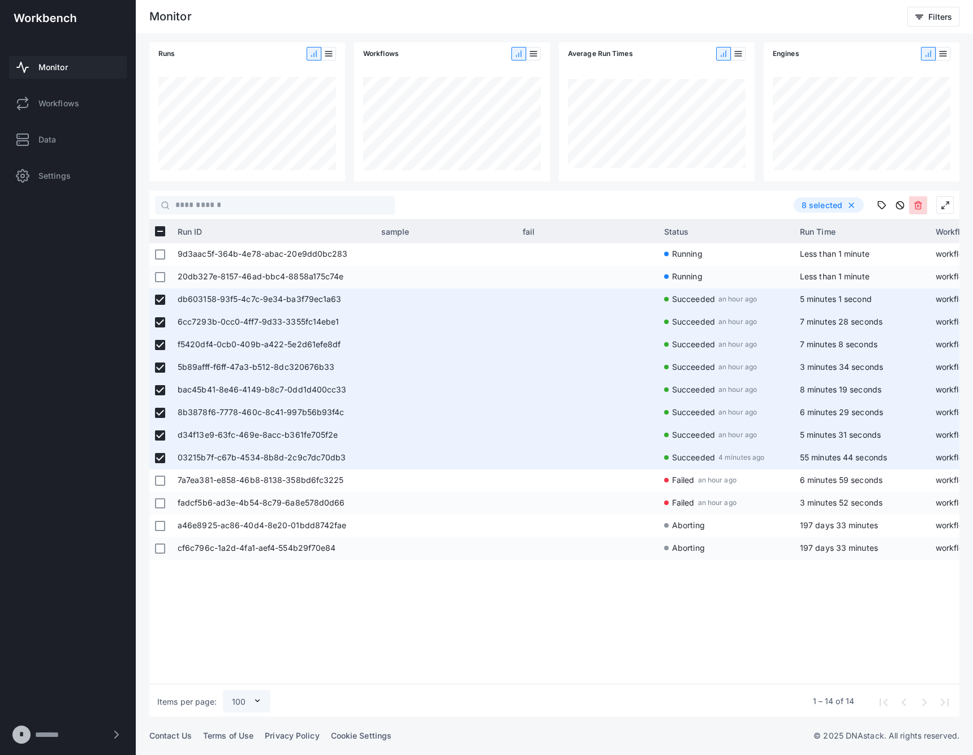
click at [921, 206] on icon at bounding box center [917, 205] width 9 height 9
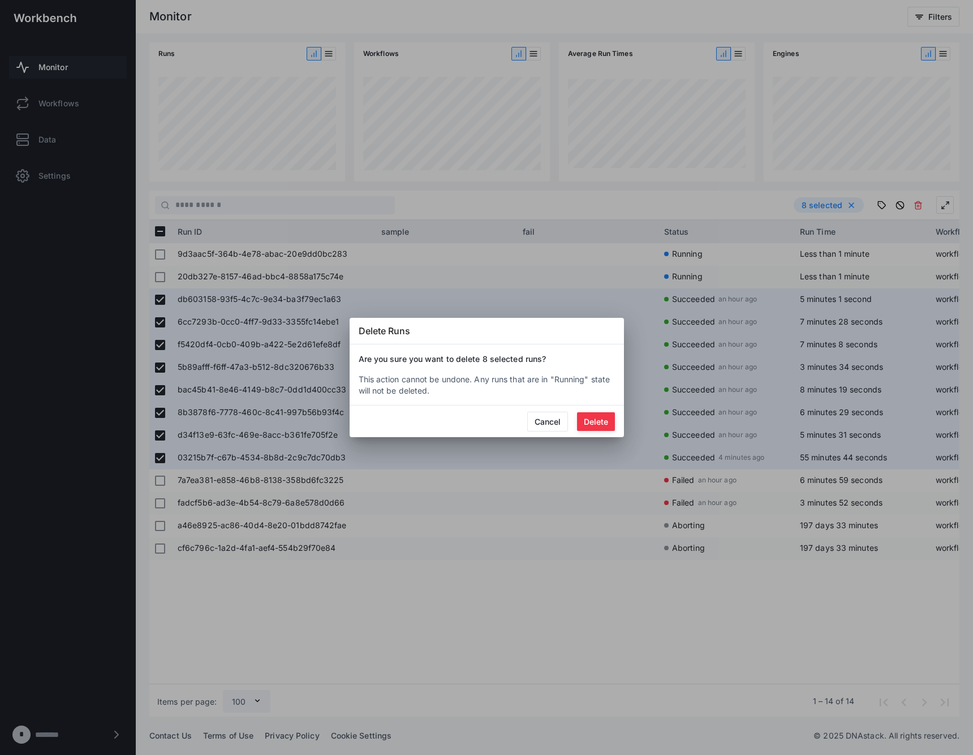
click at [586, 426] on button "Delete" at bounding box center [596, 421] width 38 height 19
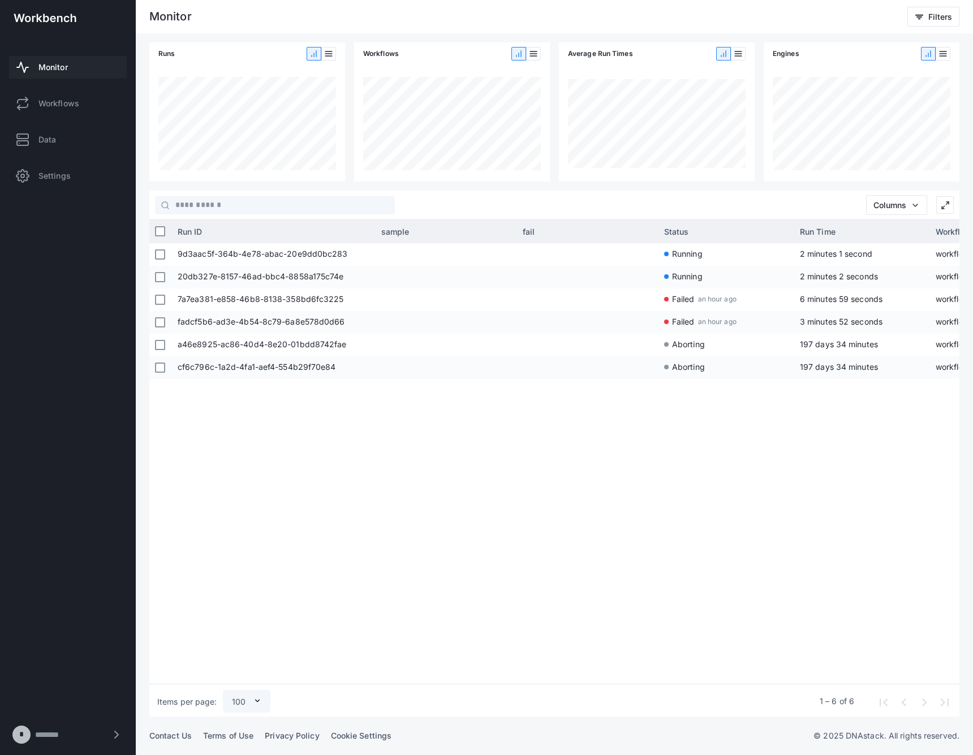
click at [744, 643] on div "9d3aac5f-364b-4e78-abac-20e9dd0bc283 Running 2 minutes 1 second workflows/wdl-c…" at bounding box center [565, 461] width 787 height 437
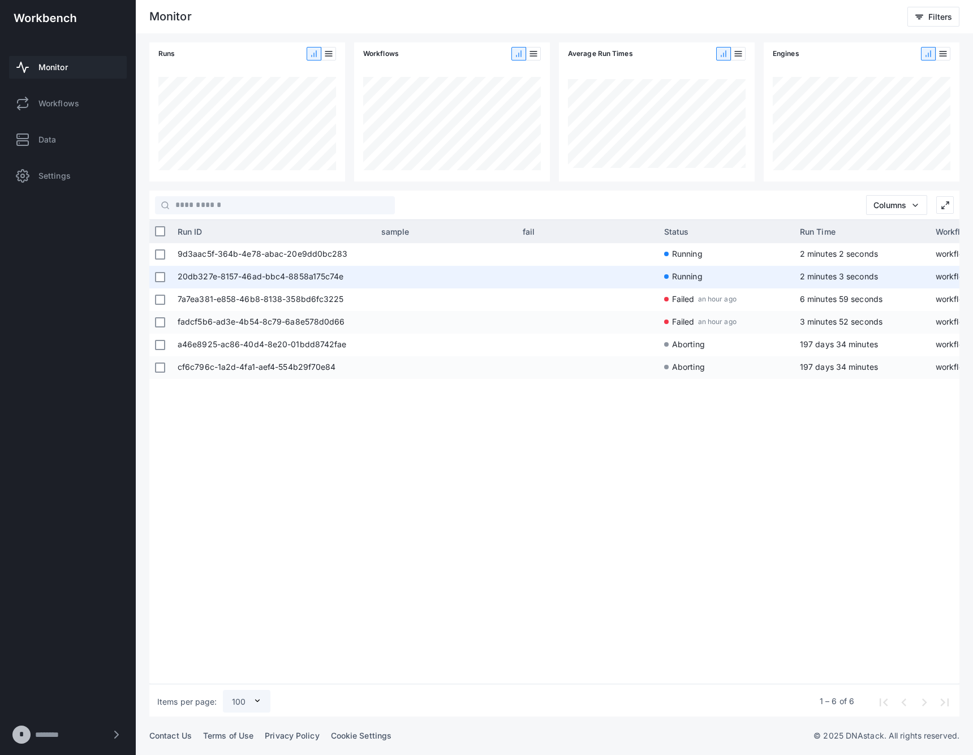
click at [282, 275] on span "20db327e-8157-46ad-bbc4-8858a175c74e" at bounding box center [274, 277] width 192 height 23
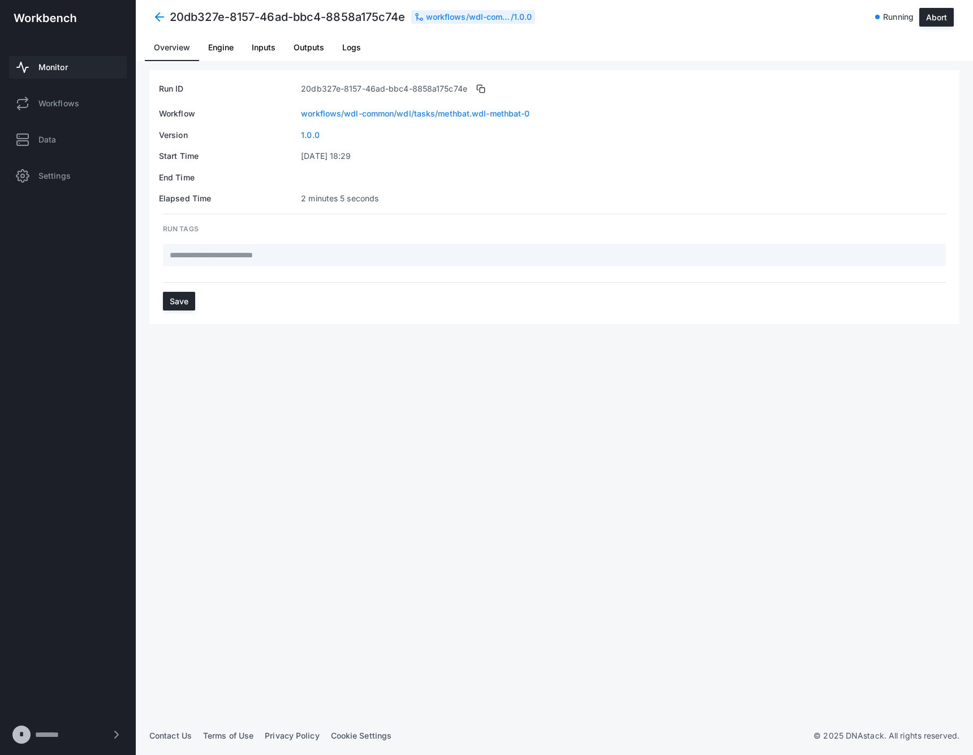
click at [347, 44] on span "Logs" at bounding box center [351, 48] width 19 height 8
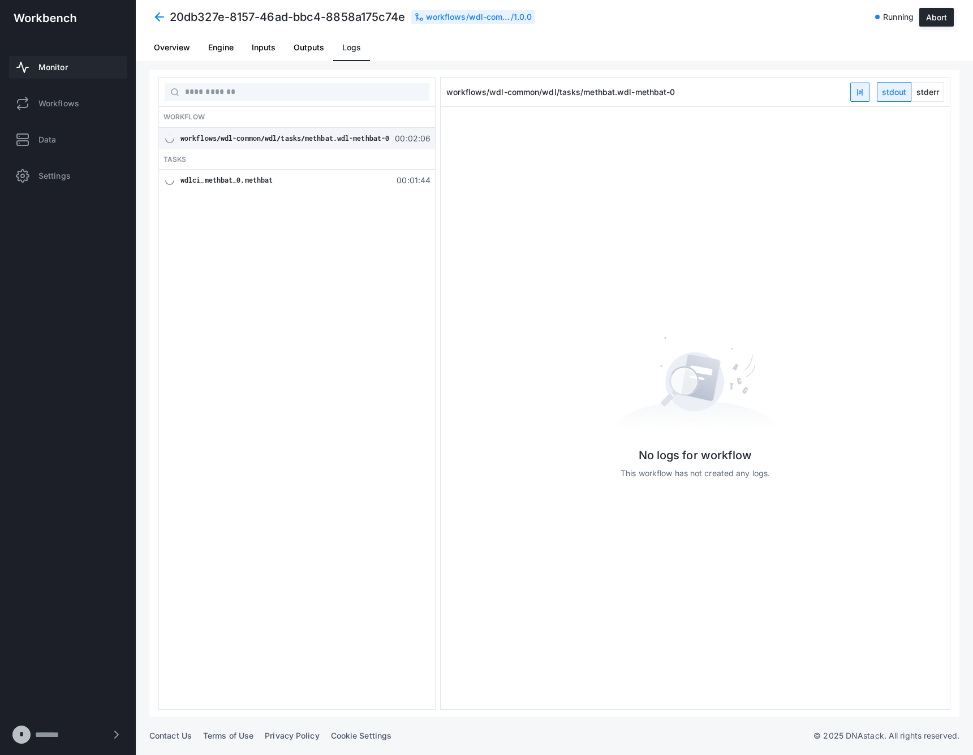
click at [283, 183] on div "wdlci_methbat_0.methbat" at bounding box center [284, 180] width 209 height 11
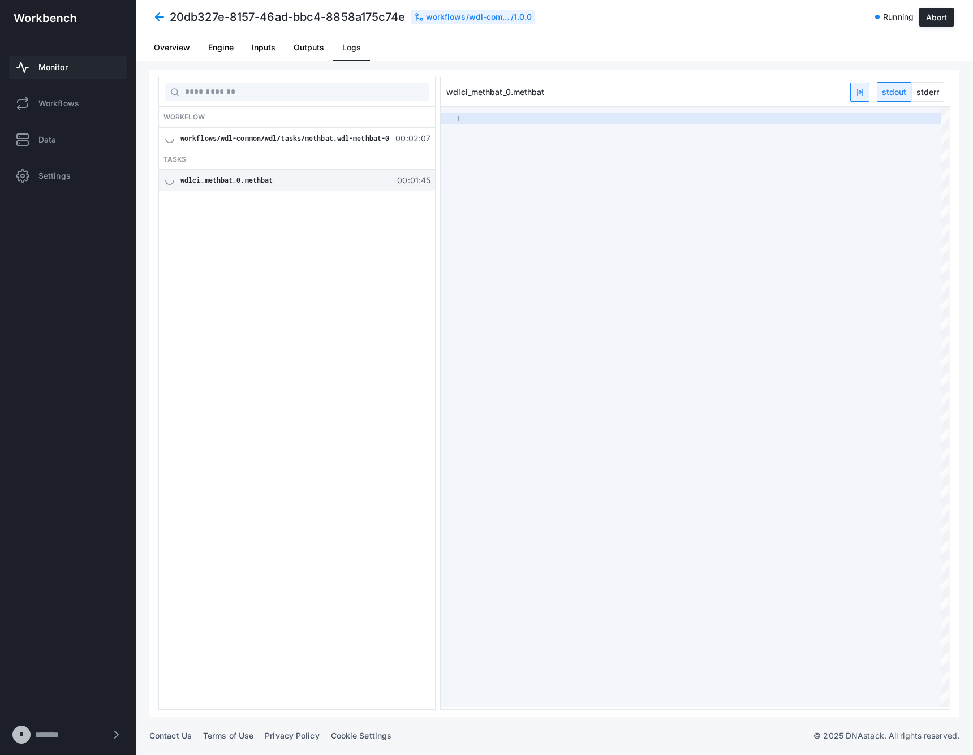
type textarea "**********"
click at [935, 93] on span "stderr" at bounding box center [928, 92] width 32 height 19
type textarea "**********"
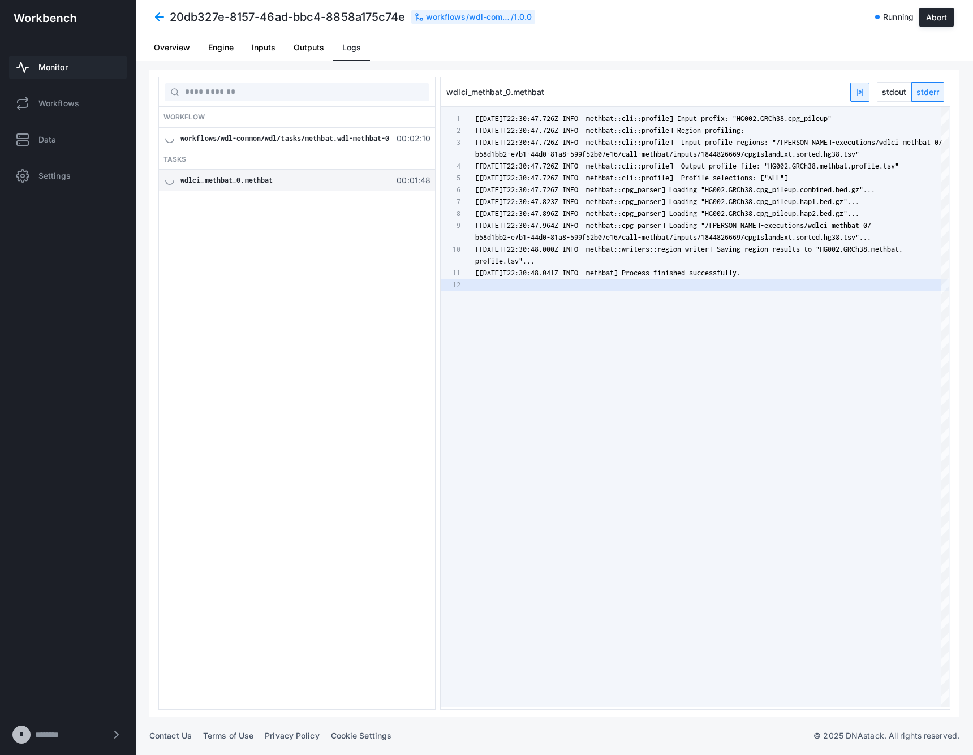
click at [159, 14] on span at bounding box center [159, 17] width 20 height 20
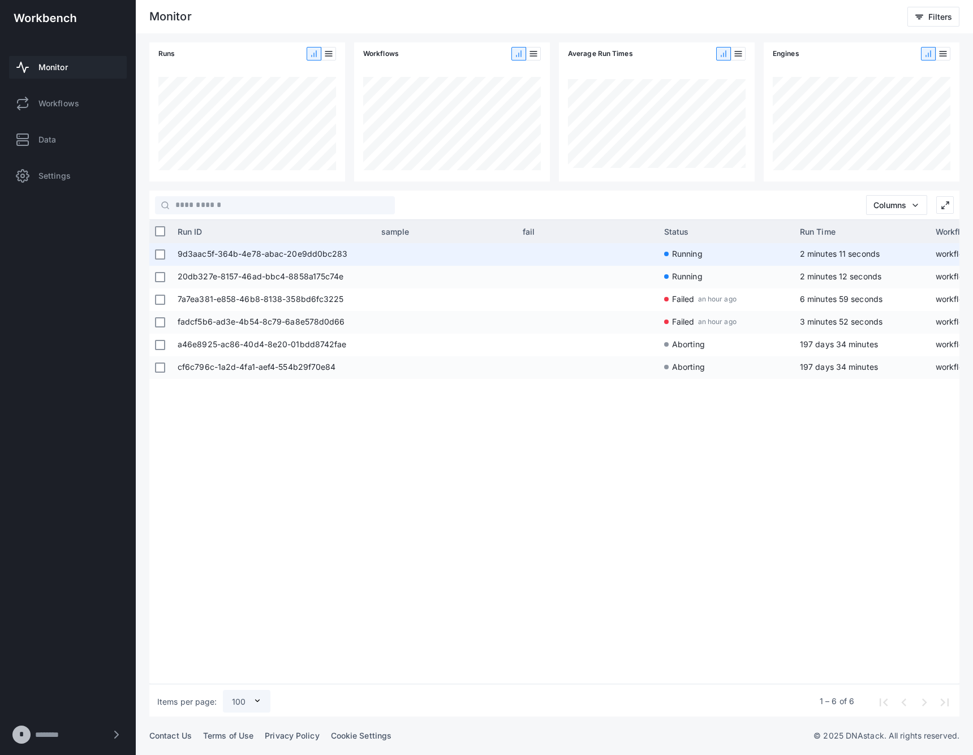
click at [370, 254] on div "9d3aac5f-364b-4e78-abac-20e9dd0bc283" at bounding box center [274, 254] width 204 height 23
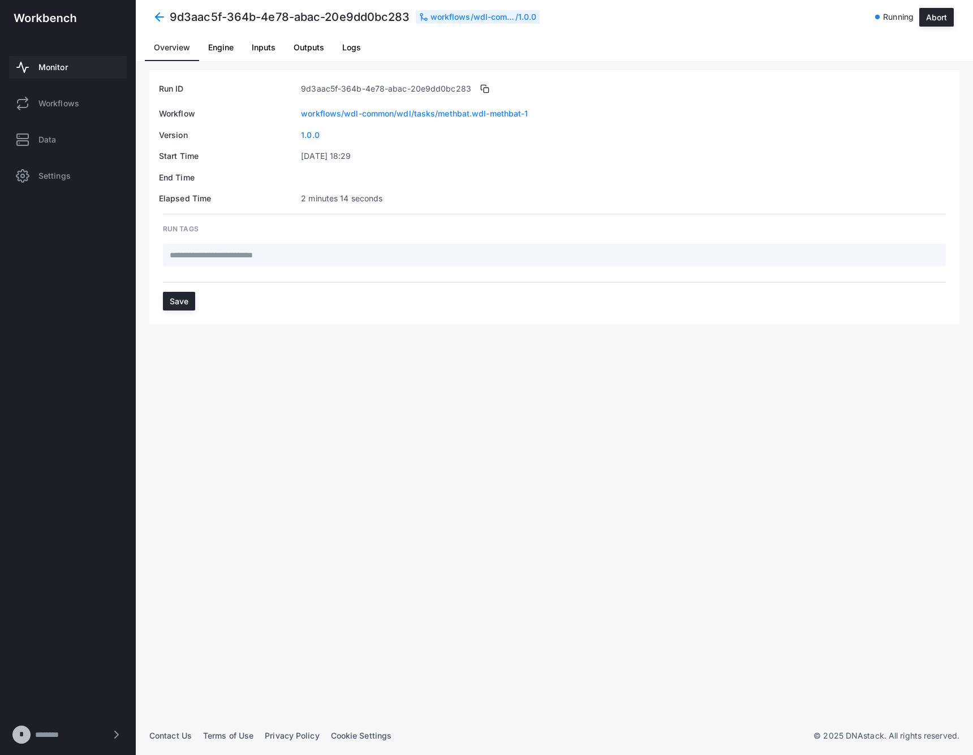
click at [349, 58] on span "Logs" at bounding box center [351, 47] width 19 height 27
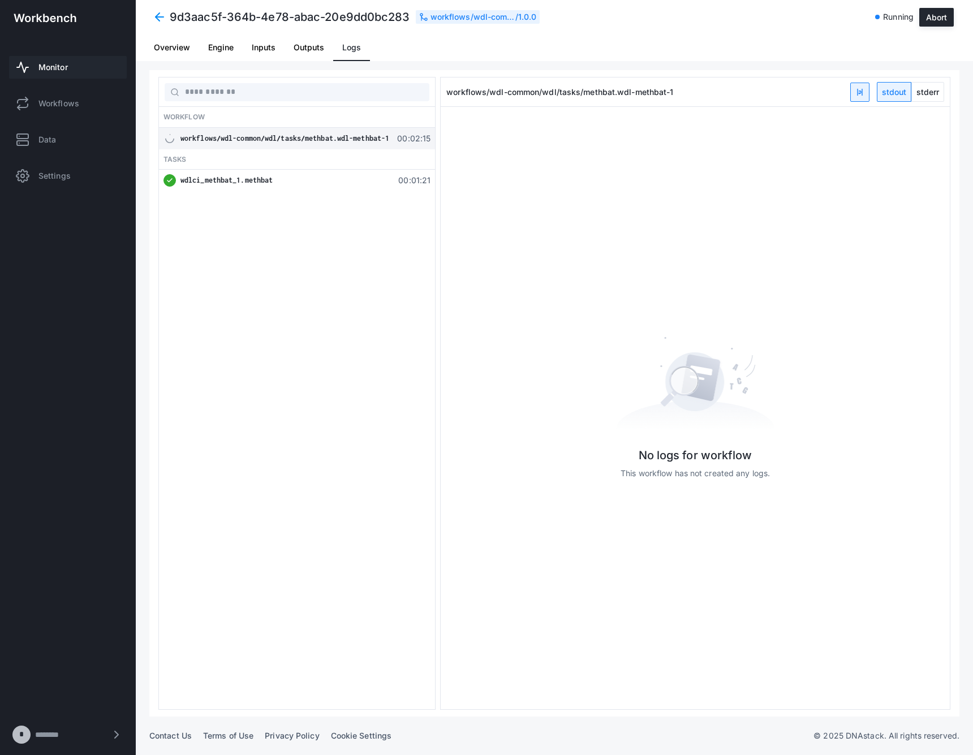
click at [300, 183] on div "wdlci_methbat_1.methbat" at bounding box center [284, 180] width 209 height 11
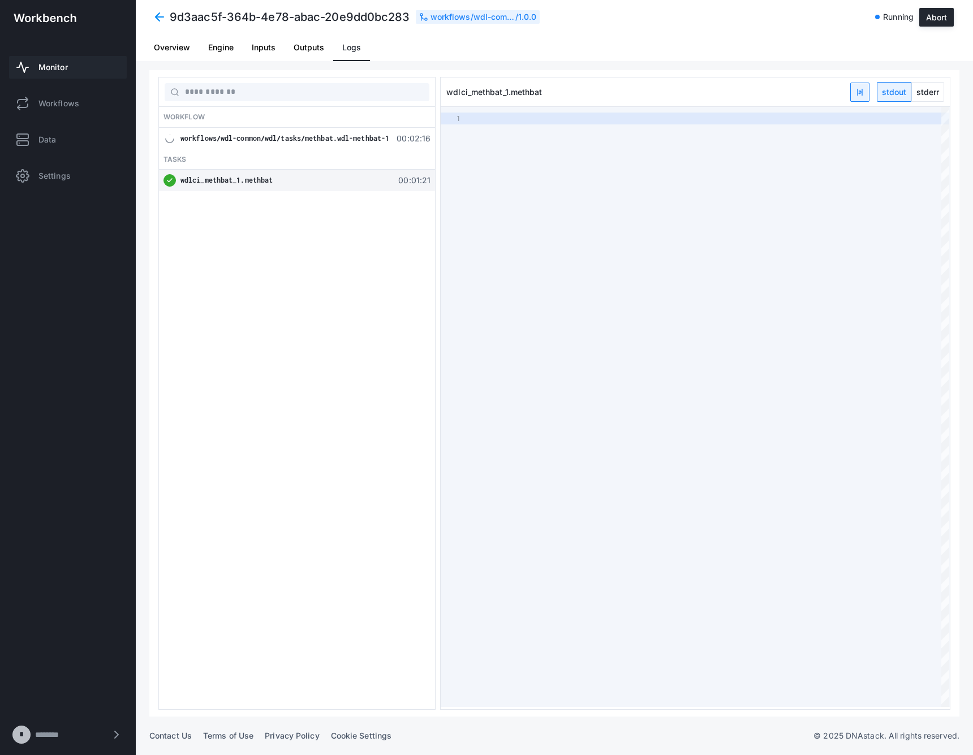
type textarea "**********"
click at [931, 89] on span "stderr" at bounding box center [928, 92] width 32 height 19
type textarea "**********"
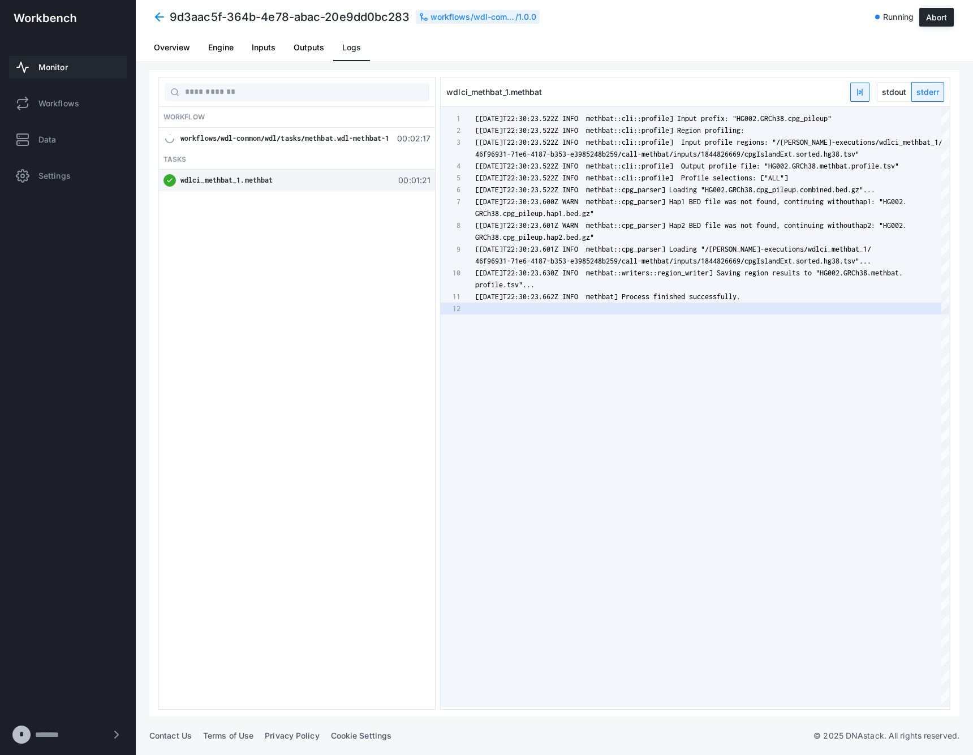
scroll to position [47, 0]
click at [153, 8] on span at bounding box center [159, 17] width 20 height 20
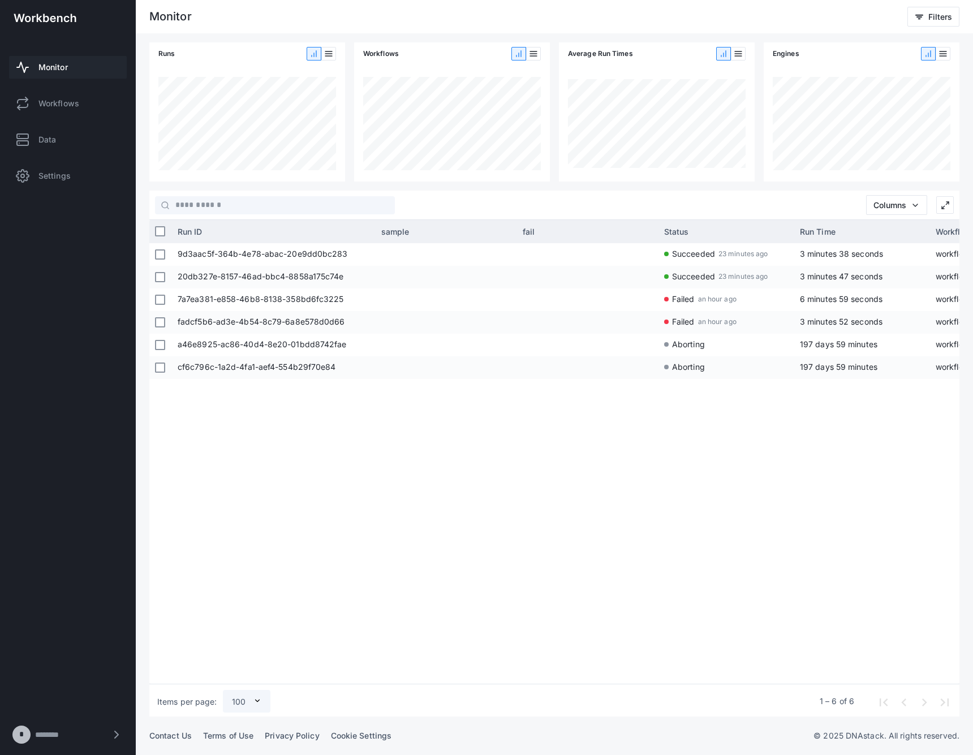
click at [512, 486] on div "9d3aac5f-364b-4e78-abac-20e9dd0bc283 Succeeded 23 minutes ago 3 minutes 38 seco…" at bounding box center [565, 461] width 787 height 437
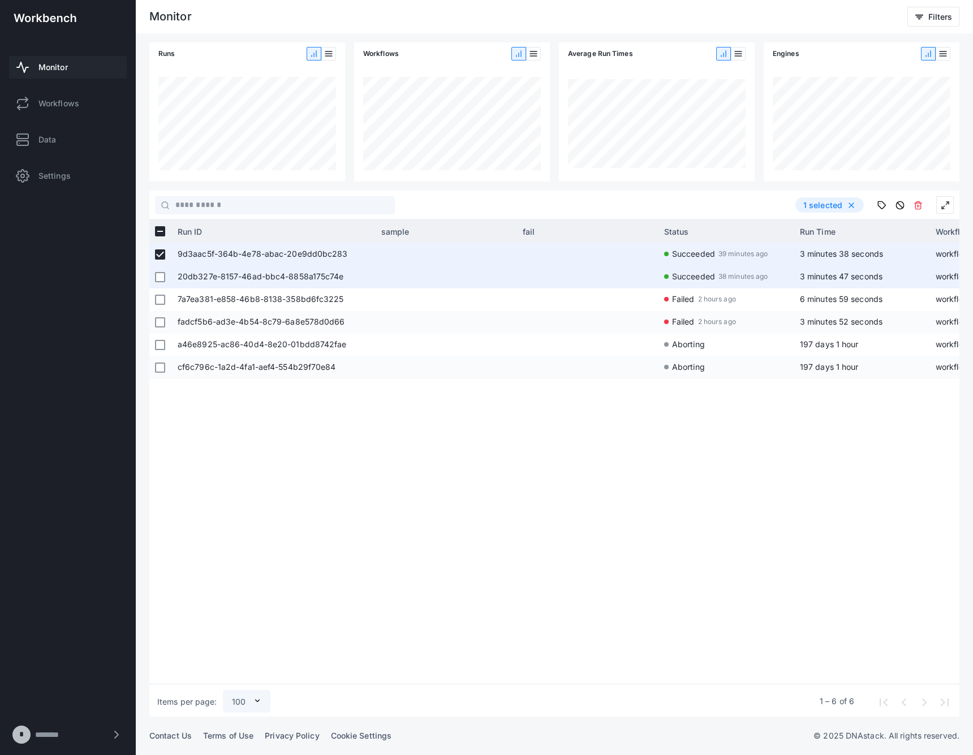
click at [163, 282] on div at bounding box center [160, 277] width 10 height 21
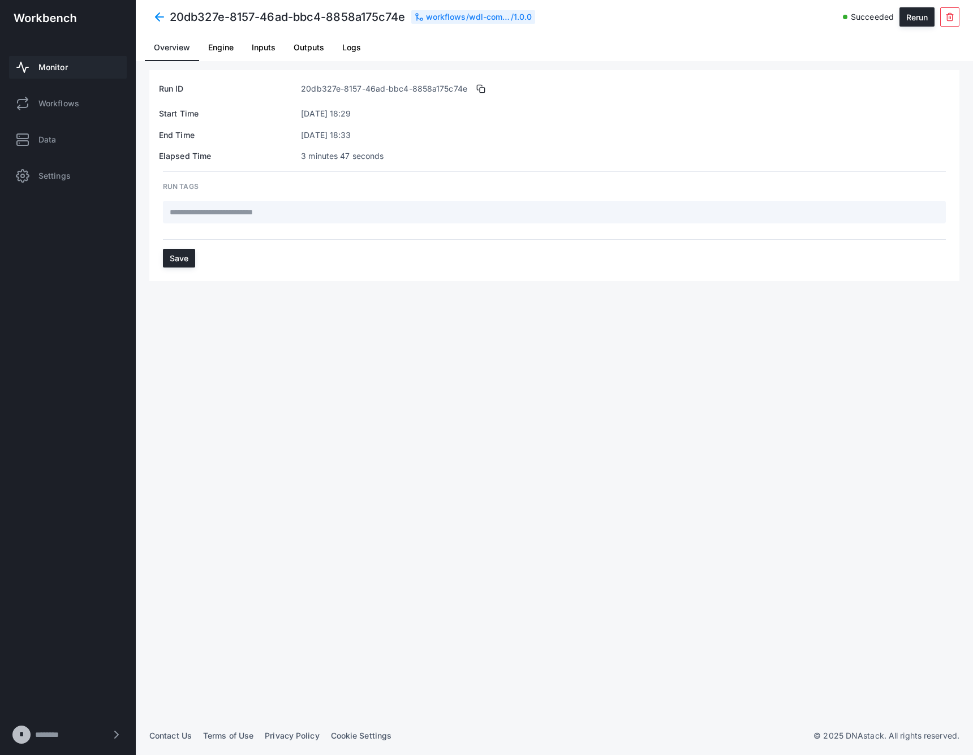
click at [159, 280] on div "Run ID 20db327e-8157-46ad-bbc4-8858a175c74e Start Time [DATE] 18:29 End Time [D…" at bounding box center [554, 393] width 810 height 646
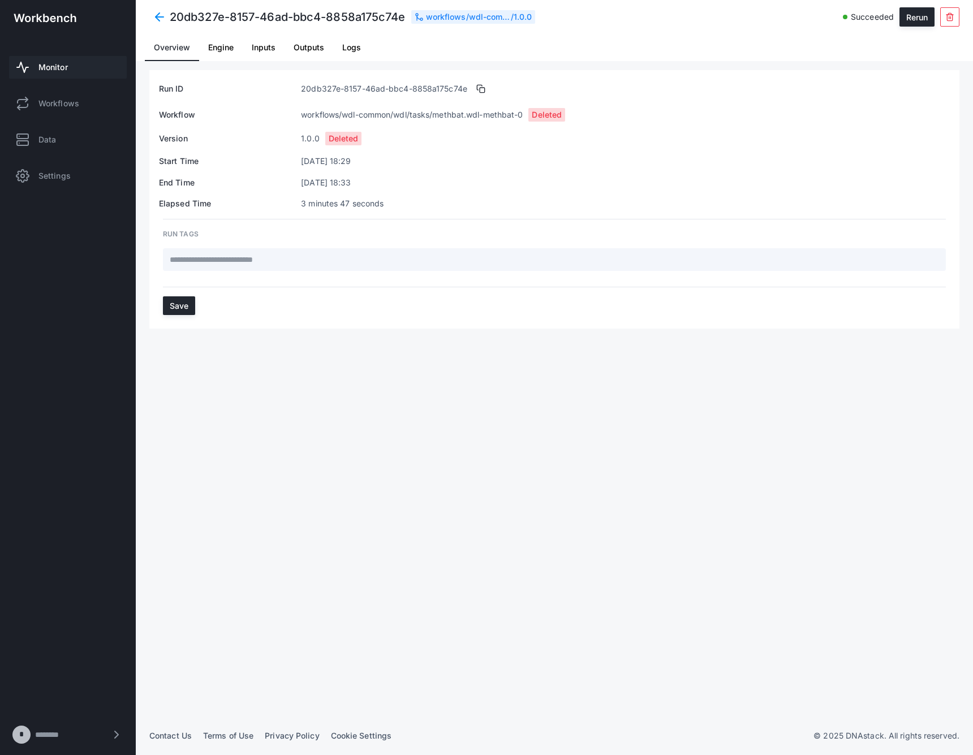
click at [167, 8] on span at bounding box center [159, 17] width 20 height 20
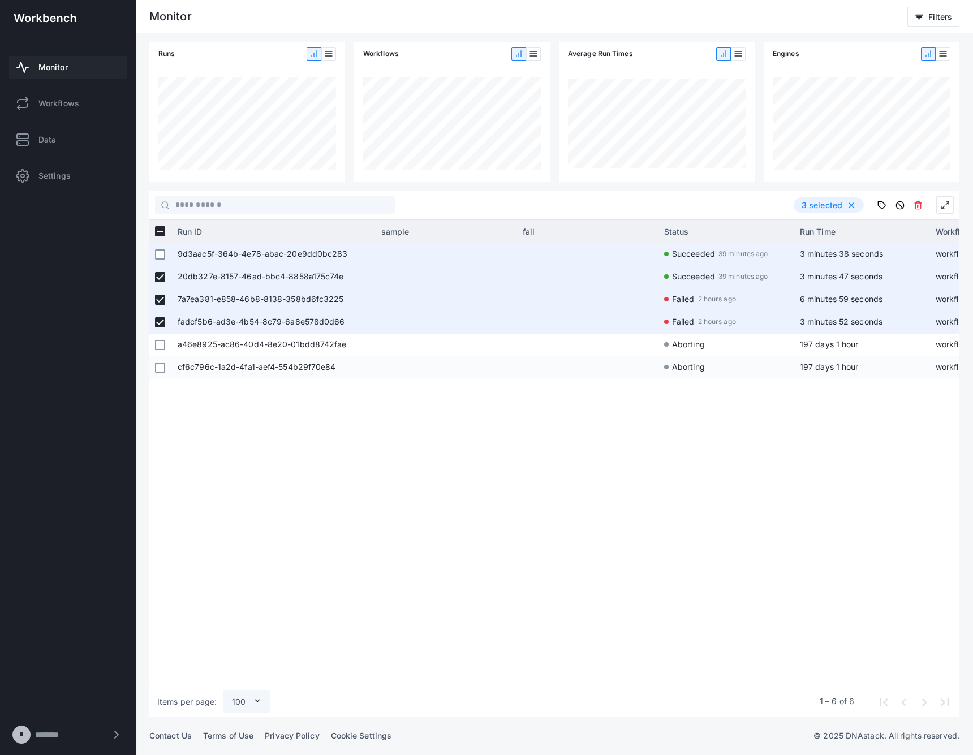
click at [159, 248] on div at bounding box center [160, 254] width 10 height 21
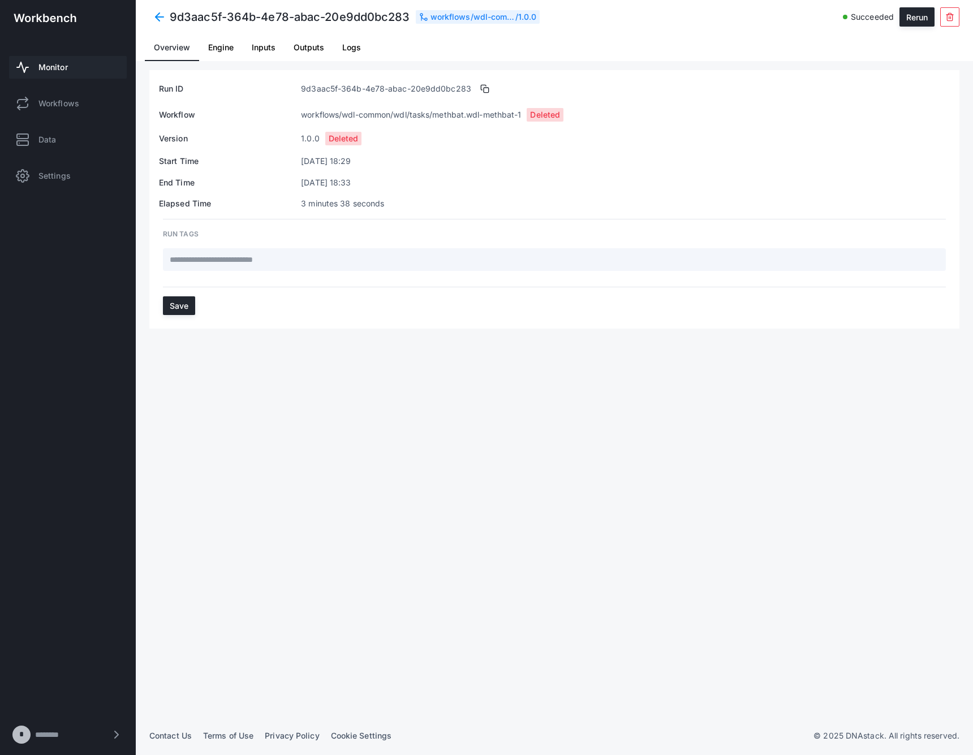
click at [158, 11] on span at bounding box center [159, 17] width 20 height 20
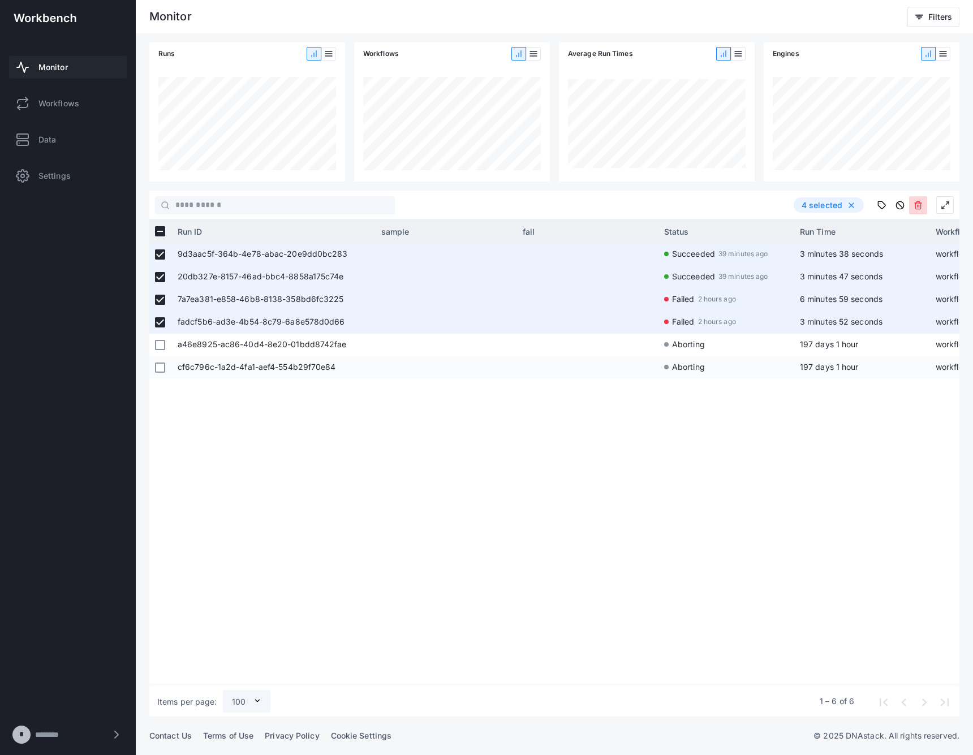
click at [913, 205] on icon at bounding box center [917, 205] width 9 height 9
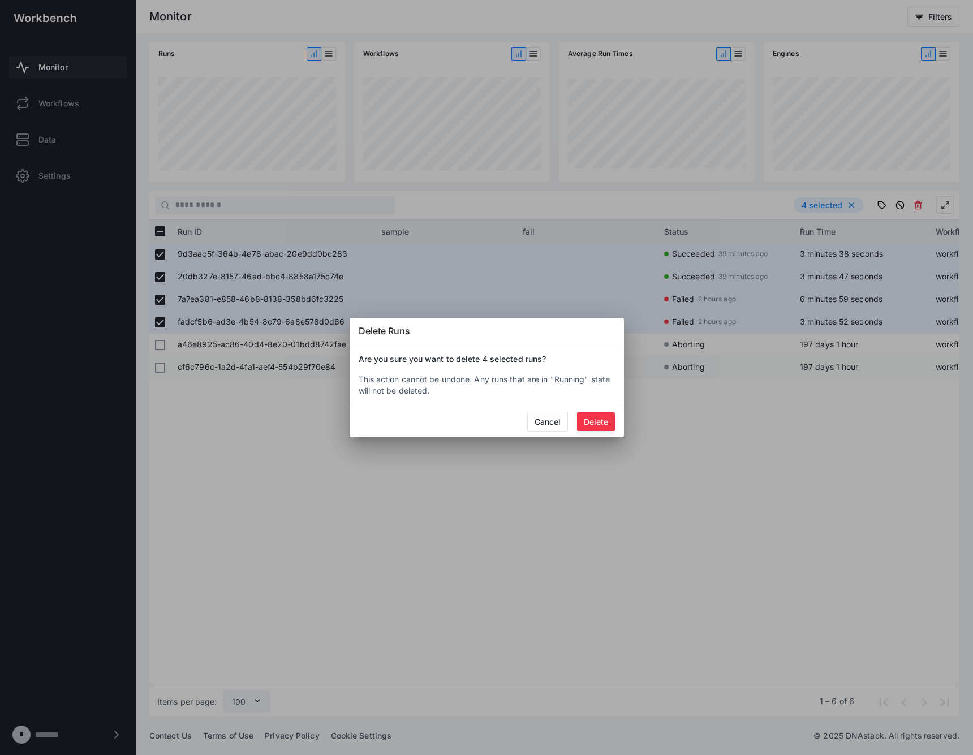
click at [586, 424] on button "Delete" at bounding box center [596, 421] width 38 height 19
